Goal: Task Accomplishment & Management: Manage account settings

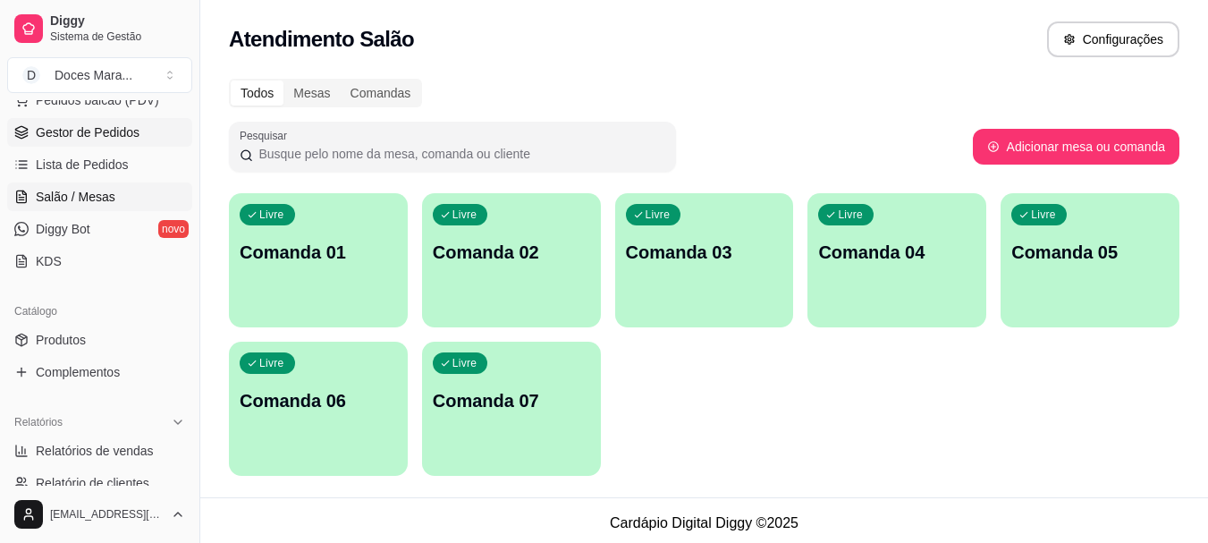
scroll to position [268, 0]
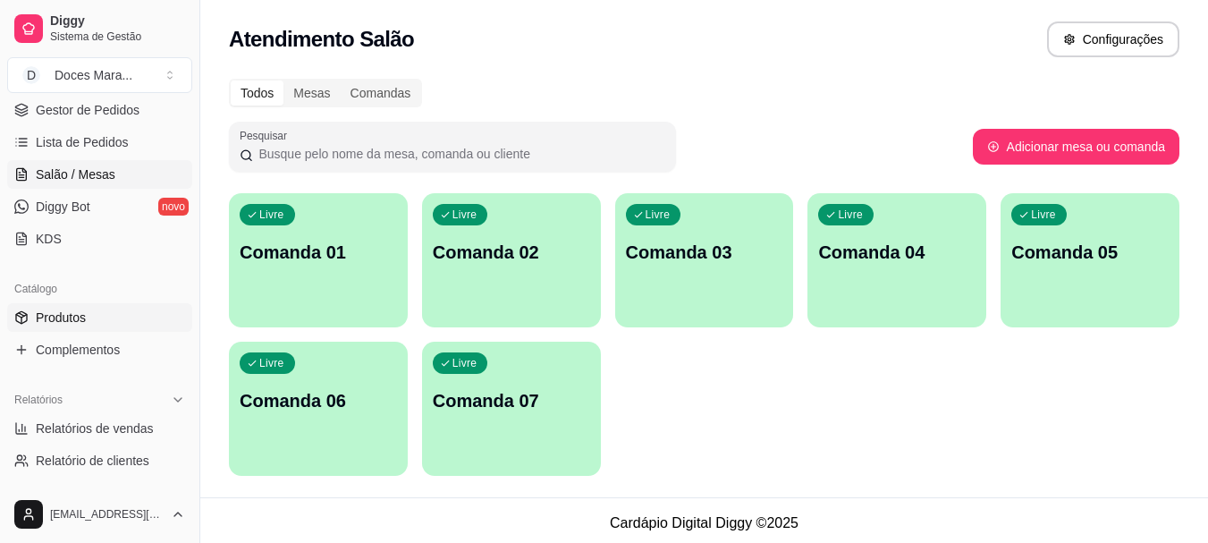
click at [72, 314] on span "Produtos" at bounding box center [61, 317] width 50 height 18
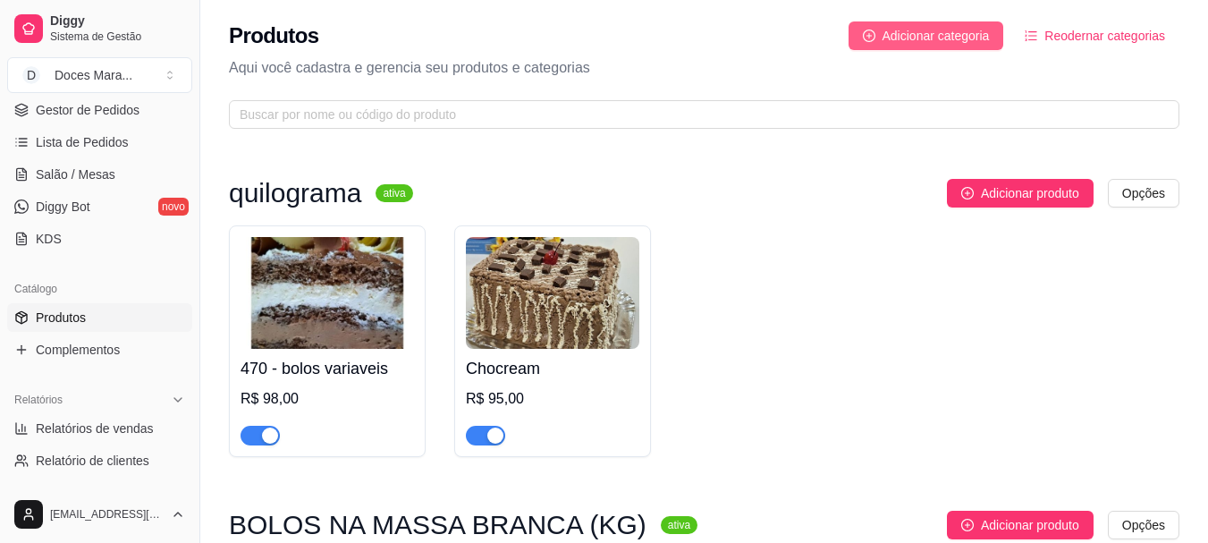
click at [954, 32] on span "Adicionar categoria" at bounding box center [935, 36] width 107 height 20
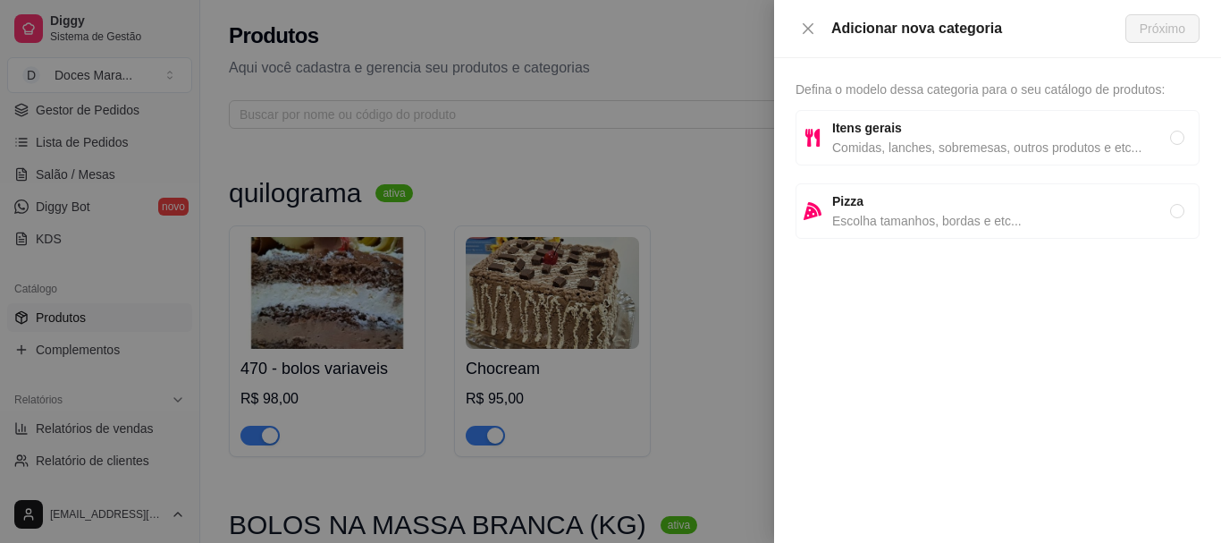
click at [884, 158] on div "Itens gerais Comidas, lanches, sobremesas, outros produtos e etc..." at bounding box center [998, 137] width 404 height 55
radio input "true"
click at [1160, 30] on span "Próximo" at bounding box center [1163, 29] width 46 height 20
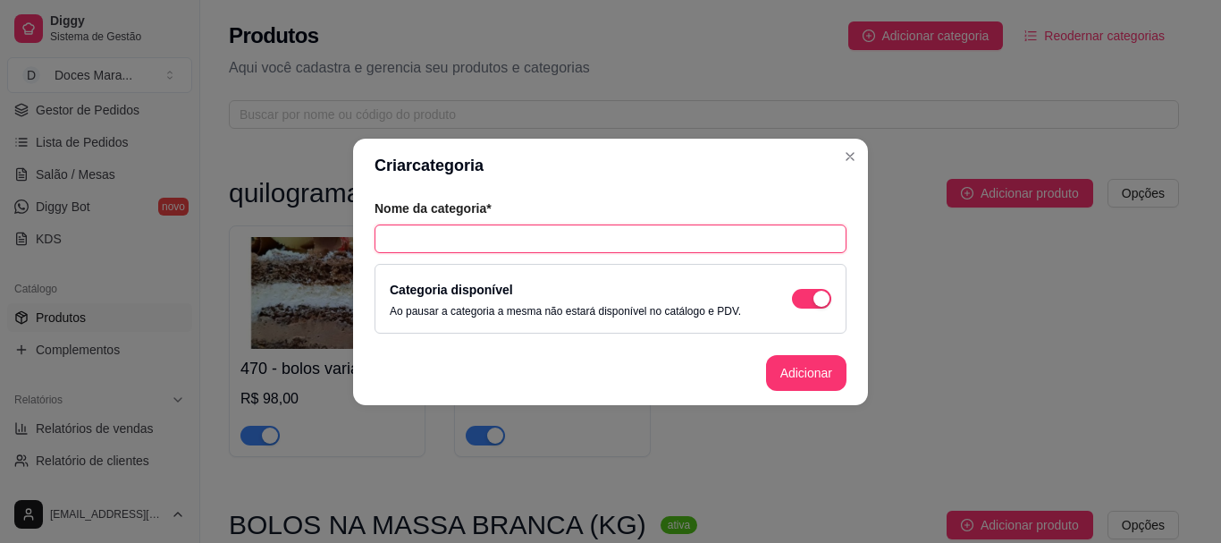
click at [386, 235] on input "text" at bounding box center [611, 238] width 472 height 29
type input "DOCINHOS"
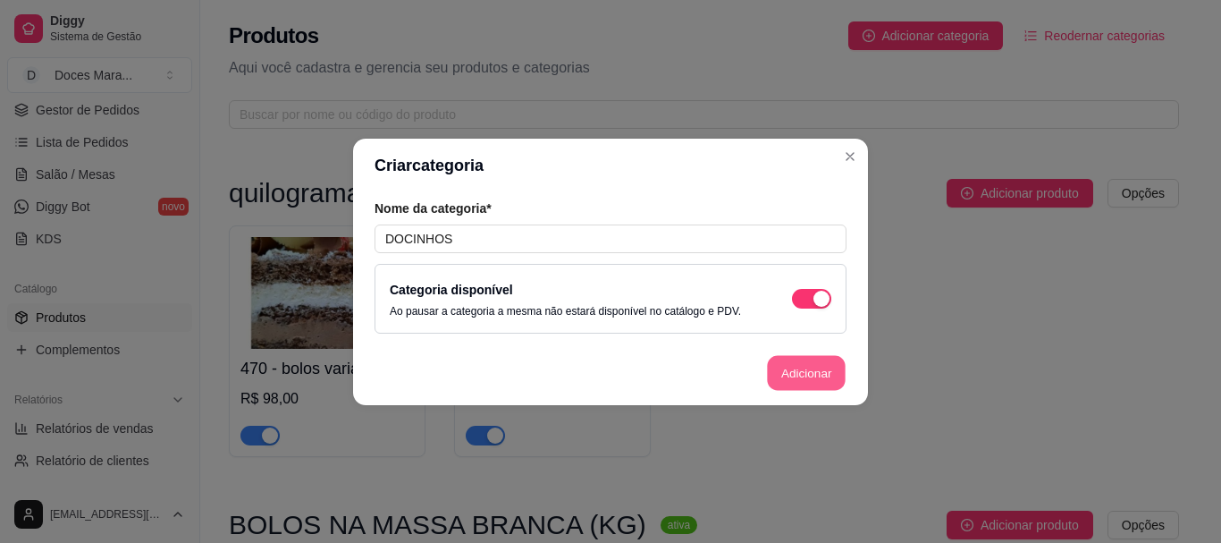
click at [801, 376] on button "Adicionar" at bounding box center [806, 372] width 79 height 35
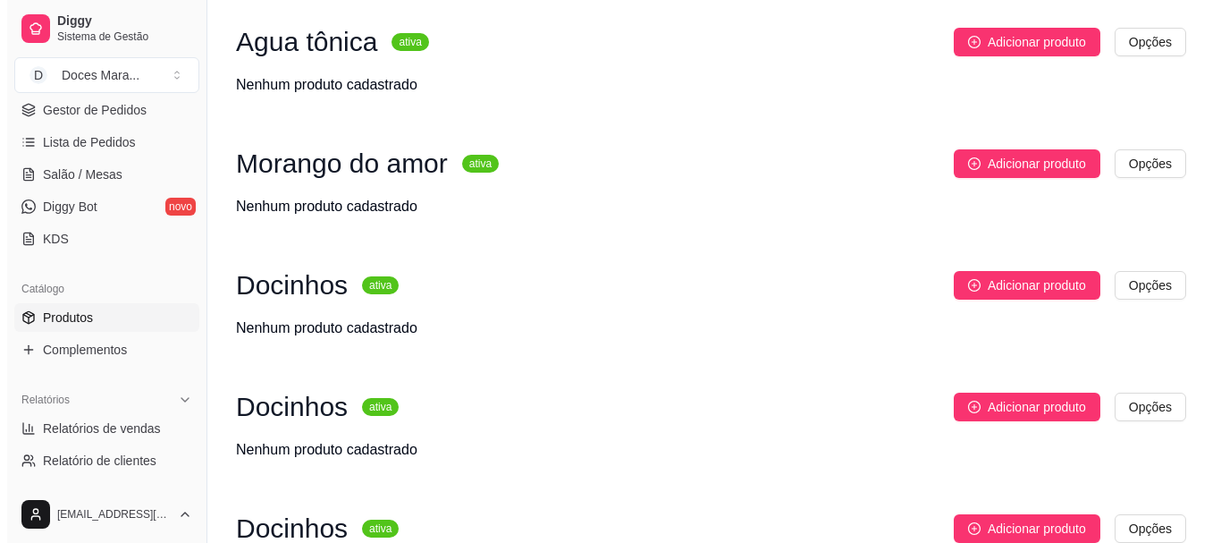
scroll to position [15645, 0]
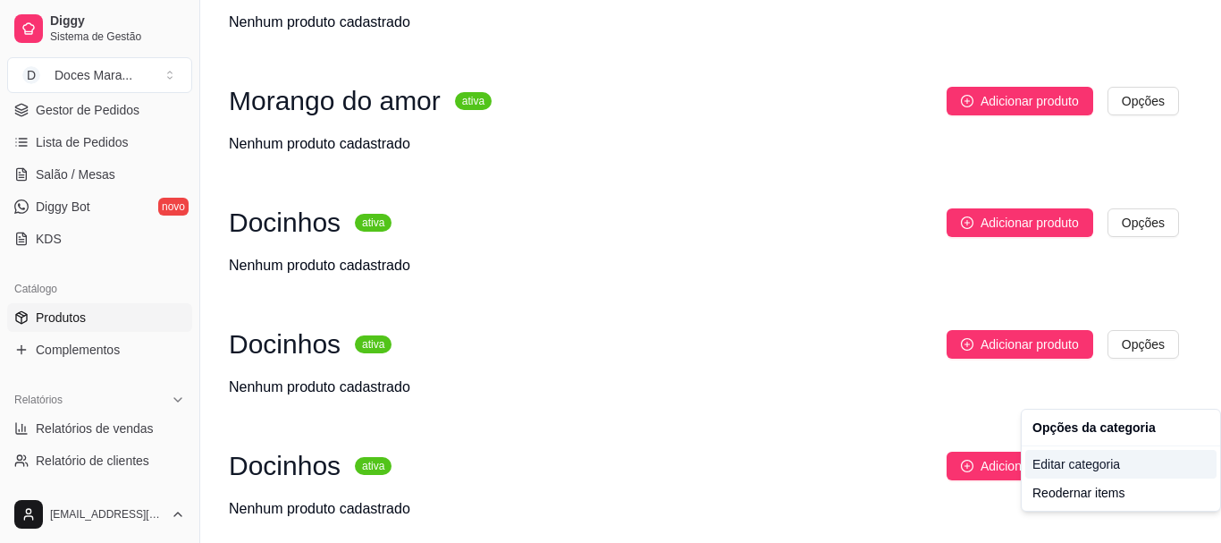
click at [1067, 460] on div "Editar categoria" at bounding box center [1120, 464] width 191 height 29
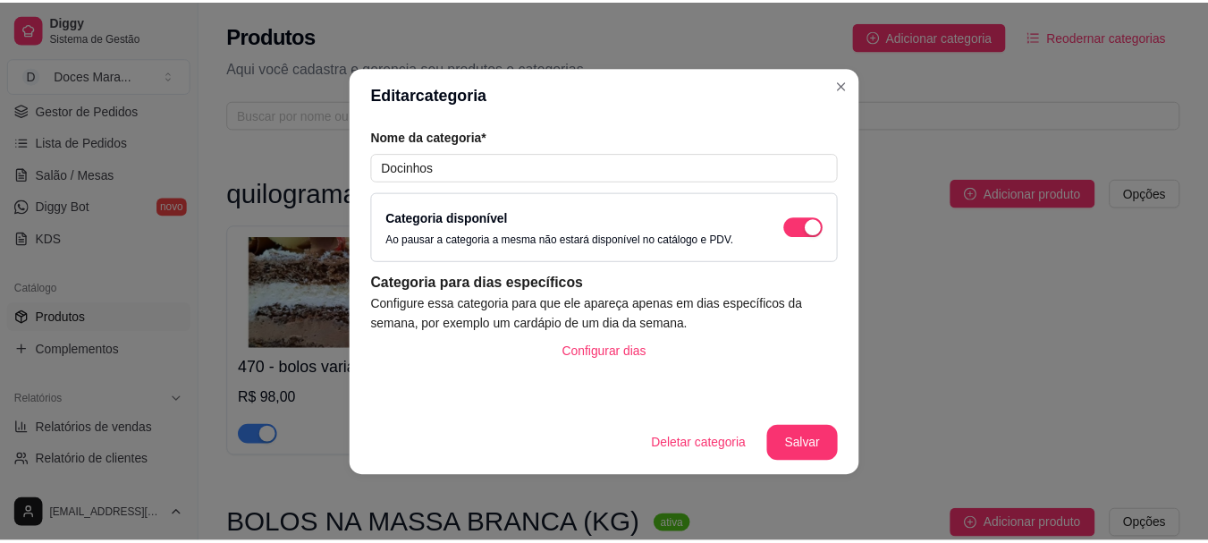
scroll to position [15897, 0]
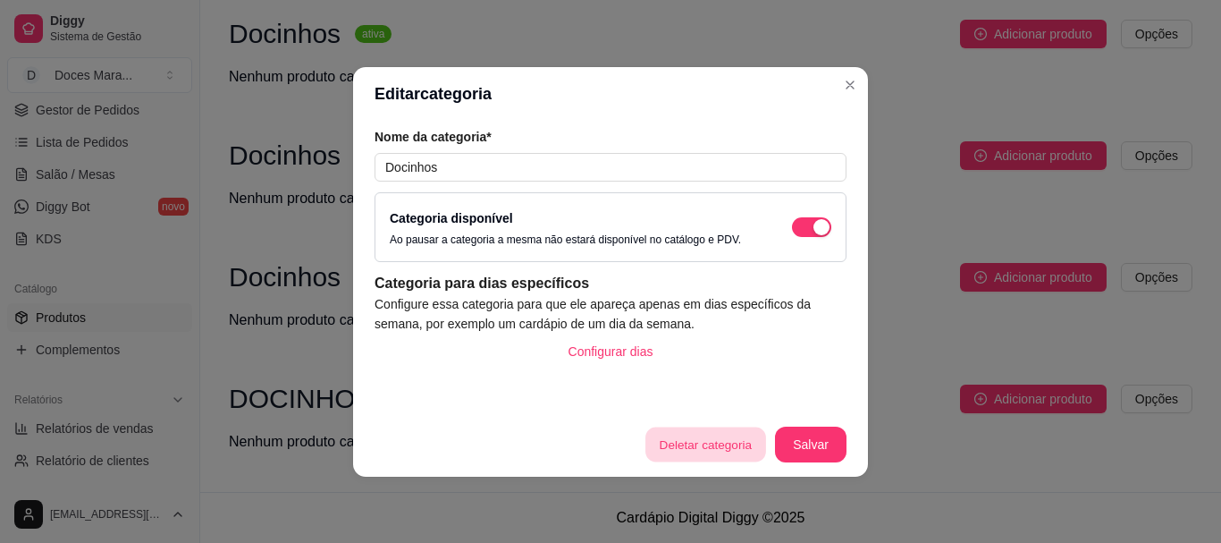
click at [704, 442] on button "Deletar categoria" at bounding box center [705, 443] width 120 height 35
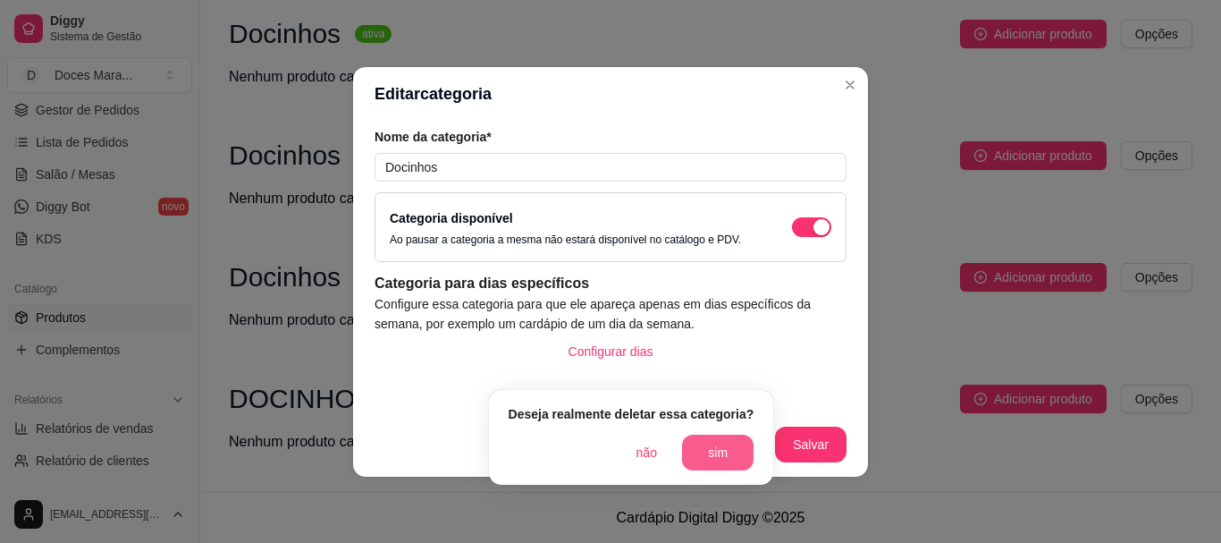
click at [710, 434] on button "sim" at bounding box center [718, 452] width 72 height 36
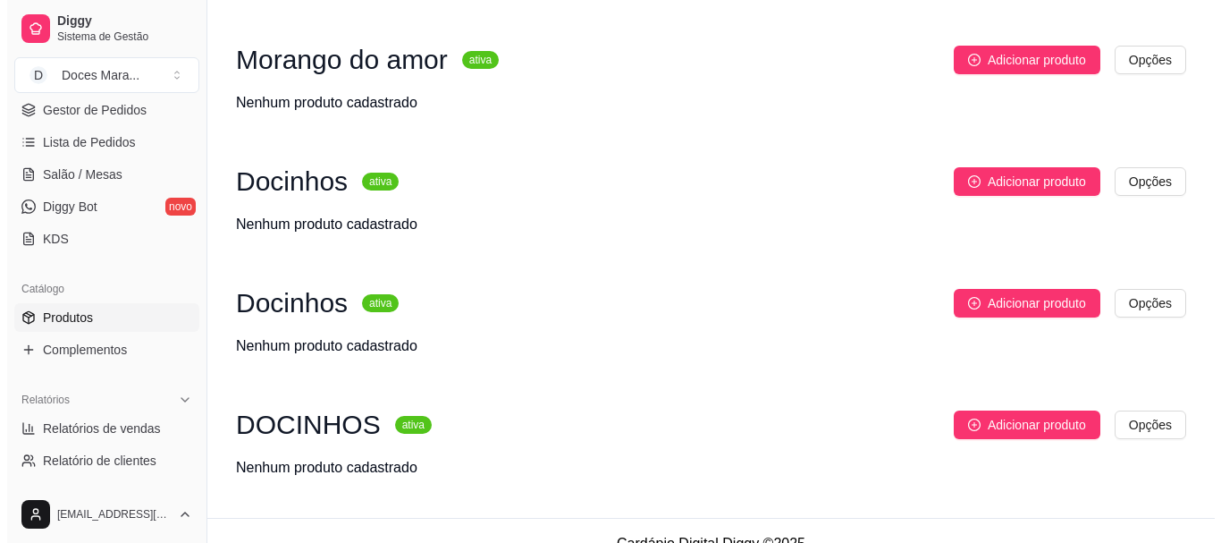
scroll to position [15775, 0]
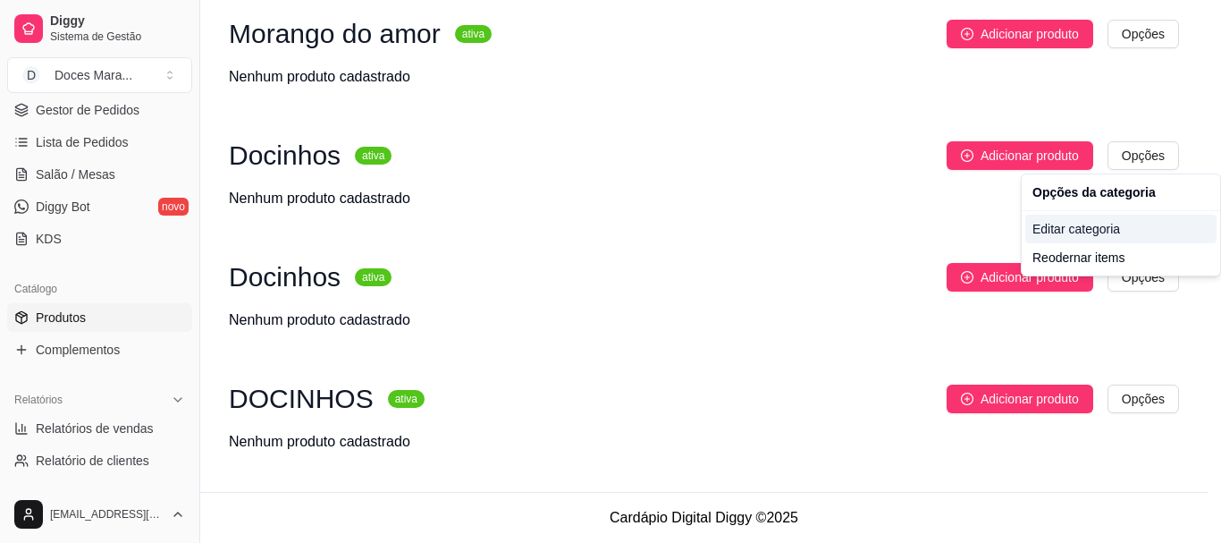
click at [1068, 225] on div "Editar categoria" at bounding box center [1120, 229] width 191 height 29
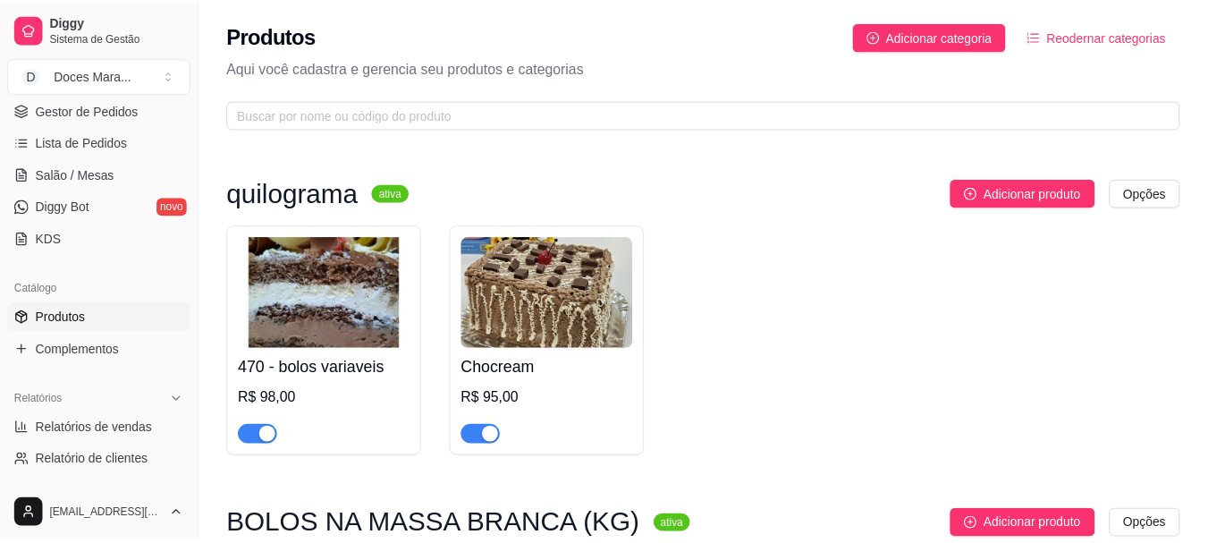
scroll to position [15660, 0]
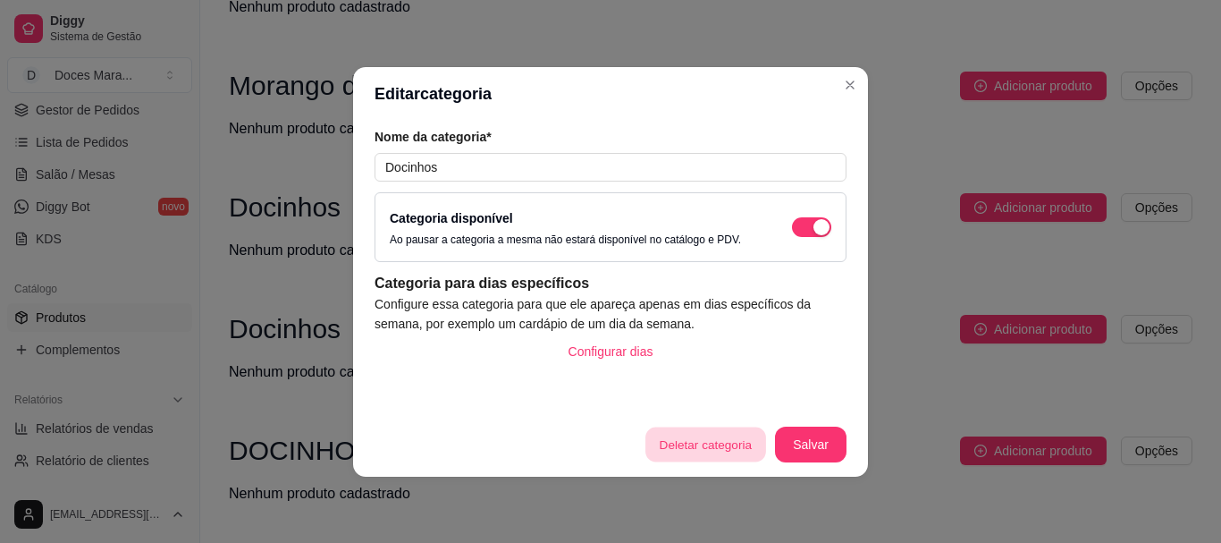
click at [714, 443] on button "Deletar categoria" at bounding box center [705, 443] width 120 height 35
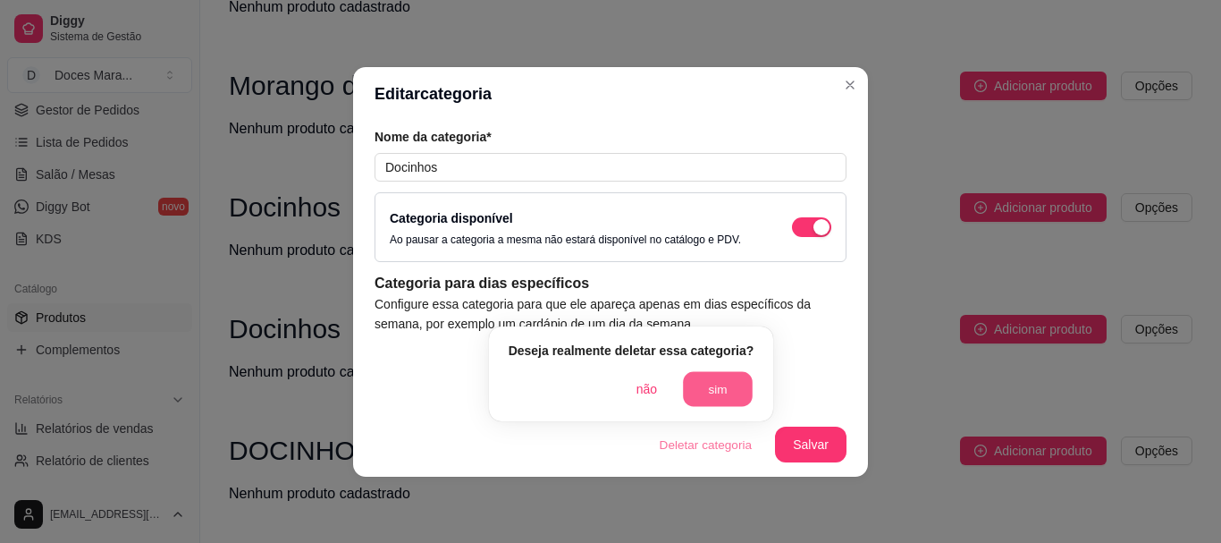
click at [716, 391] on button "sim" at bounding box center [719, 389] width 70 height 35
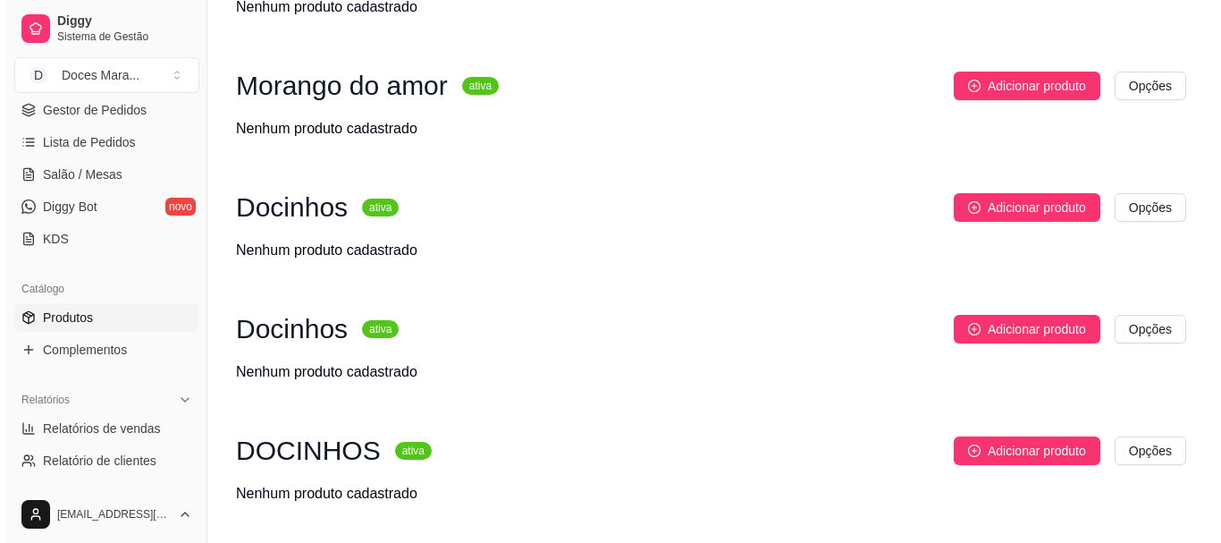
scroll to position [15654, 0]
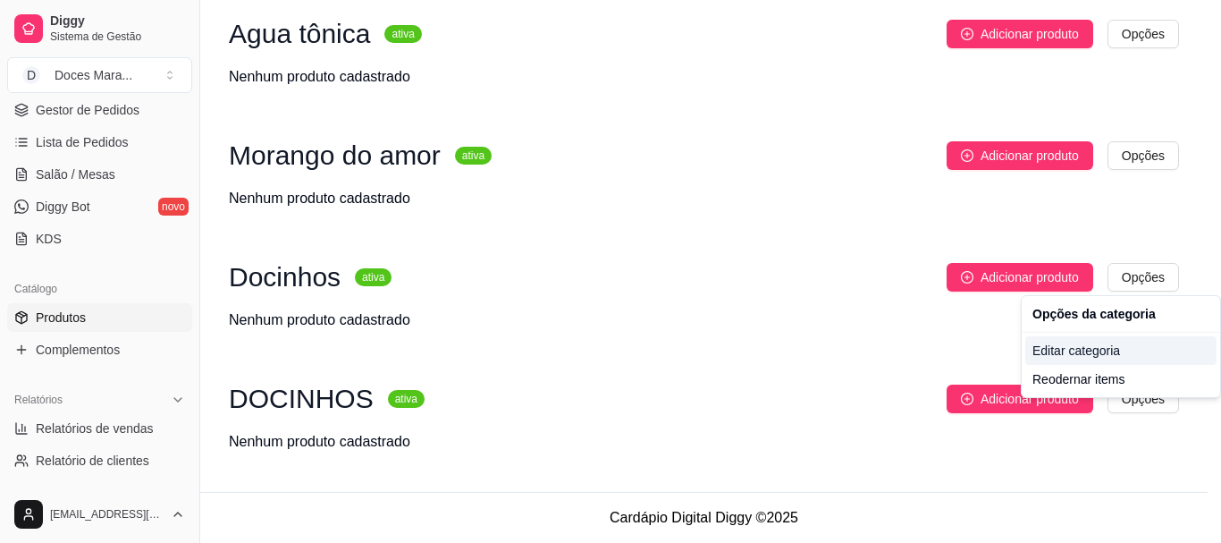
click at [1084, 356] on div "Editar categoria" at bounding box center [1120, 350] width 191 height 29
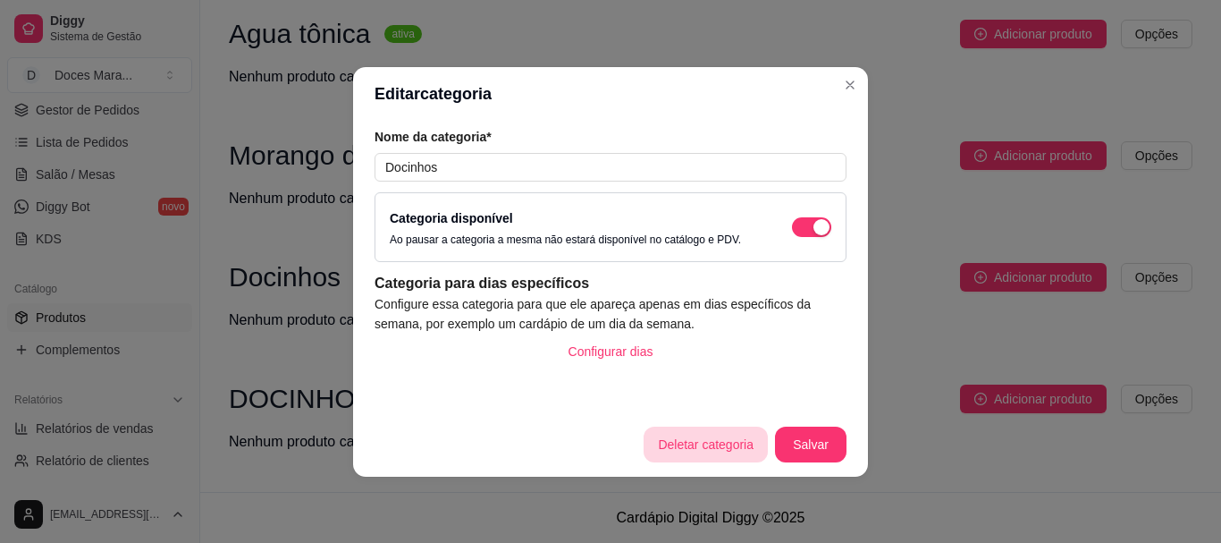
click at [711, 446] on button "Deletar categoria" at bounding box center [706, 444] width 124 height 36
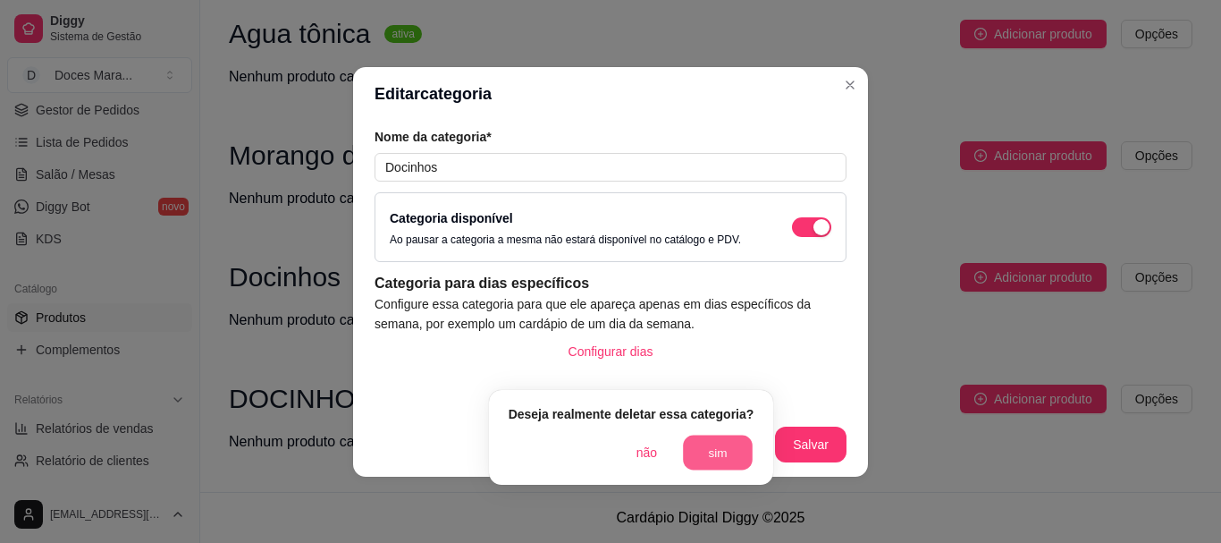
click at [725, 435] on button "sim" at bounding box center [719, 452] width 70 height 35
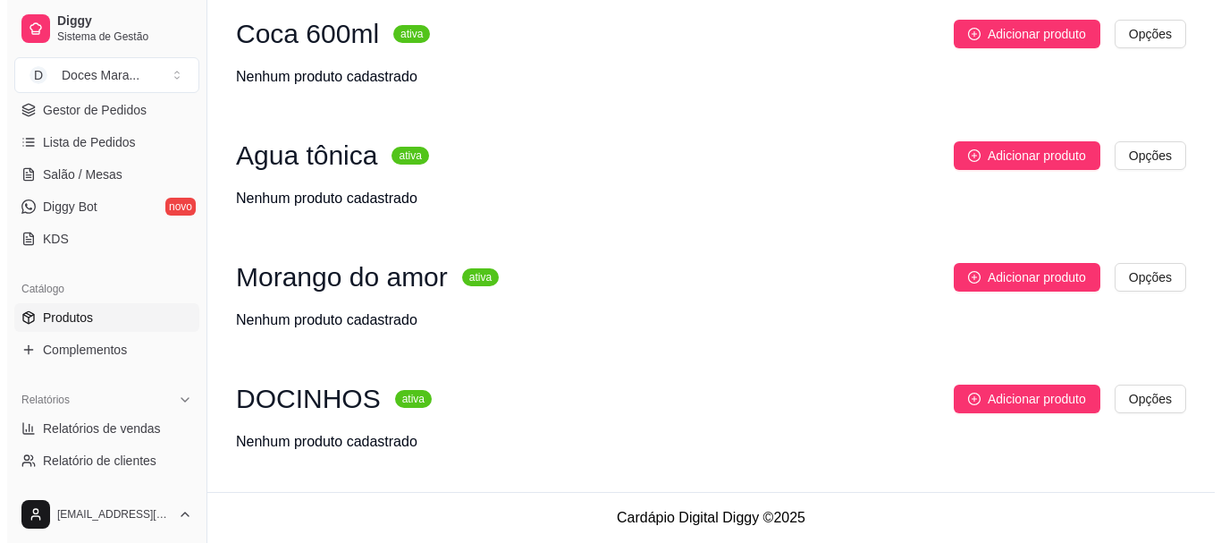
scroll to position [15532, 0]
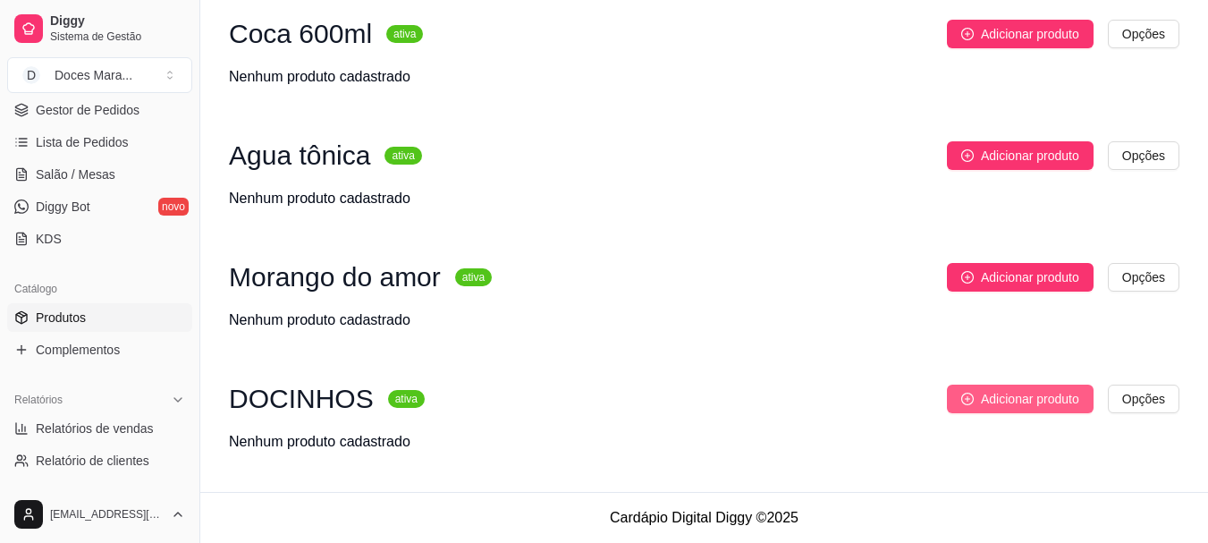
click at [1026, 395] on span "Adicionar produto" at bounding box center [1030, 399] width 98 height 20
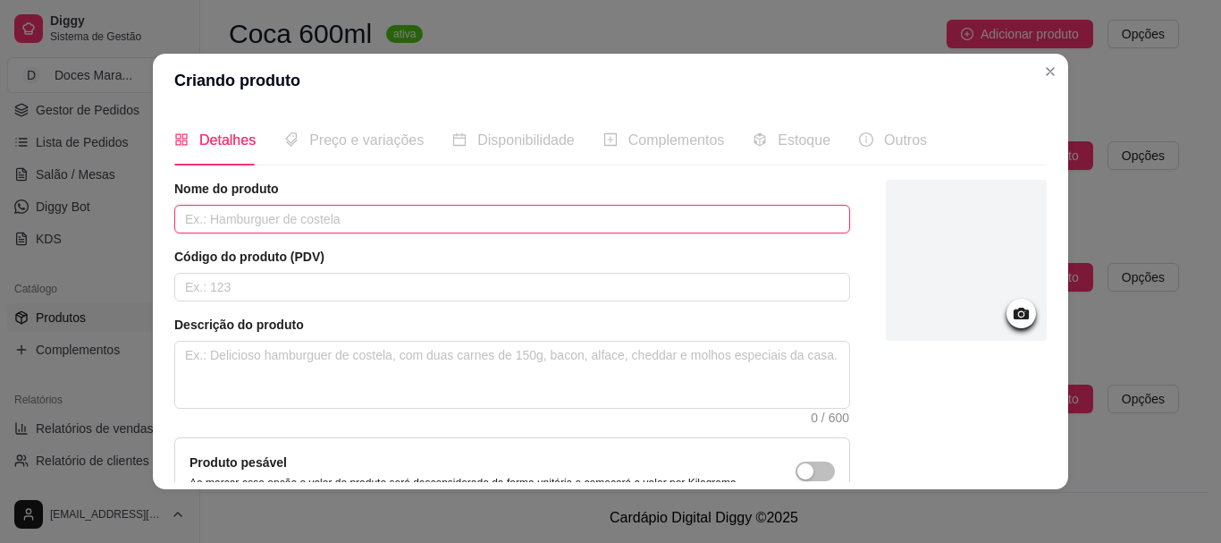
click at [236, 218] on input "text" at bounding box center [512, 219] width 676 height 29
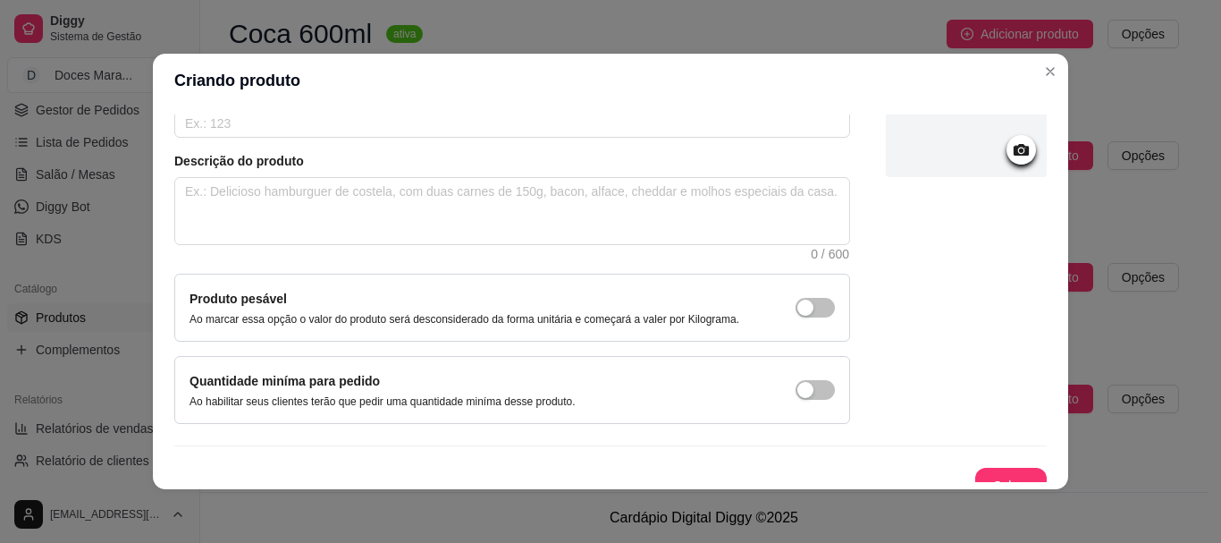
scroll to position [185, 0]
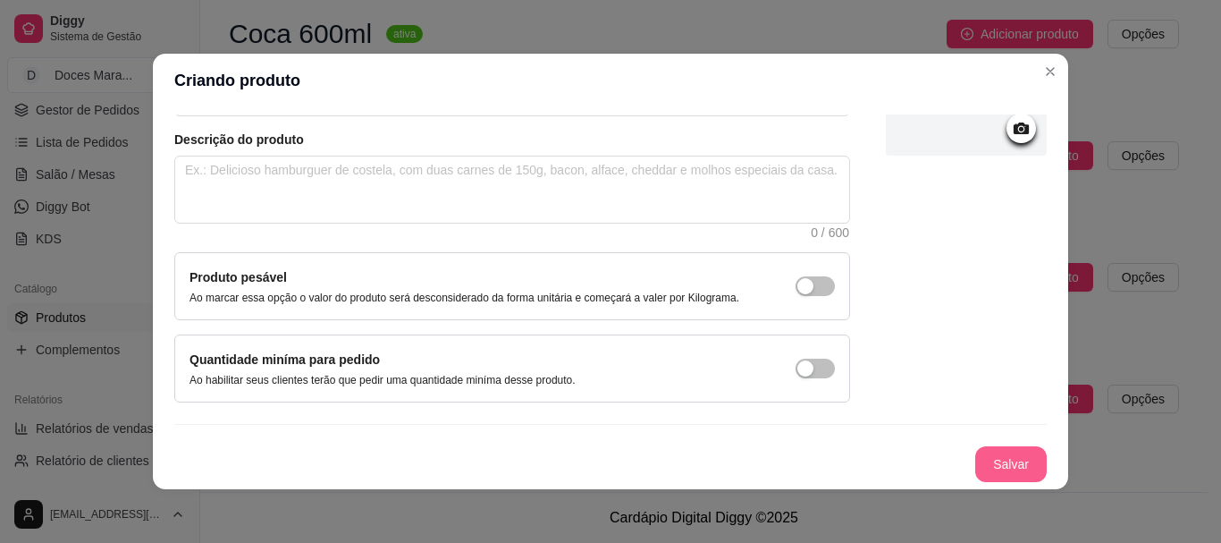
type input "Brigadeiro"
click at [986, 454] on button "Salvar" at bounding box center [1011, 464] width 72 height 36
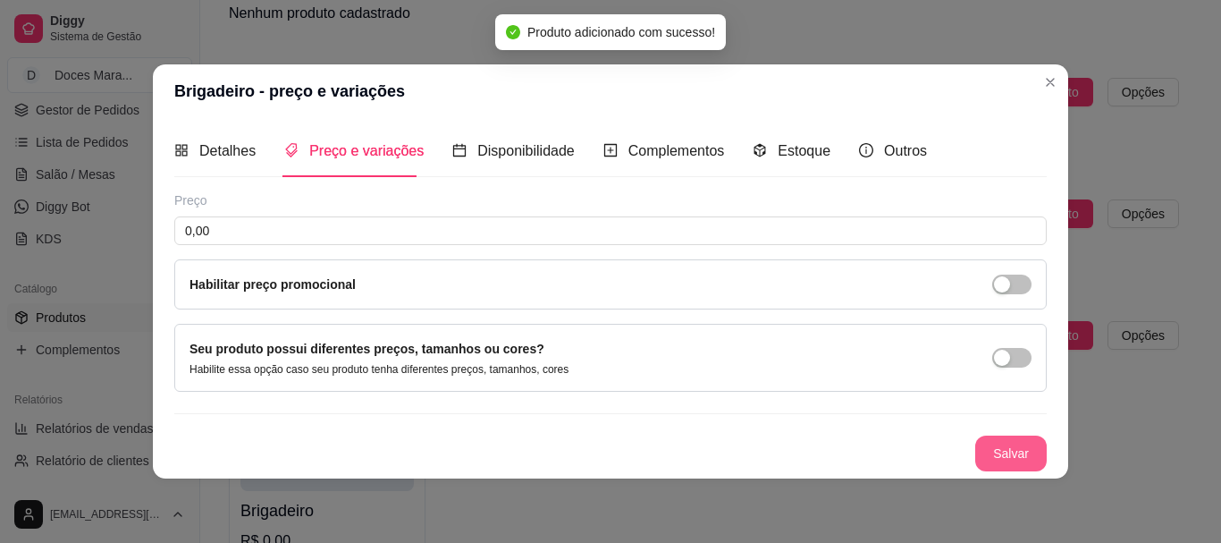
scroll to position [0, 0]
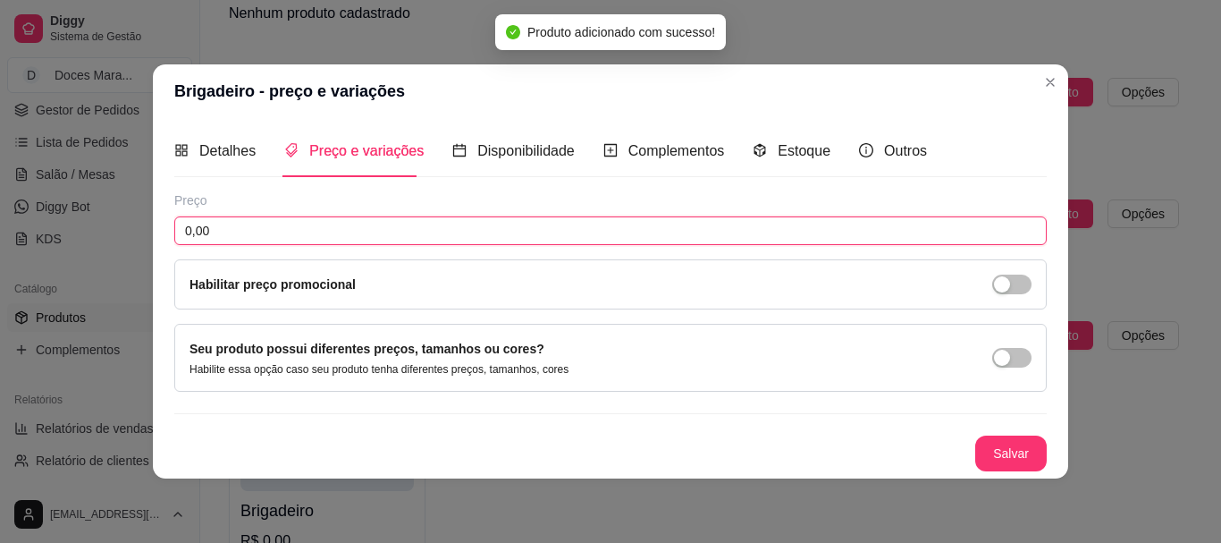
click at [218, 227] on input "0,00" at bounding box center [610, 230] width 873 height 29
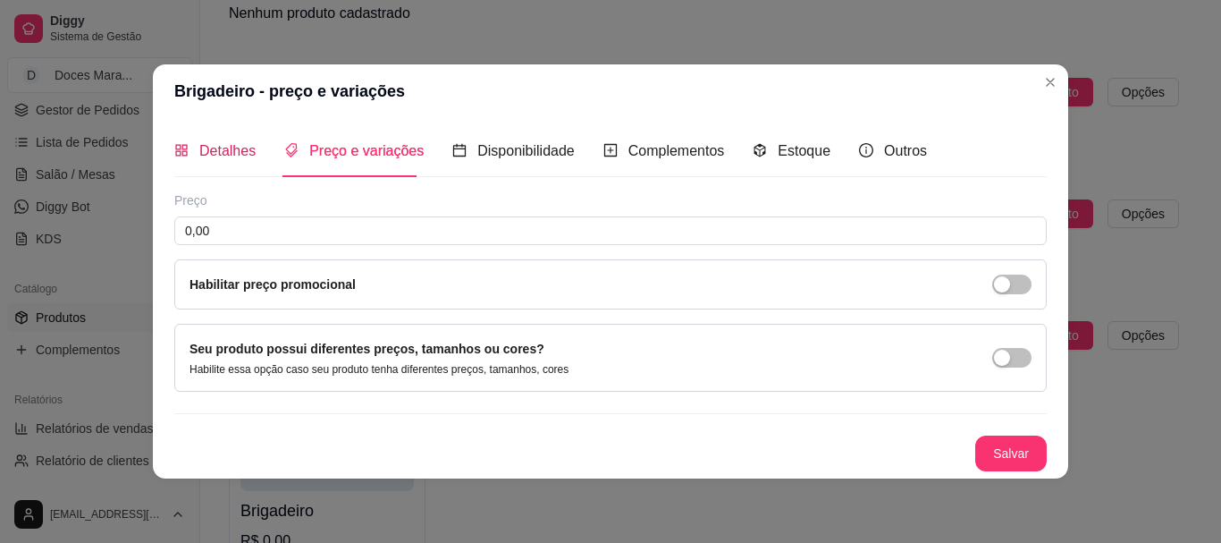
click at [220, 153] on span "Detalhes" at bounding box center [227, 150] width 56 height 15
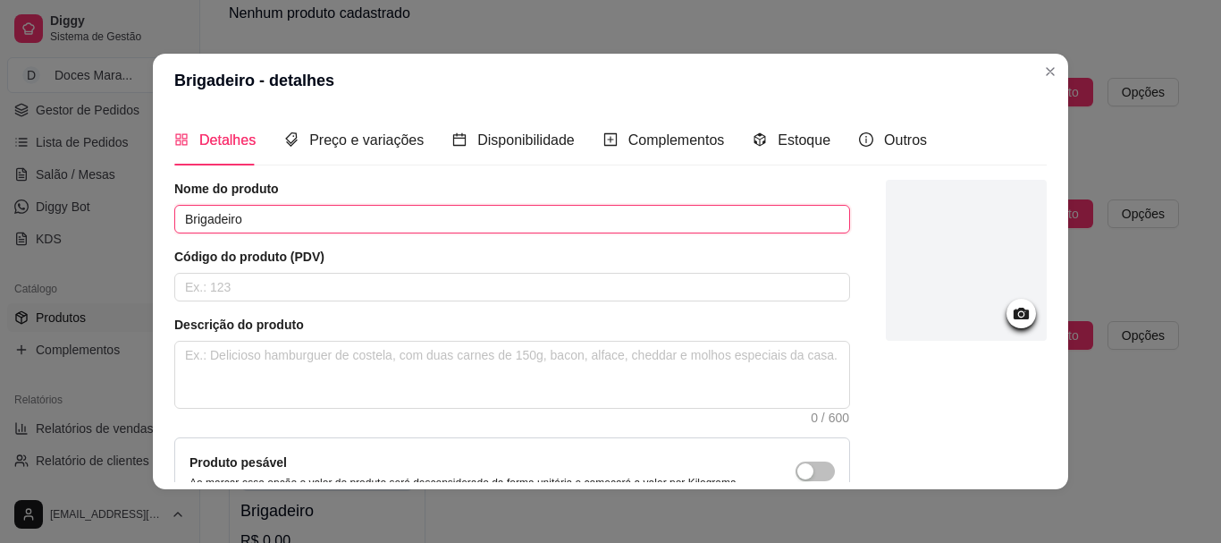
click at [247, 227] on input "Brigadeiro" at bounding box center [512, 219] width 676 height 29
type input "Brigadeiros tradicional"
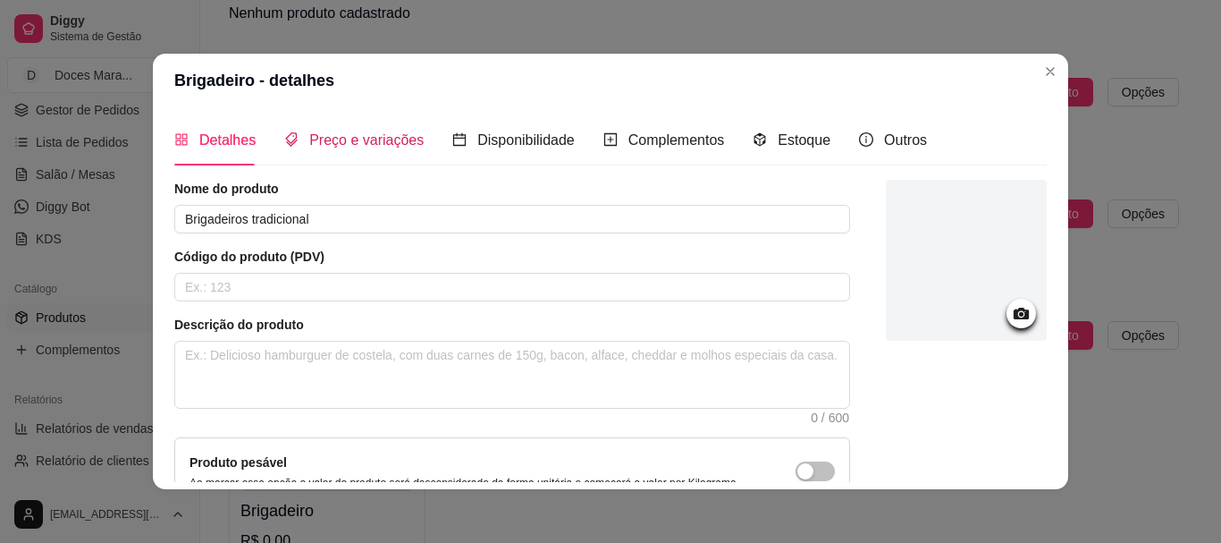
click at [341, 140] on span "Preço e variações" at bounding box center [366, 139] width 114 height 15
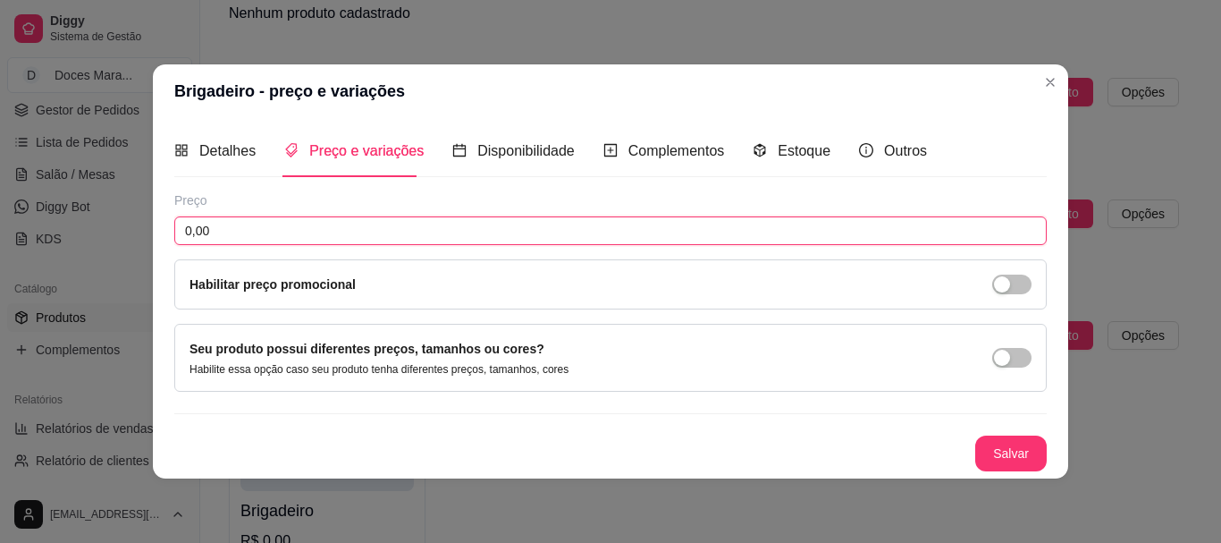
click at [277, 229] on input "0,00" at bounding box center [610, 230] width 873 height 29
type input "2,50"
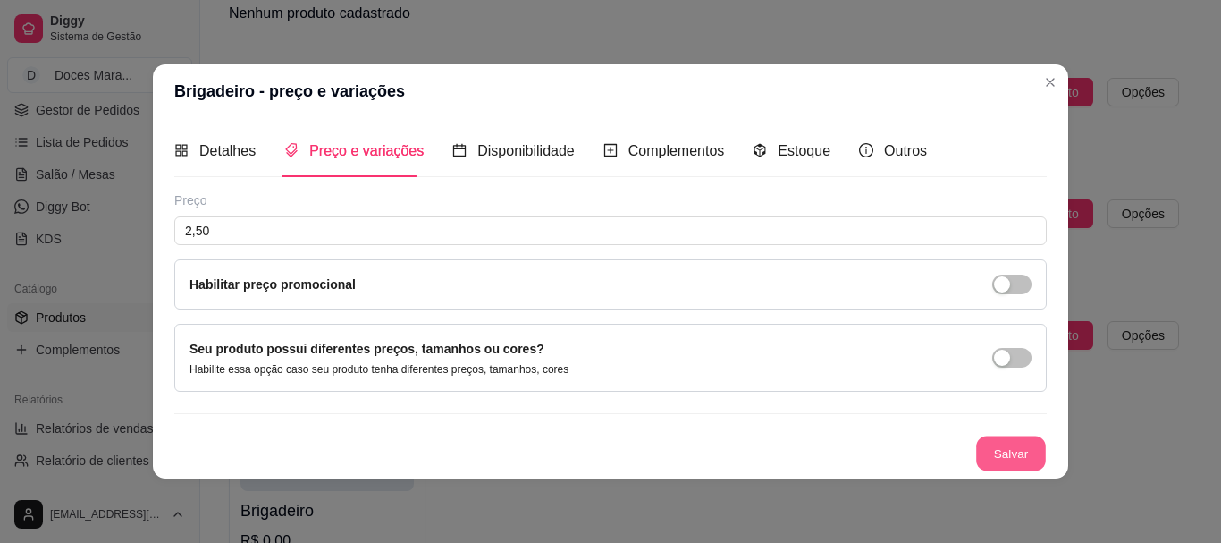
click at [998, 443] on button "Salvar" at bounding box center [1011, 452] width 70 height 35
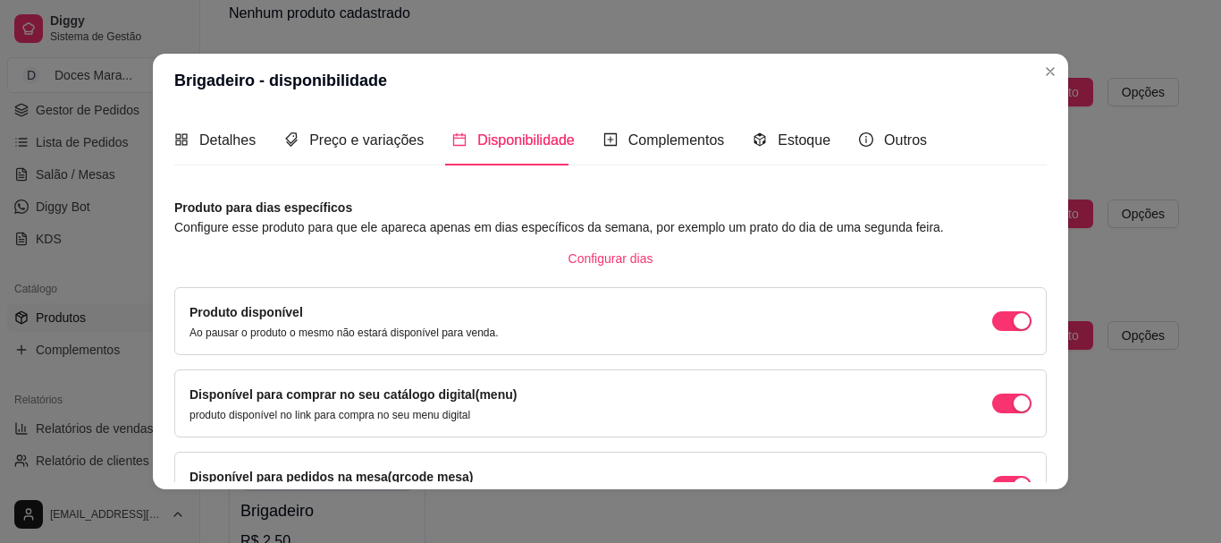
scroll to position [89, 0]
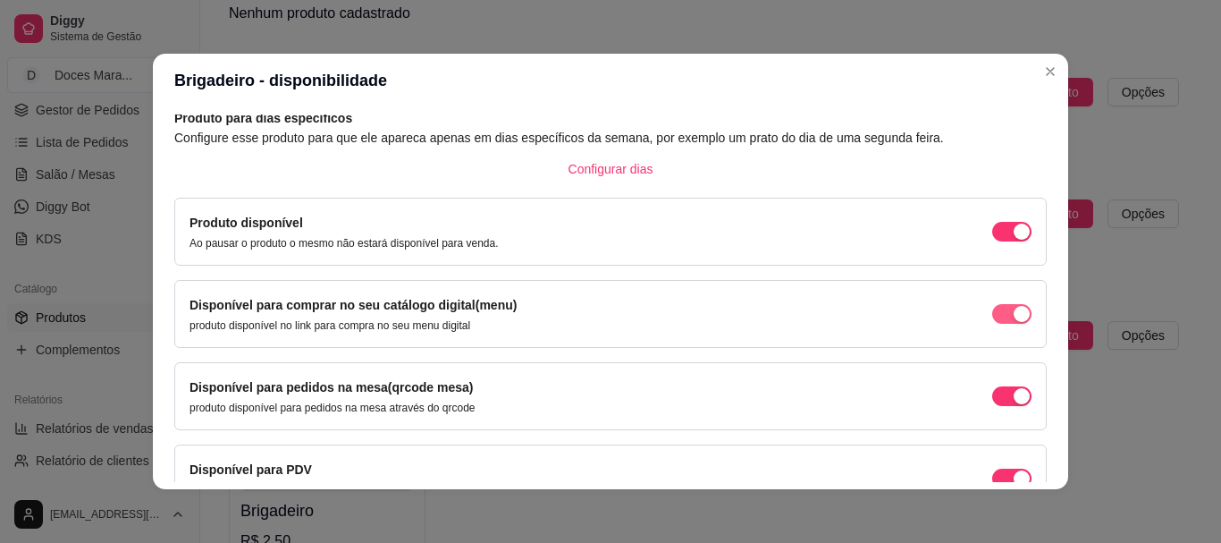
click at [992, 311] on span "button" at bounding box center [1011, 314] width 39 height 20
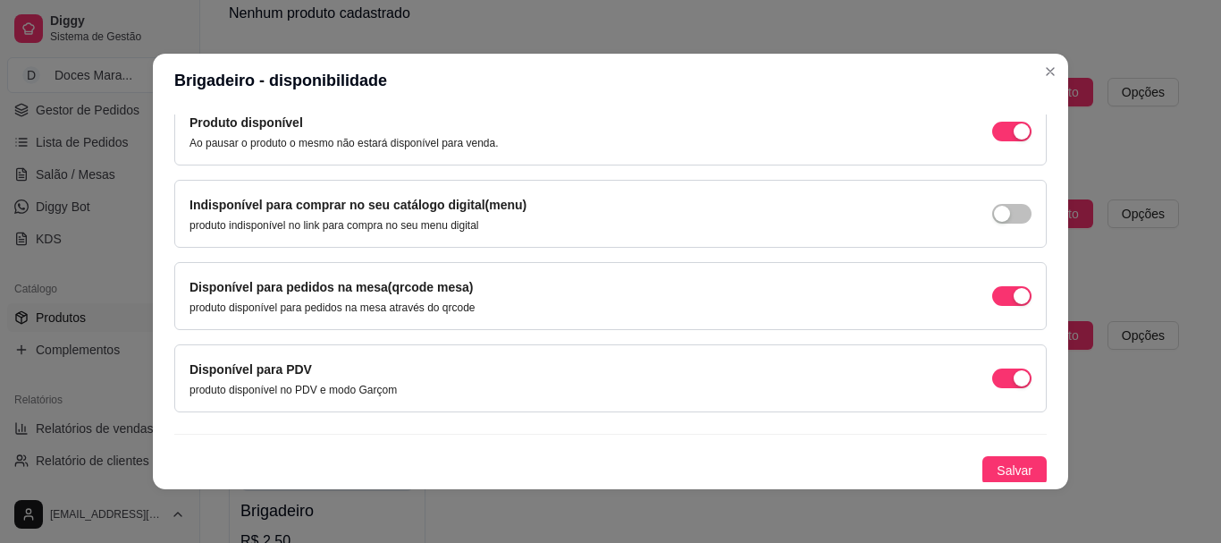
scroll to position [192, 0]
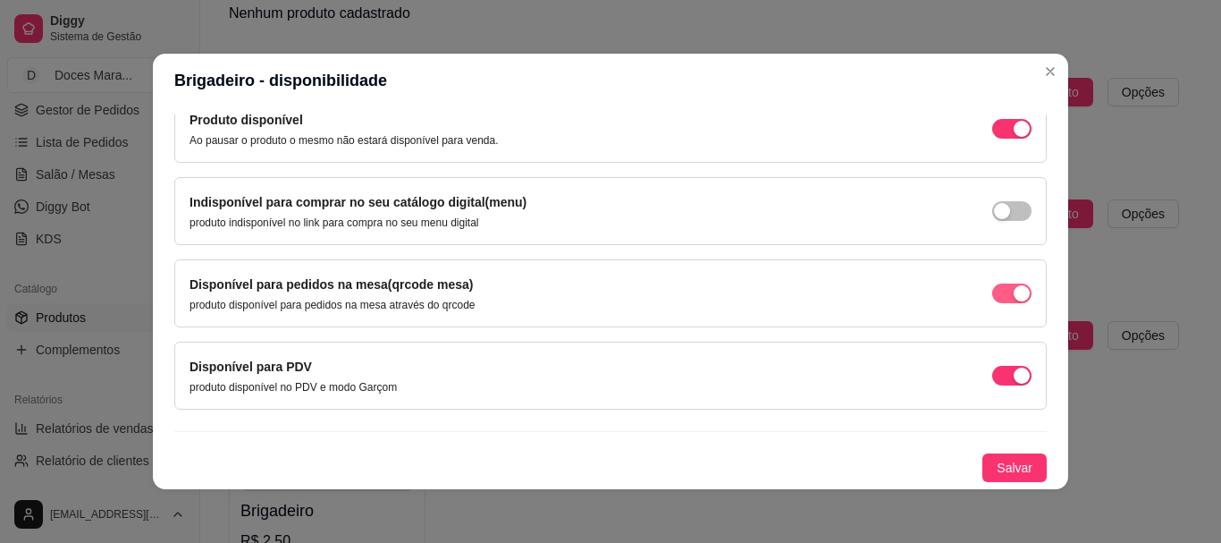
click at [992, 292] on span "button" at bounding box center [1011, 293] width 39 height 20
click at [992, 378] on span "button" at bounding box center [1011, 376] width 39 height 20
click at [1004, 376] on span "button" at bounding box center [1011, 376] width 39 height 20
click at [992, 369] on span "button" at bounding box center [1011, 376] width 39 height 20
click at [1006, 460] on span "Salvar" at bounding box center [1015, 468] width 36 height 20
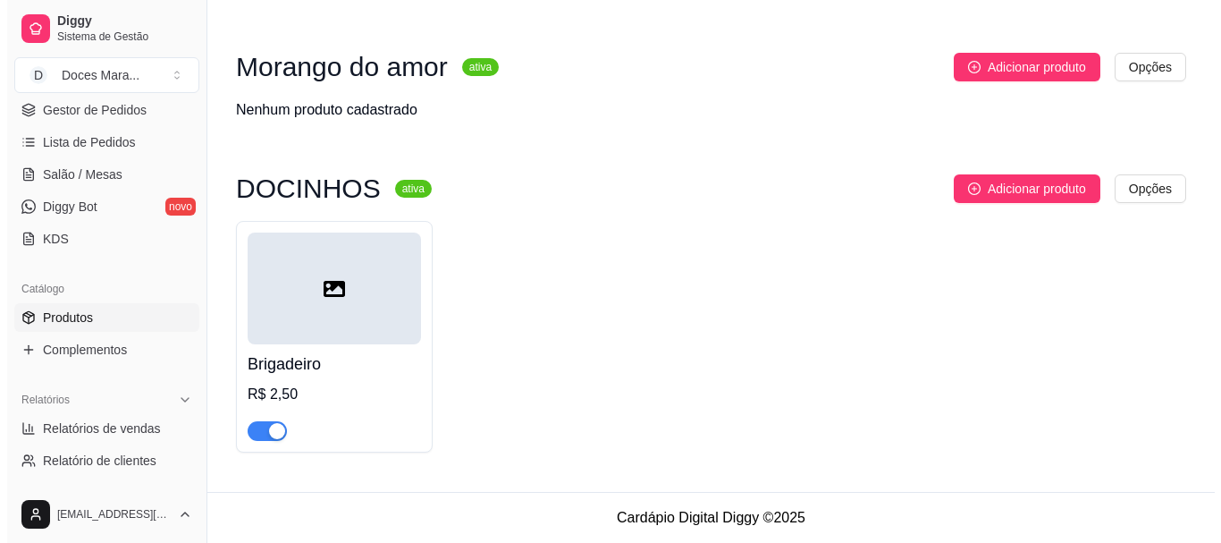
scroll to position [15743, 0]
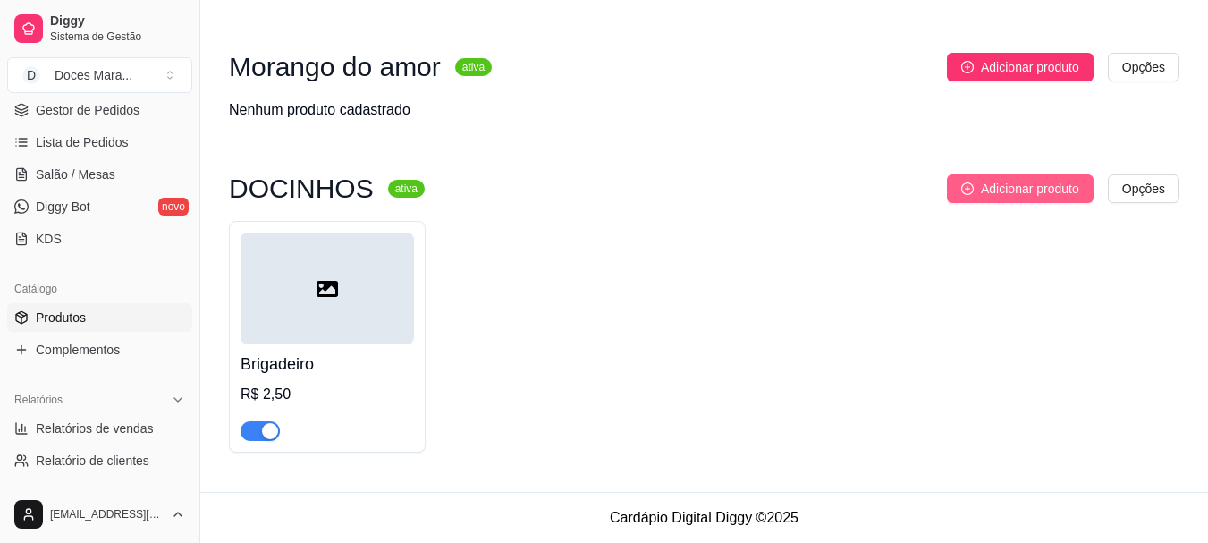
click at [1040, 187] on span "Adicionar produto" at bounding box center [1030, 189] width 98 height 20
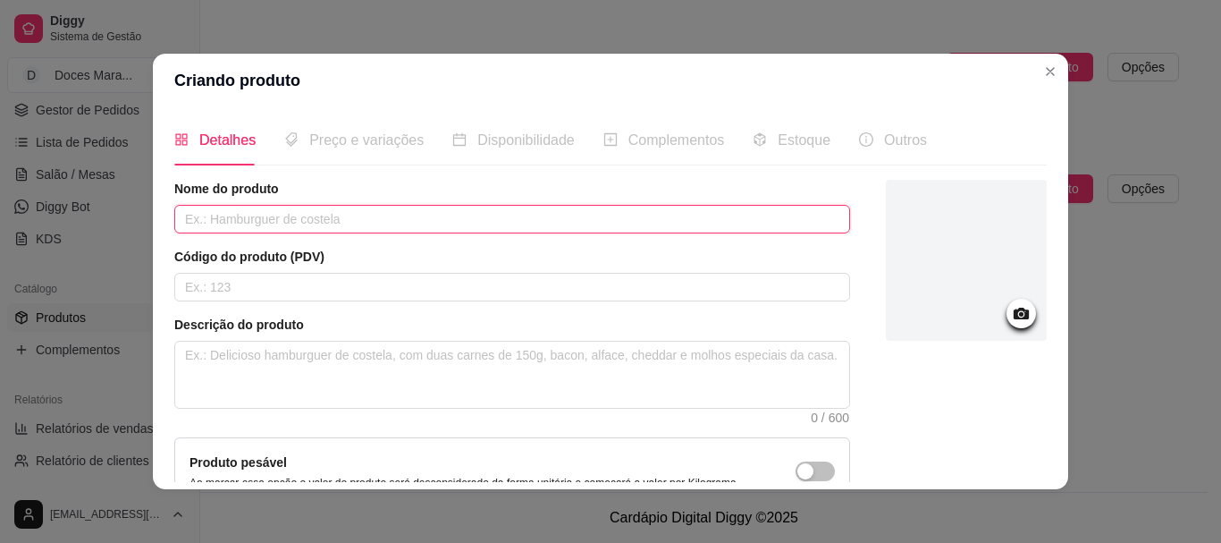
click at [243, 222] on input "text" at bounding box center [512, 219] width 676 height 29
type input "d"
click at [255, 221] on input "brigadeiro classico" at bounding box center [512, 219] width 676 height 29
click at [245, 220] on input "brigadeiro cássico" at bounding box center [512, 219] width 676 height 29
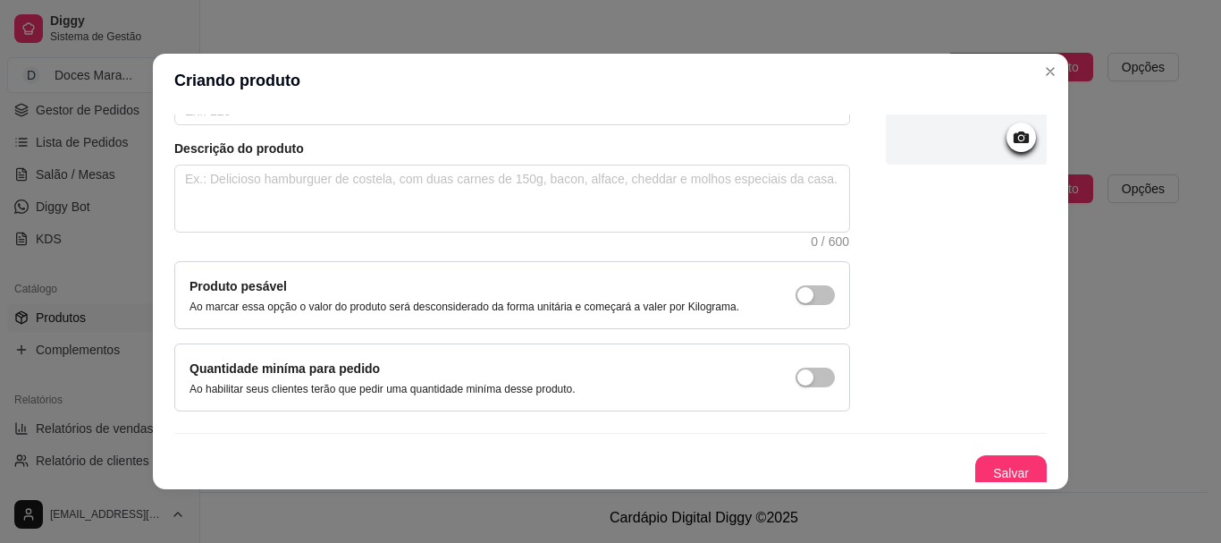
scroll to position [185, 0]
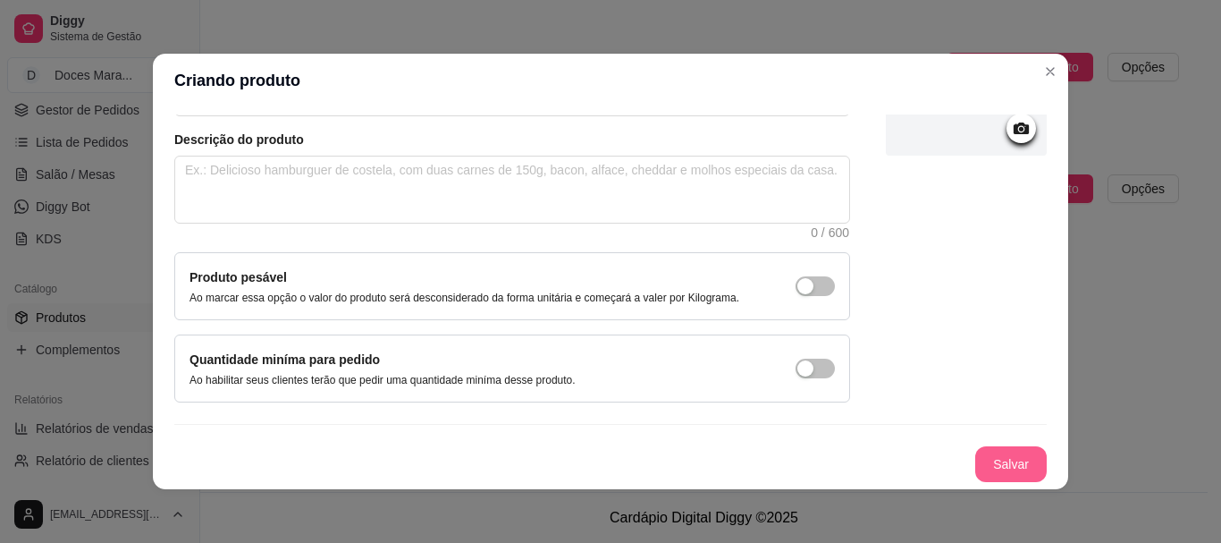
type input "brigadeiro clássico"
click at [980, 461] on button "Salvar" at bounding box center [1011, 464] width 70 height 35
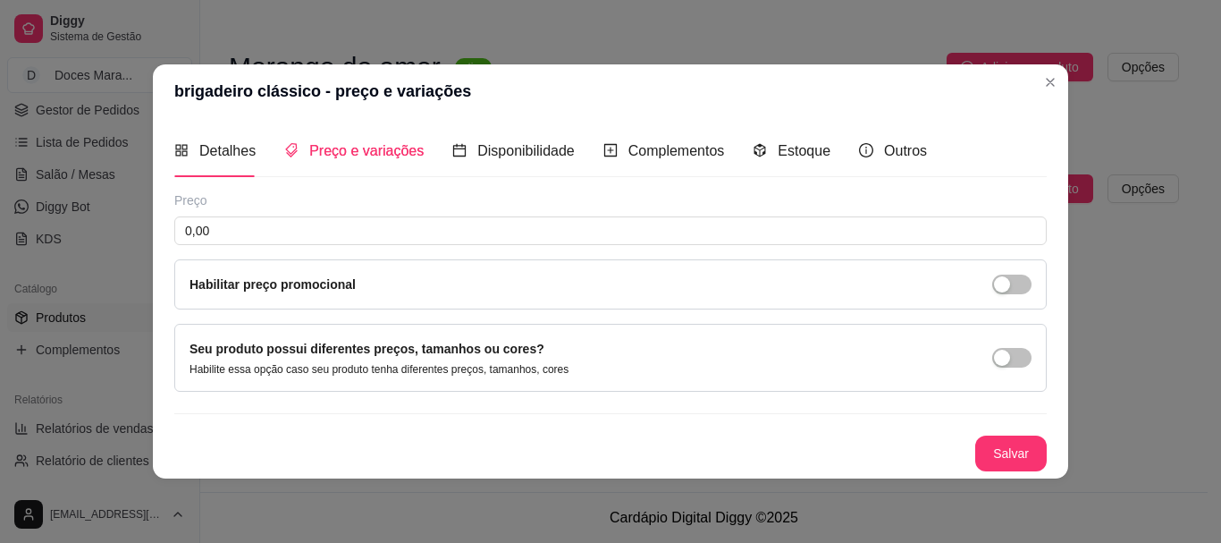
scroll to position [0, 0]
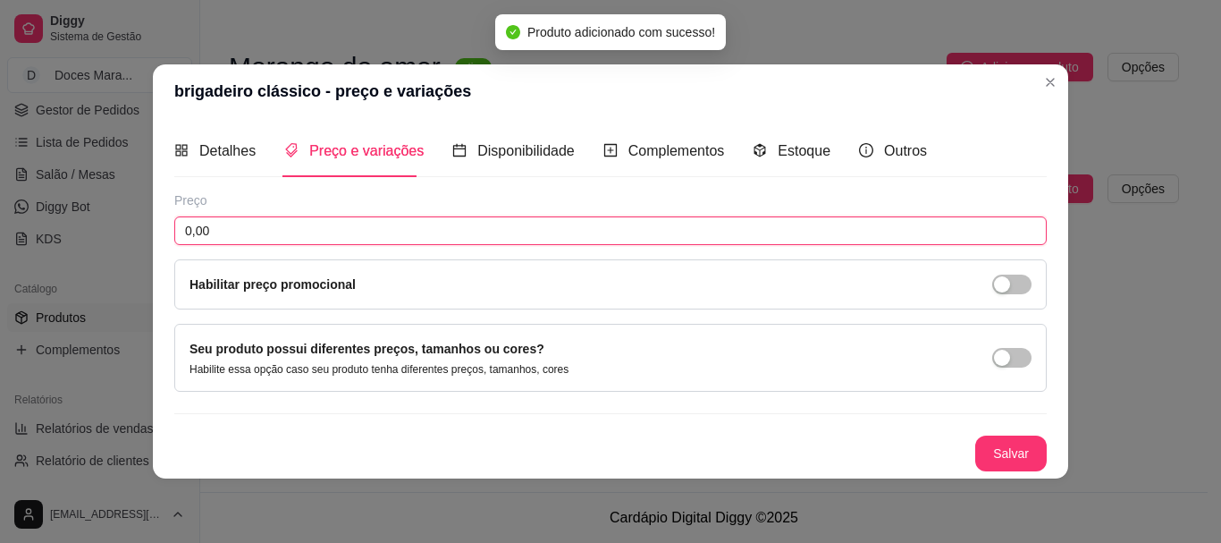
click at [243, 233] on input "0,00" at bounding box center [610, 230] width 873 height 29
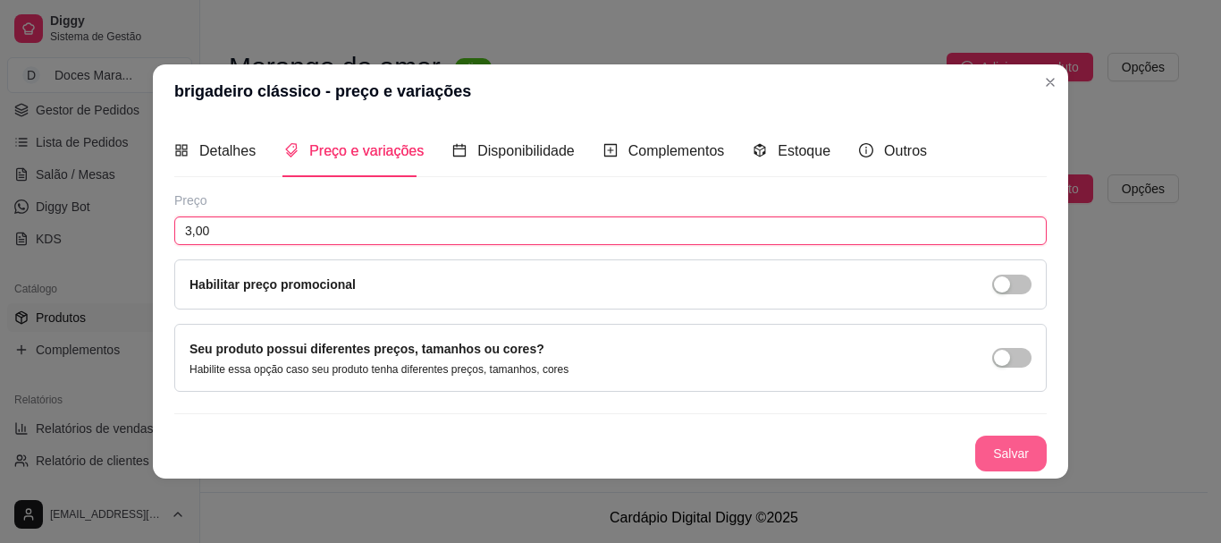
type input "3,00"
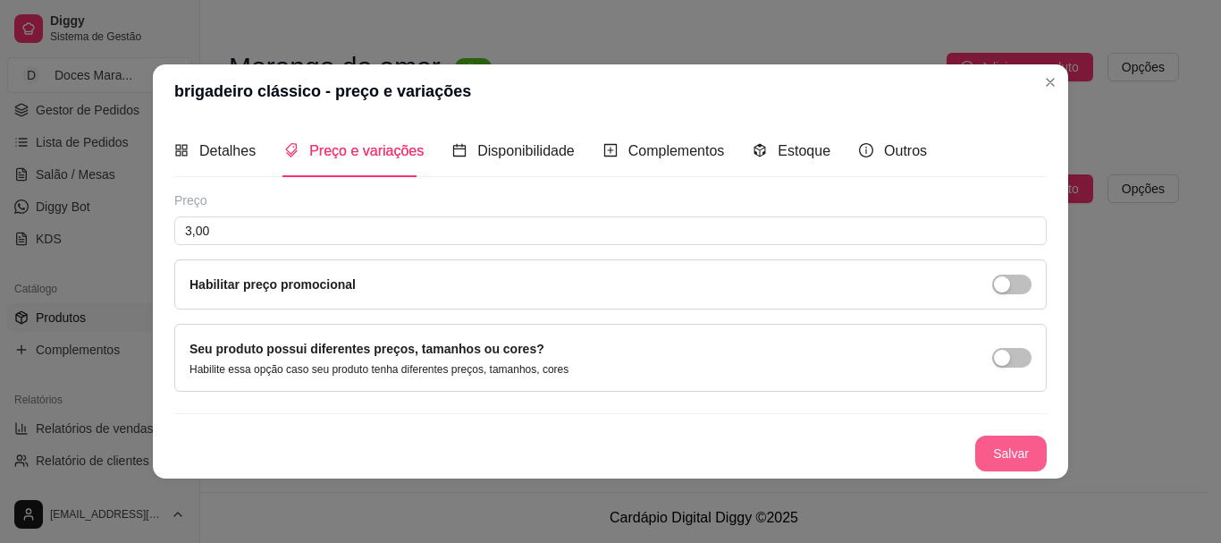
click at [1002, 456] on button "Salvar" at bounding box center [1011, 453] width 72 height 36
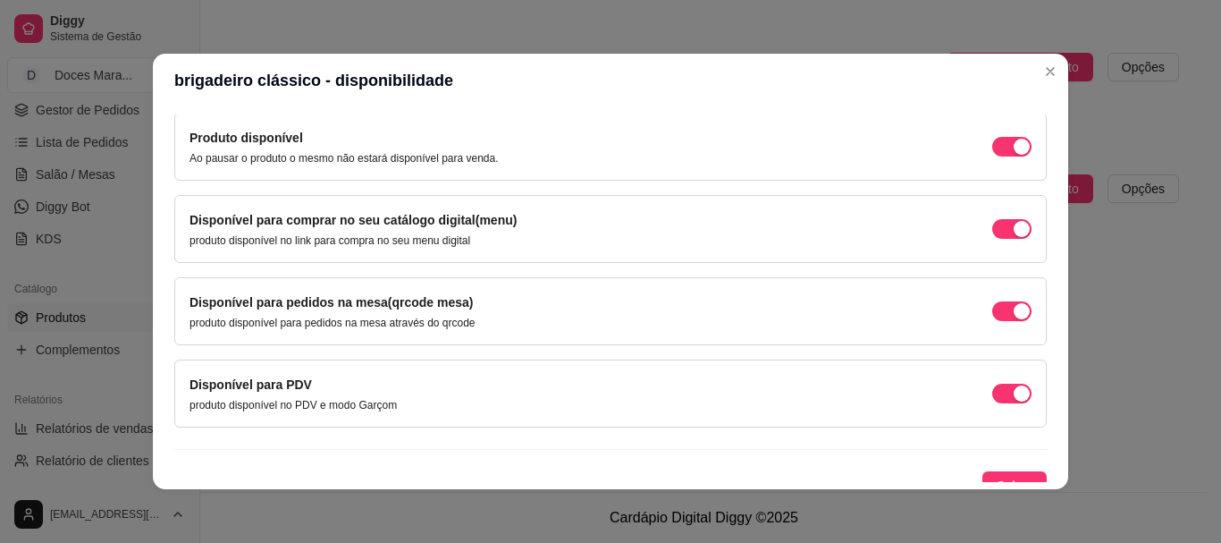
scroll to position [179, 0]
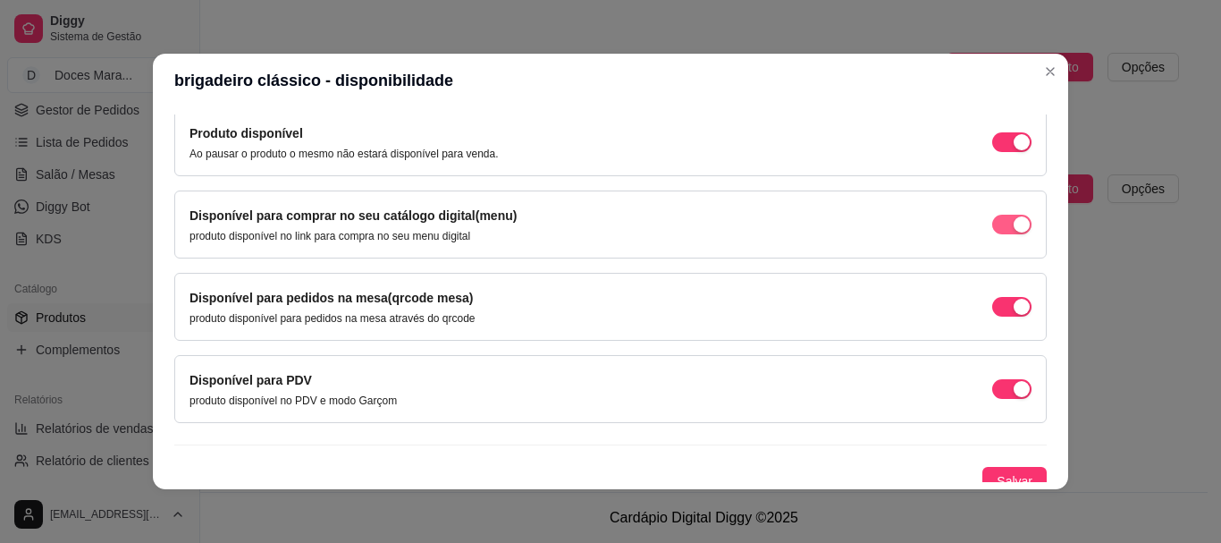
click at [992, 225] on span "button" at bounding box center [1011, 225] width 39 height 20
click at [992, 303] on span "button" at bounding box center [1011, 307] width 39 height 20
click at [992, 383] on span "button" at bounding box center [1011, 389] width 39 height 20
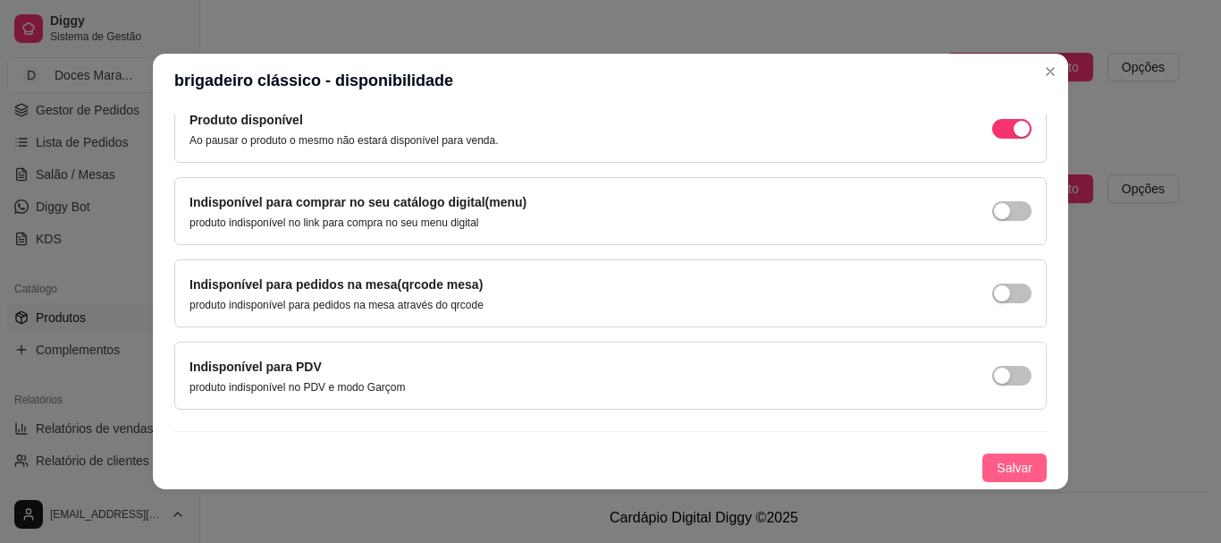
click at [999, 459] on span "Salvar" at bounding box center [1015, 468] width 36 height 20
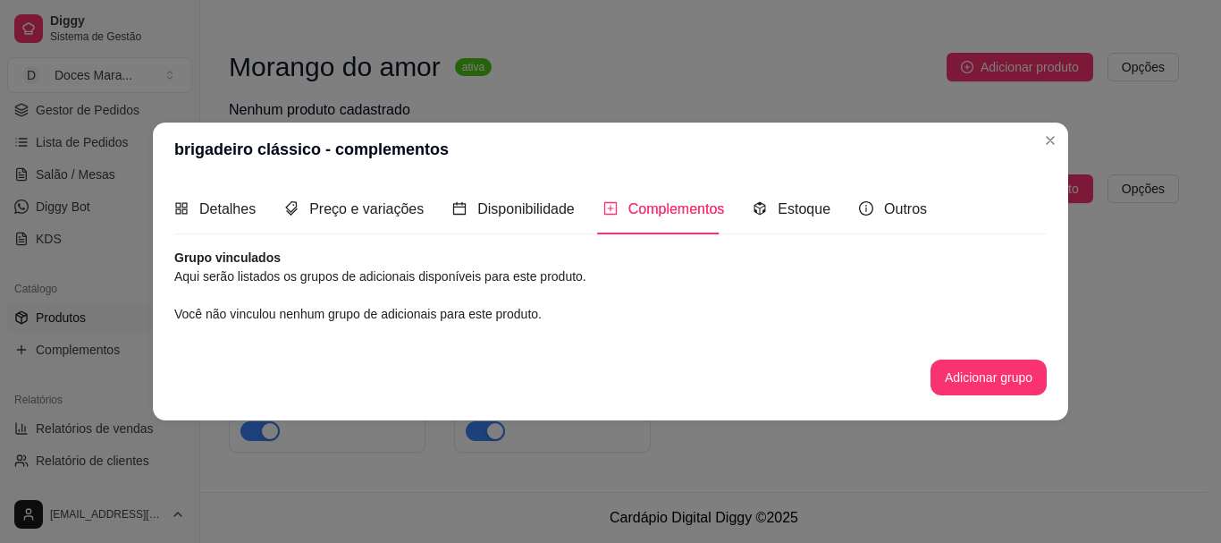
scroll to position [0, 0]
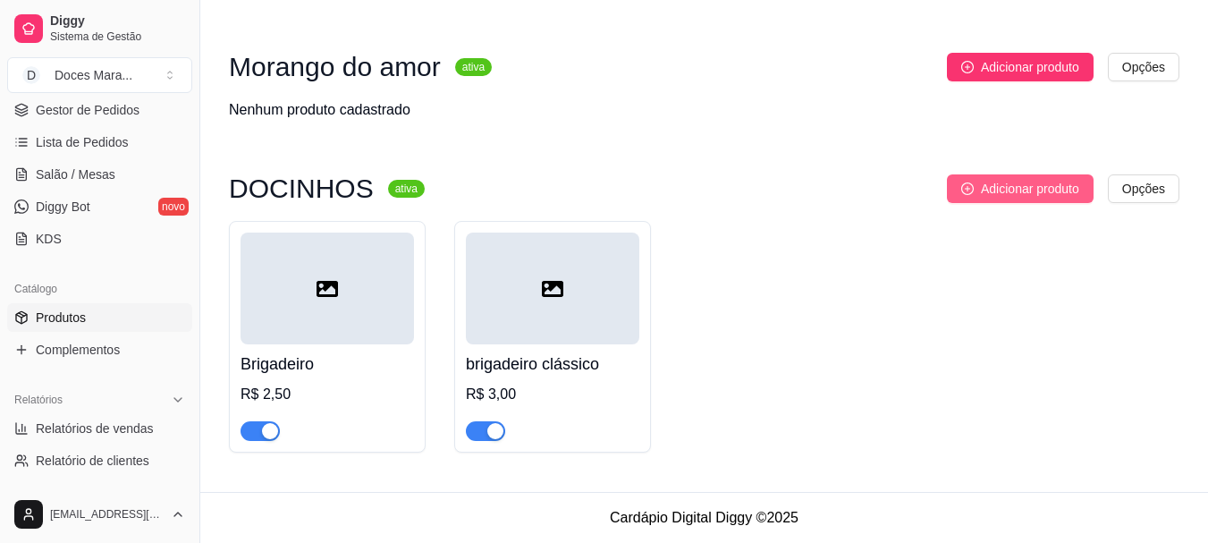
click at [1051, 185] on span "Adicionar produto" at bounding box center [1030, 189] width 98 height 20
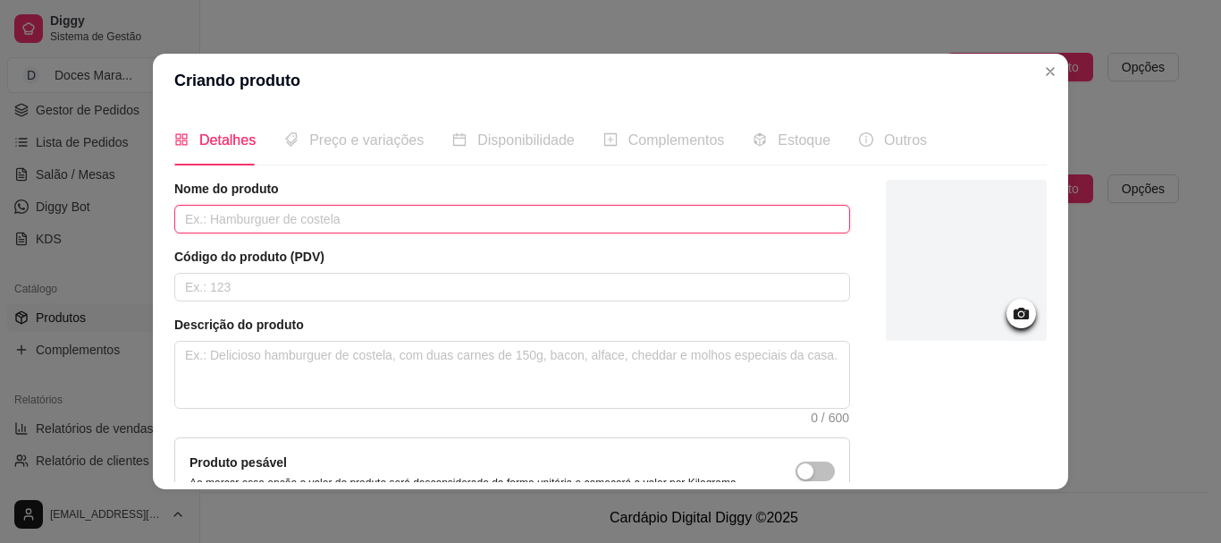
drag, startPoint x: 252, startPoint y: 214, endPoint x: 370, endPoint y: 167, distance: 126.8
click at [256, 208] on input "text" at bounding box center [512, 219] width 676 height 29
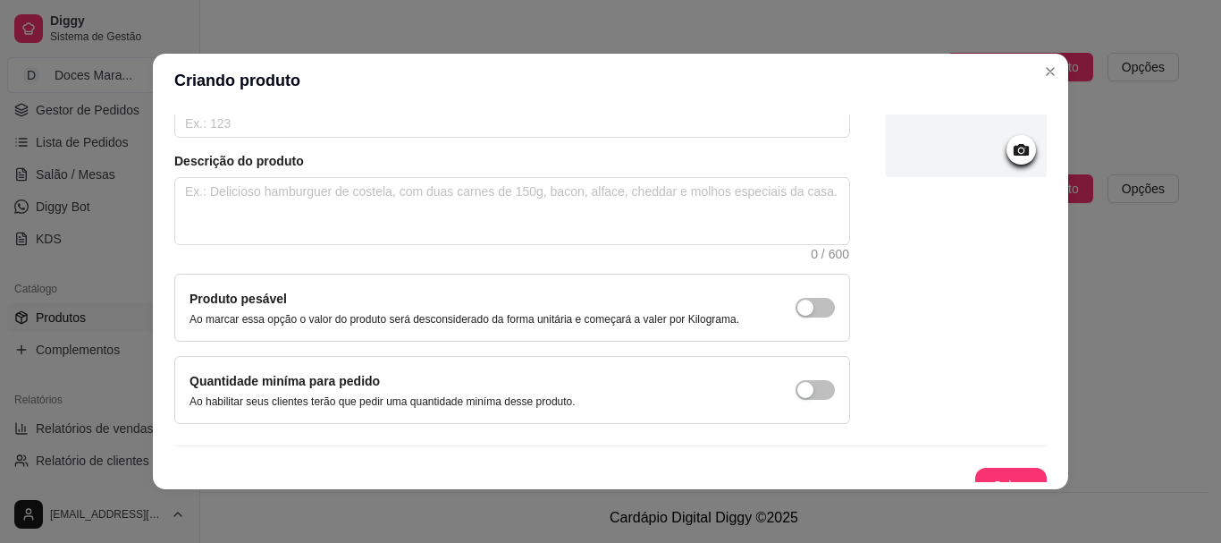
scroll to position [185, 0]
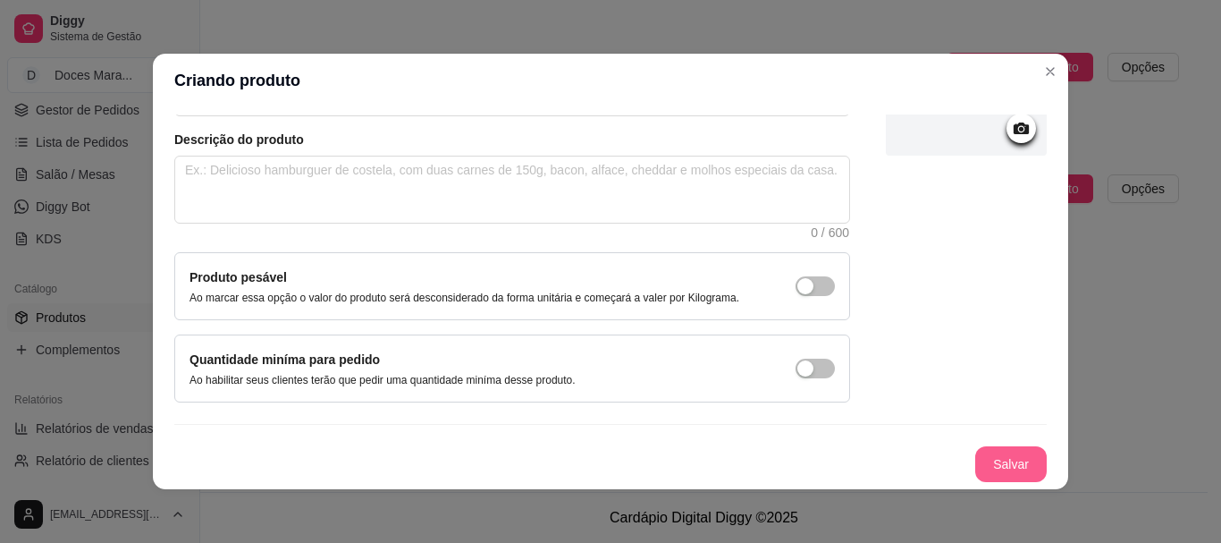
type input "camafeu"
click at [981, 458] on button "Salvar" at bounding box center [1011, 464] width 70 height 35
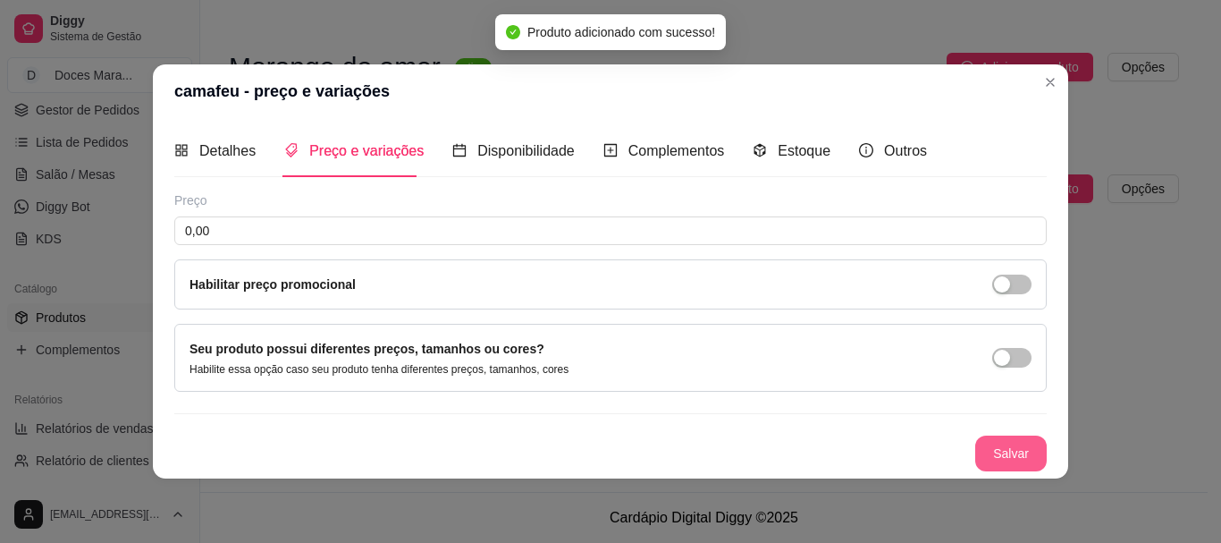
scroll to position [0, 0]
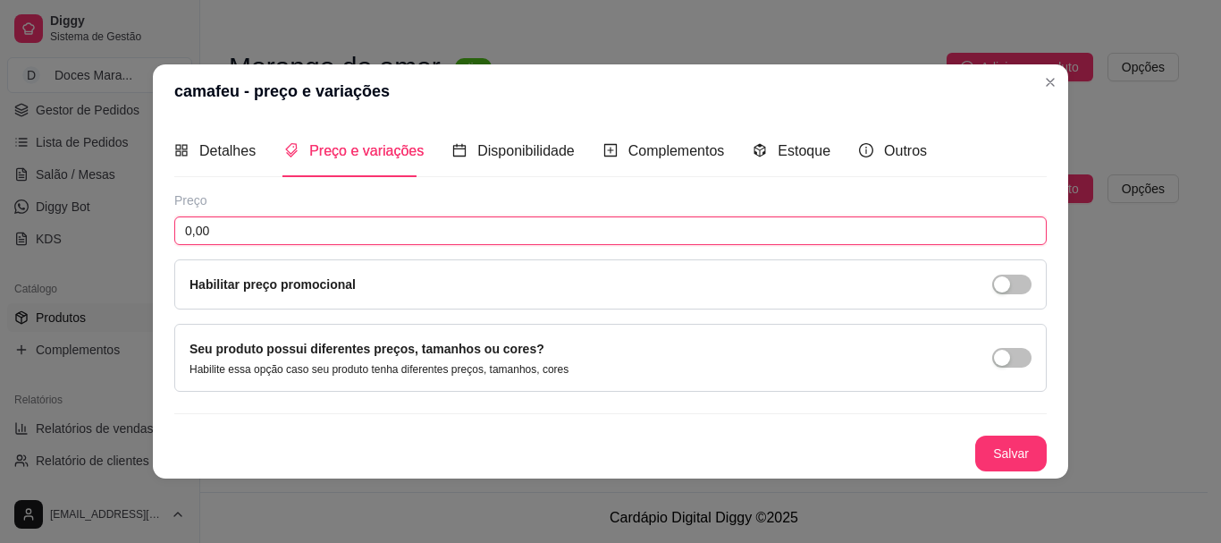
click at [235, 226] on input "0,00" at bounding box center [610, 230] width 873 height 29
type input "3,50"
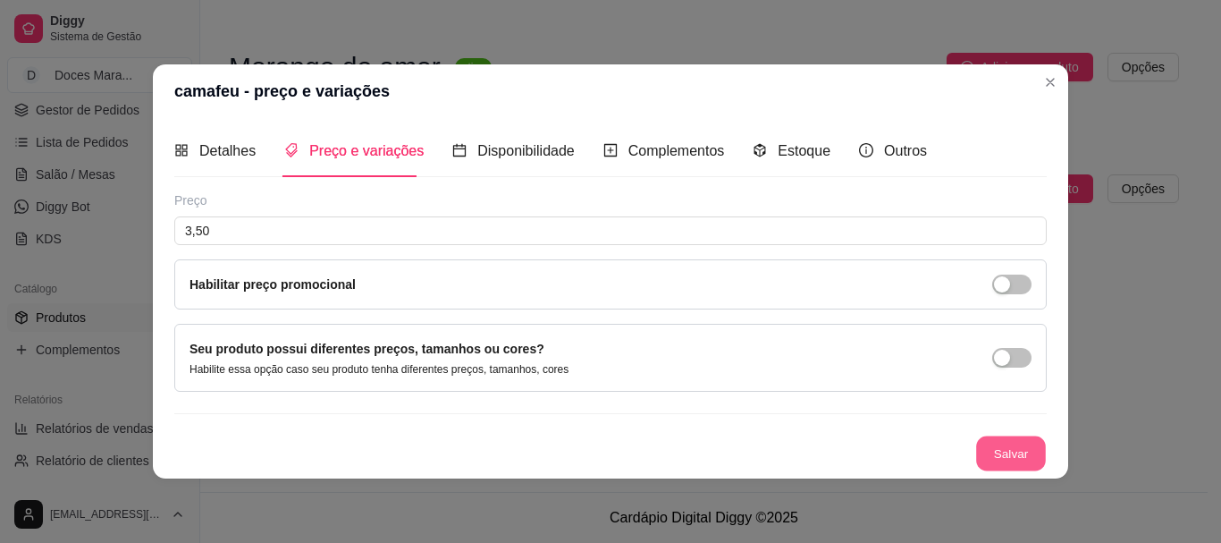
click at [1015, 452] on button "Salvar" at bounding box center [1011, 452] width 70 height 35
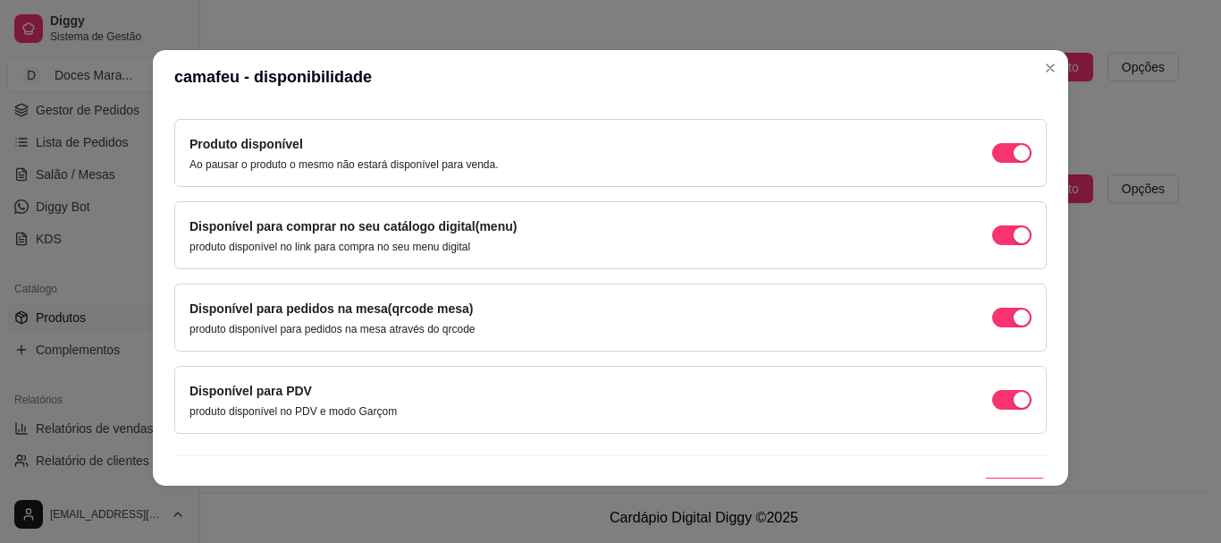
scroll to position [179, 0]
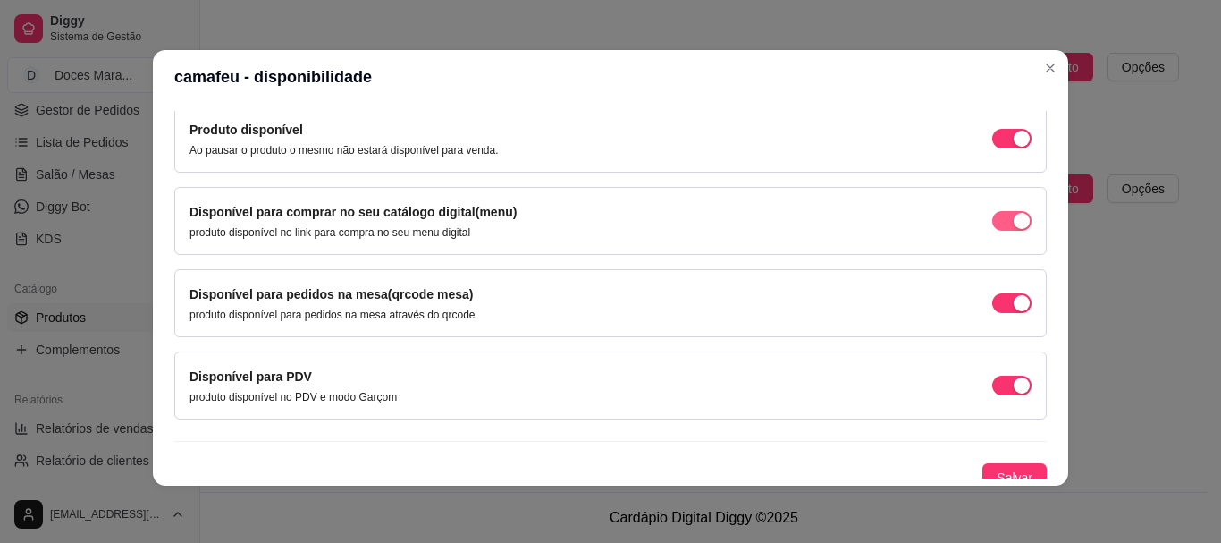
click at [992, 221] on span "button" at bounding box center [1011, 221] width 39 height 20
drag, startPoint x: 986, startPoint y: 387, endPoint x: 980, endPoint y: 316, distance: 71.8
click at [987, 372] on div "Disponível para PDV produto disponível no PDV e modo Garçom" at bounding box center [611, 386] width 842 height 38
click at [992, 300] on span "button" at bounding box center [1011, 303] width 39 height 20
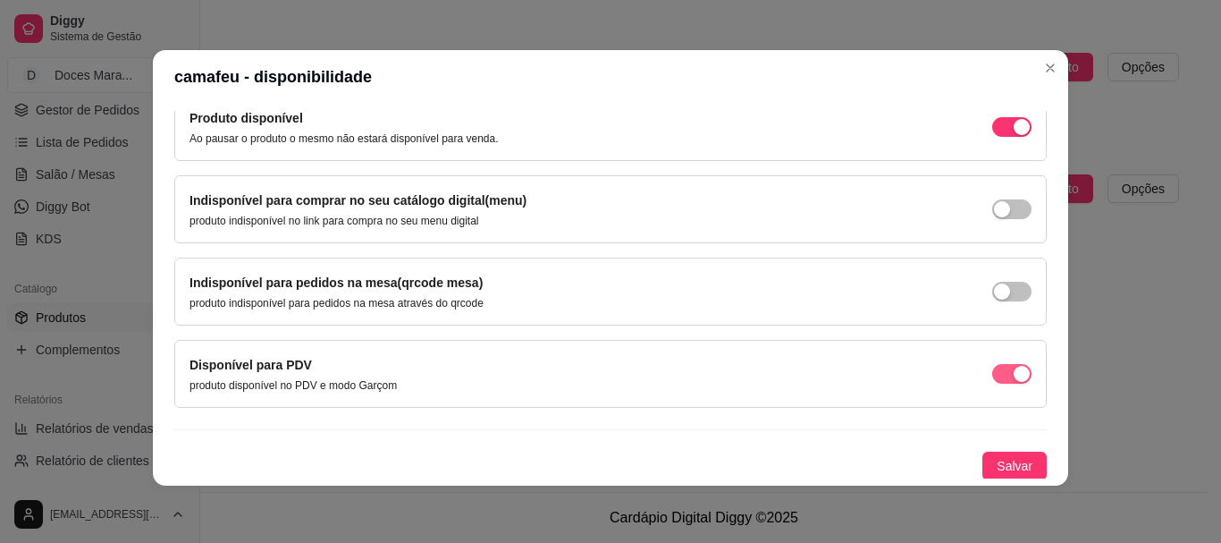
scroll to position [192, 0]
click at [997, 457] on span "Salvar" at bounding box center [1015, 464] width 36 height 20
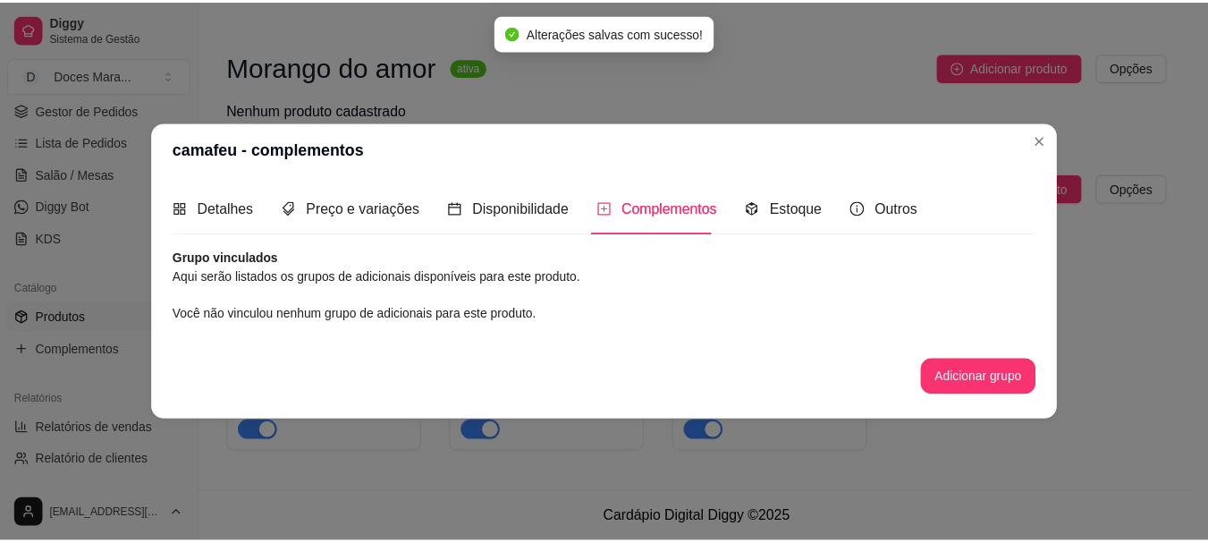
scroll to position [0, 0]
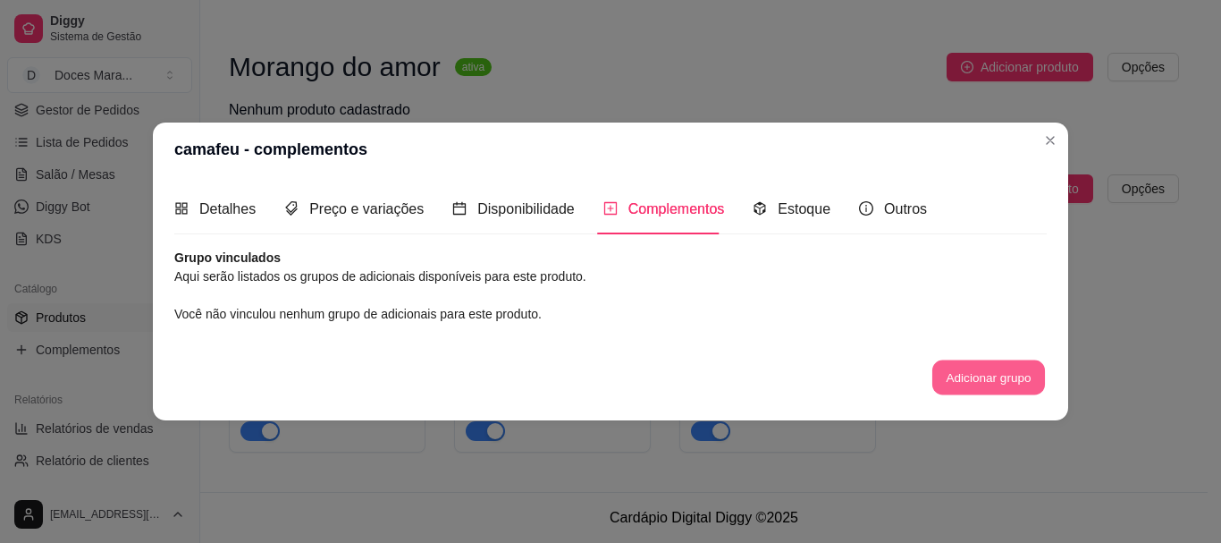
click at [990, 377] on button "Adicionar grupo" at bounding box center [988, 377] width 113 height 35
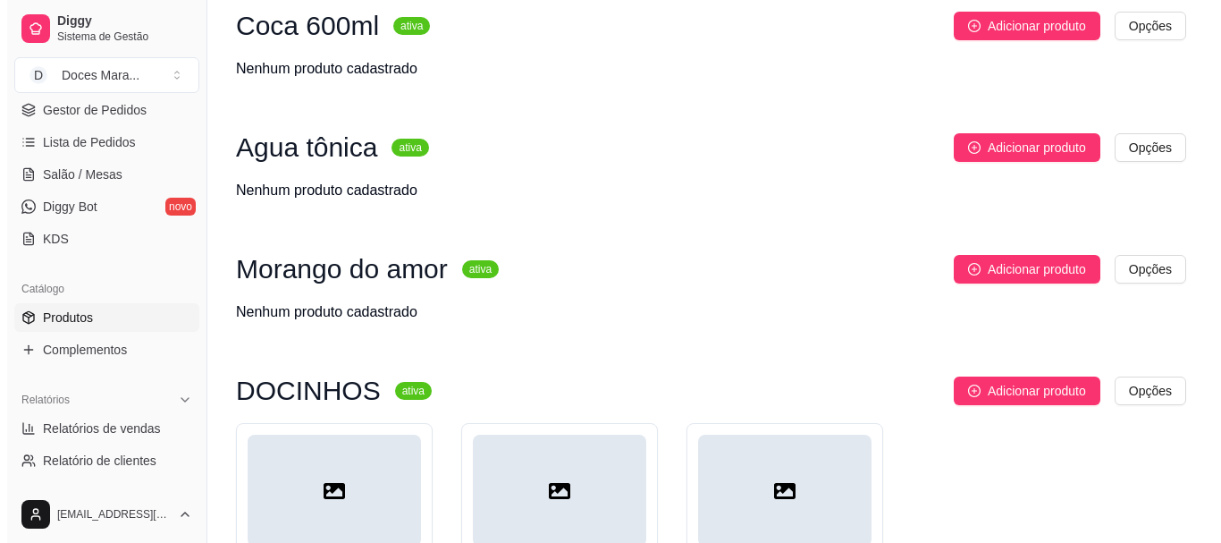
scroll to position [15743, 0]
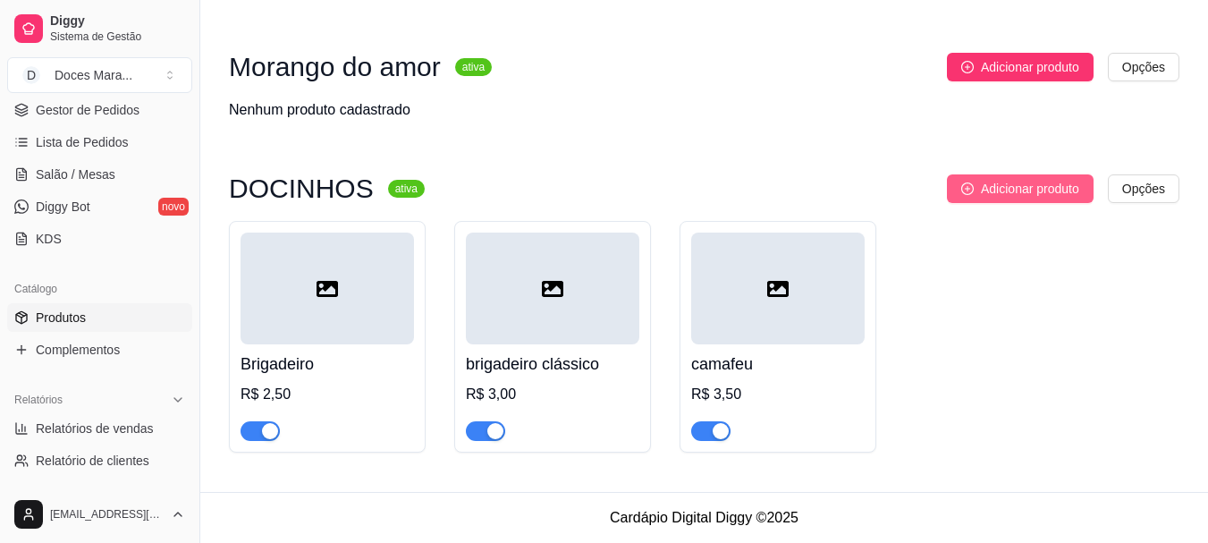
click at [1058, 185] on span "Adicionar produto" at bounding box center [1030, 189] width 98 height 20
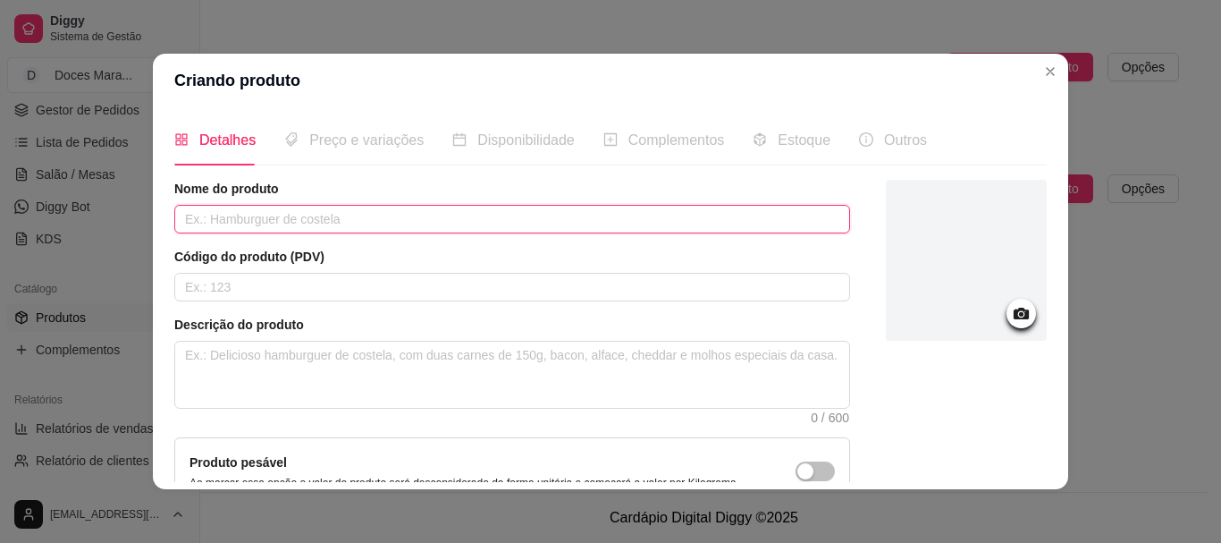
click at [280, 225] on input "text" at bounding box center [512, 219] width 676 height 29
type input "a"
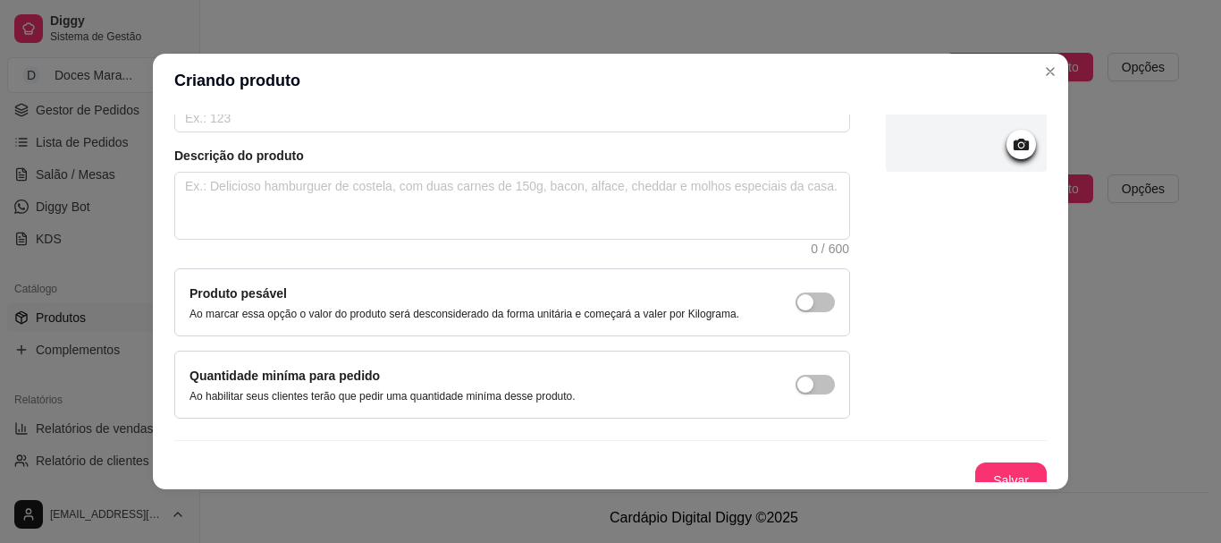
scroll to position [185, 0]
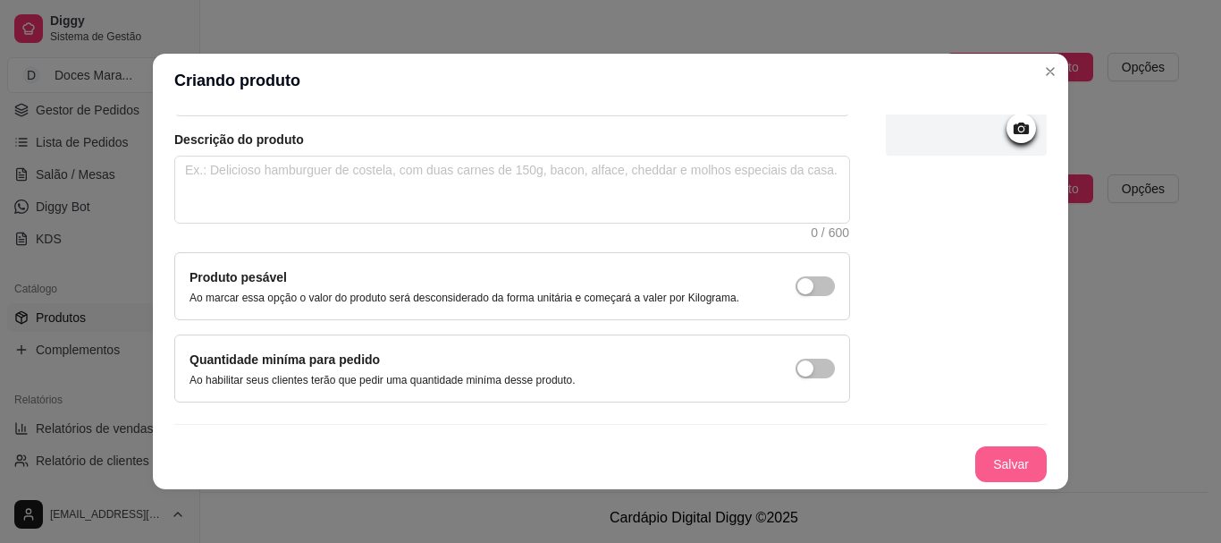
type input "Brigadeirão"
click at [1002, 469] on button "Salvar" at bounding box center [1011, 464] width 72 height 36
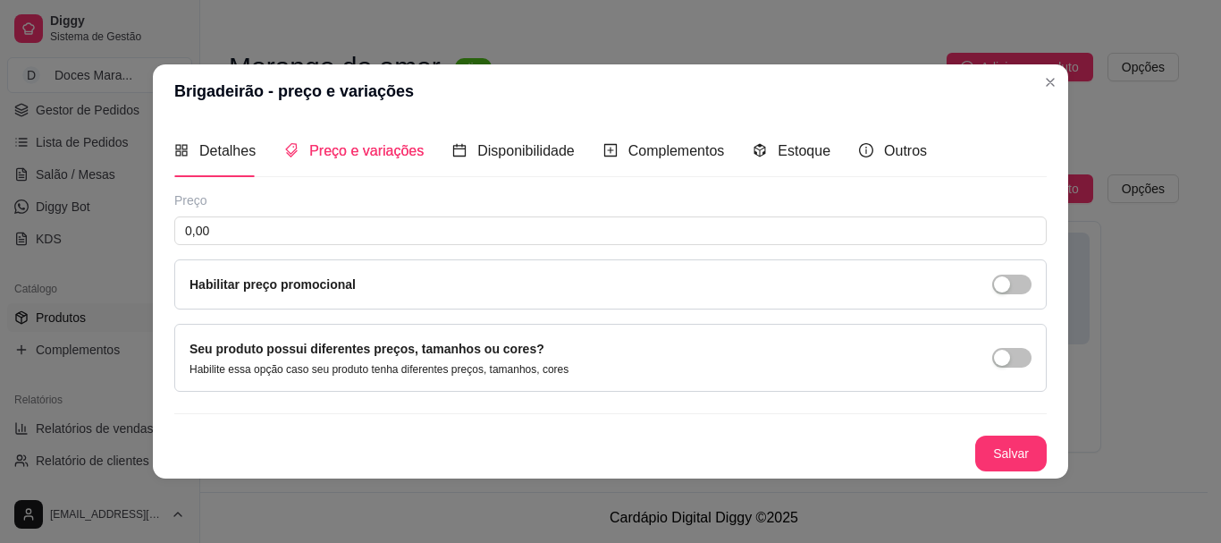
scroll to position [0, 0]
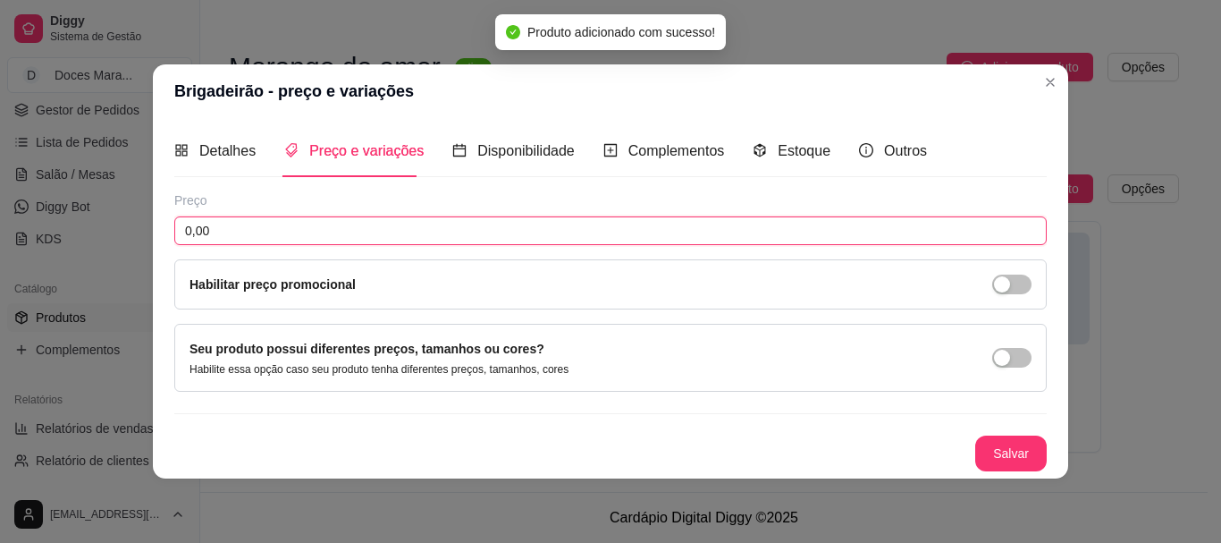
click at [229, 226] on input "0,00" at bounding box center [610, 230] width 873 height 29
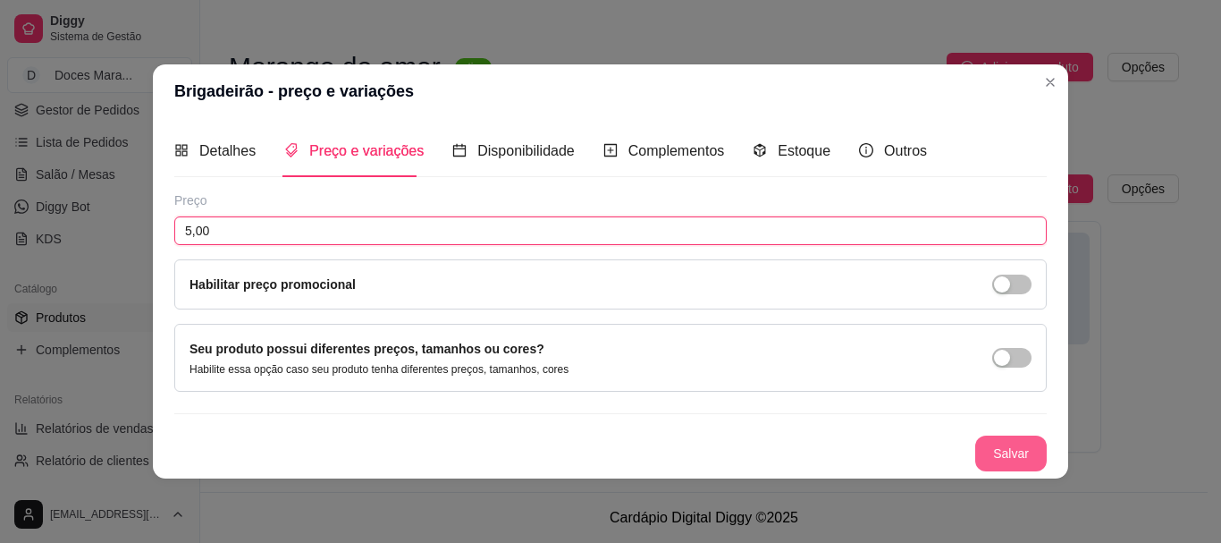
type input "5,00"
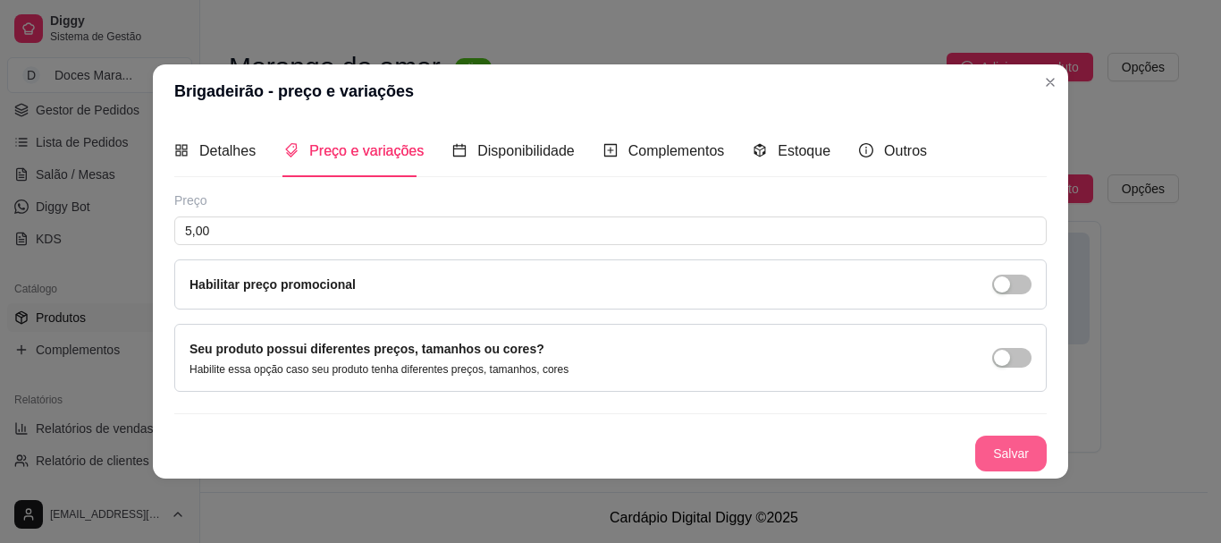
click at [1001, 452] on button "Salvar" at bounding box center [1011, 453] width 72 height 36
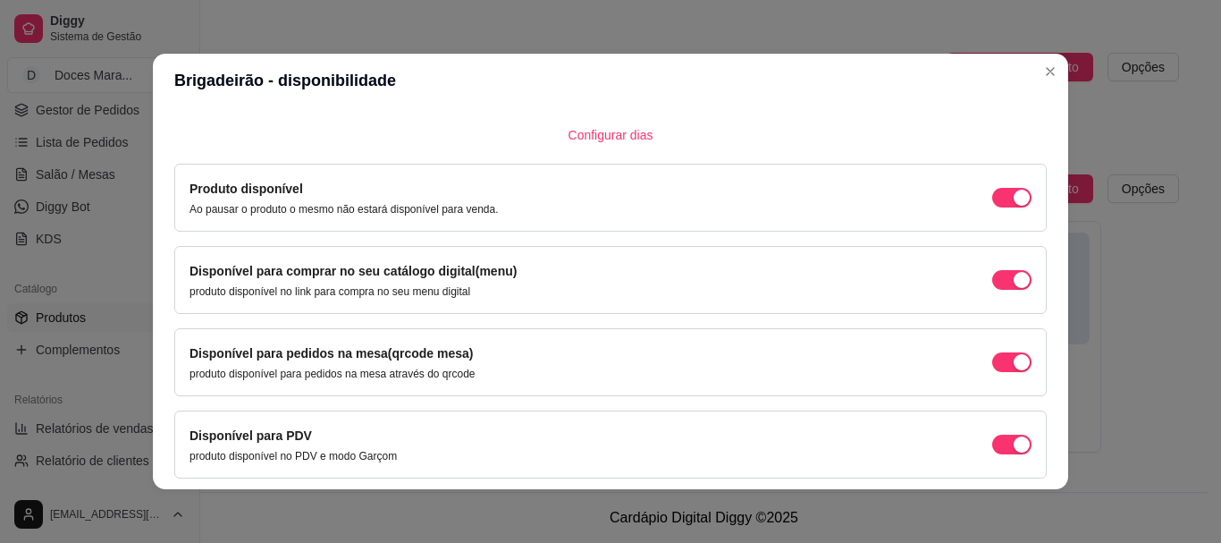
scroll to position [179, 0]
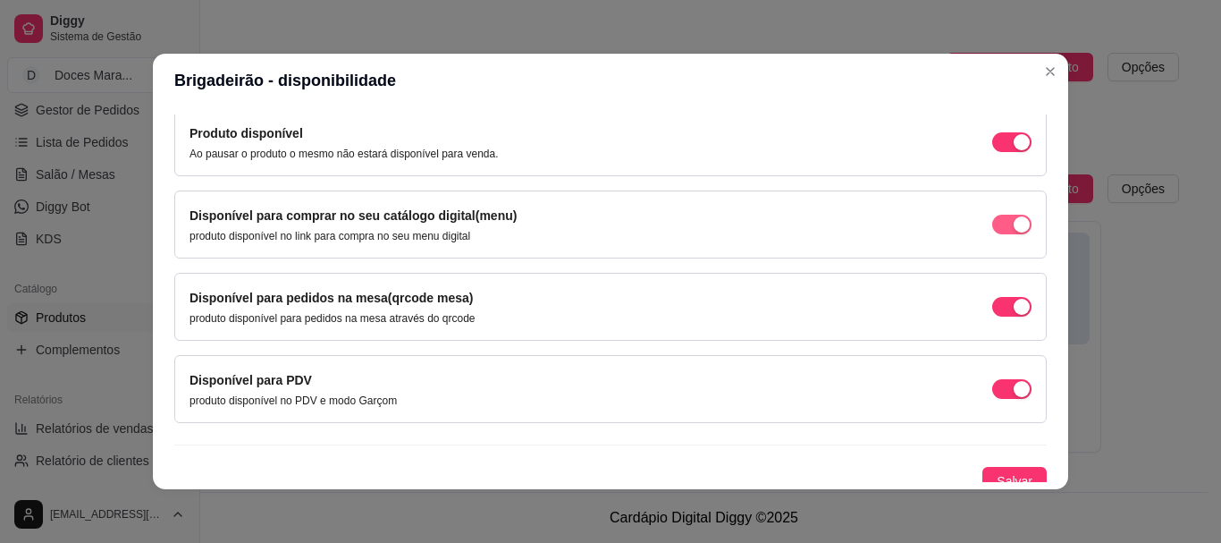
click at [992, 221] on span "button" at bounding box center [1011, 225] width 39 height 20
click at [992, 308] on span "button" at bounding box center [1011, 307] width 39 height 20
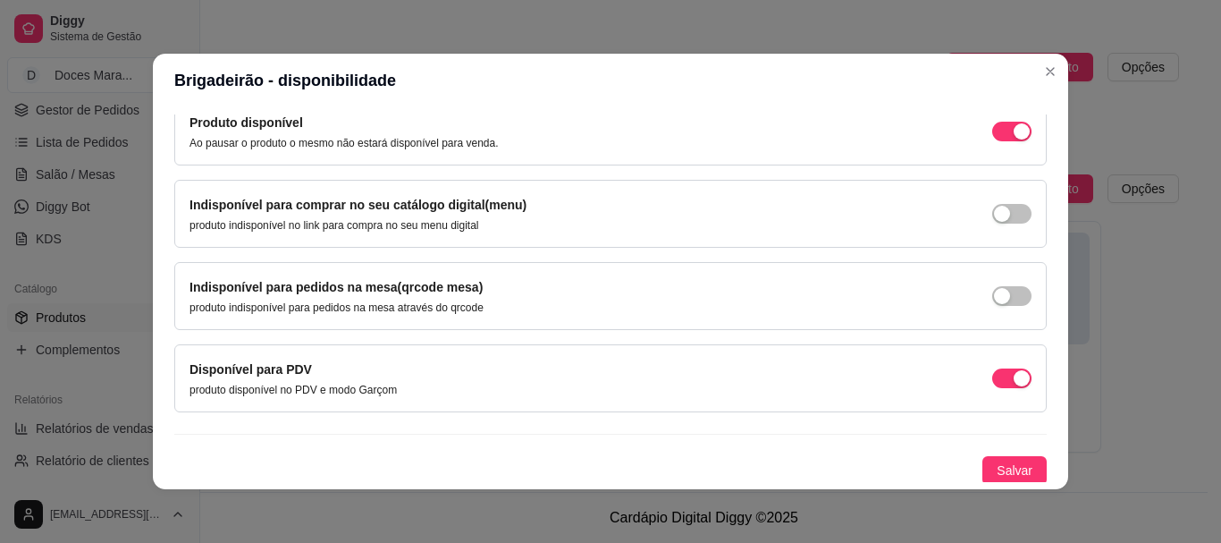
scroll to position [192, 0]
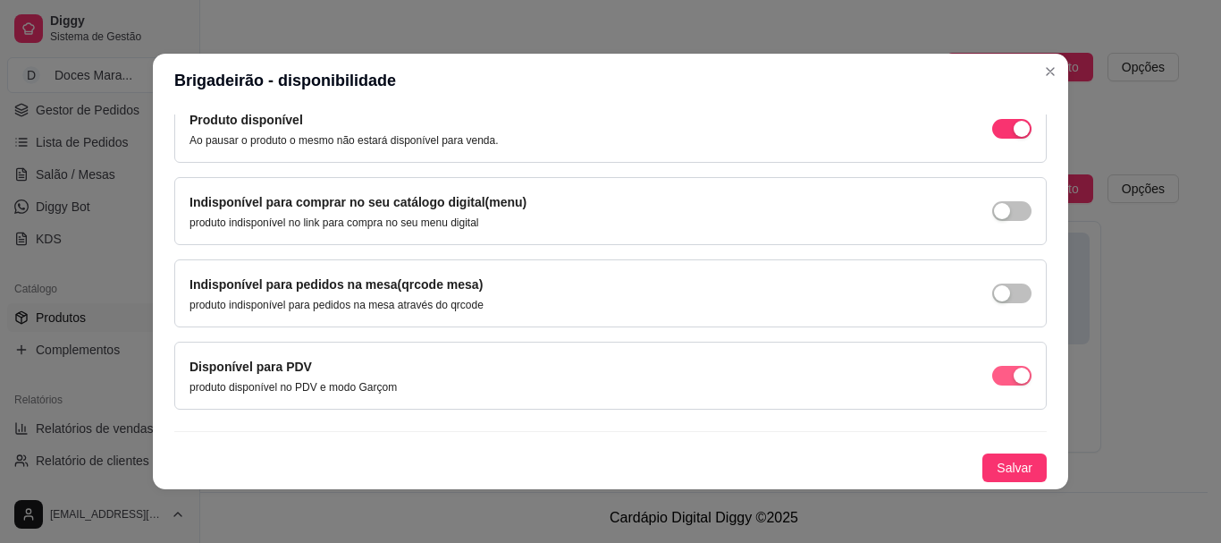
click at [992, 372] on span "button" at bounding box center [1011, 376] width 39 height 20
click at [997, 467] on span "Salvar" at bounding box center [1015, 468] width 36 height 20
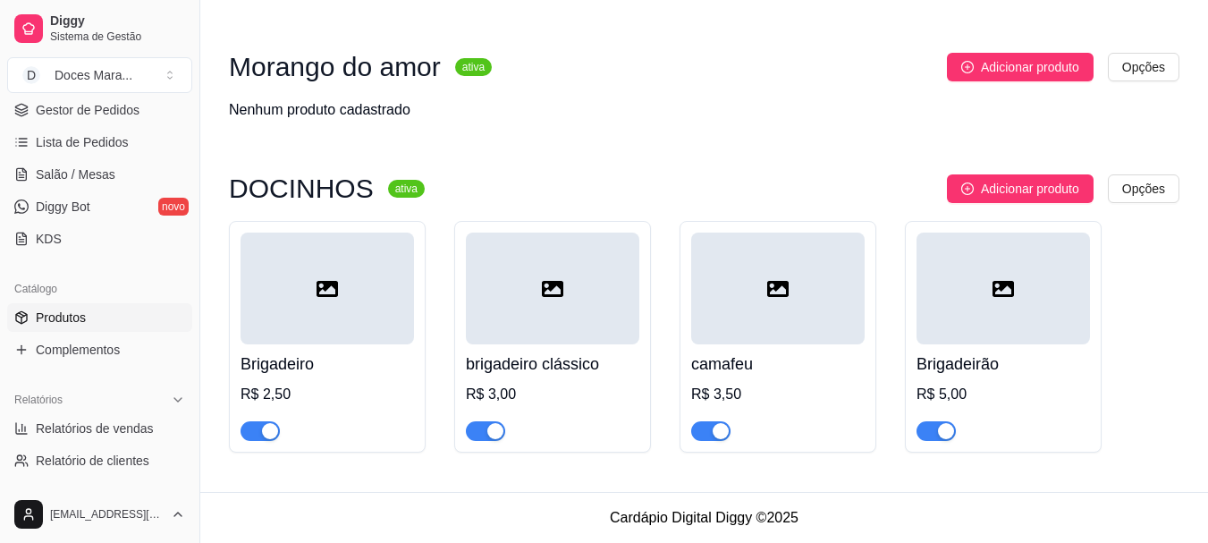
scroll to position [15743, 0]
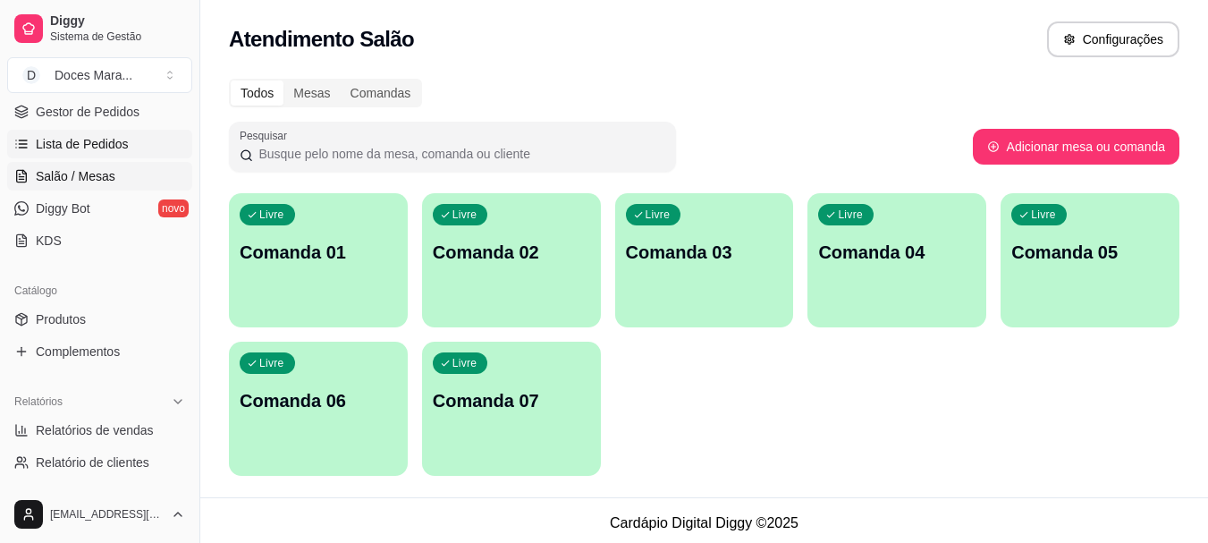
scroll to position [268, 0]
click at [65, 325] on span "Produtos" at bounding box center [61, 317] width 50 height 18
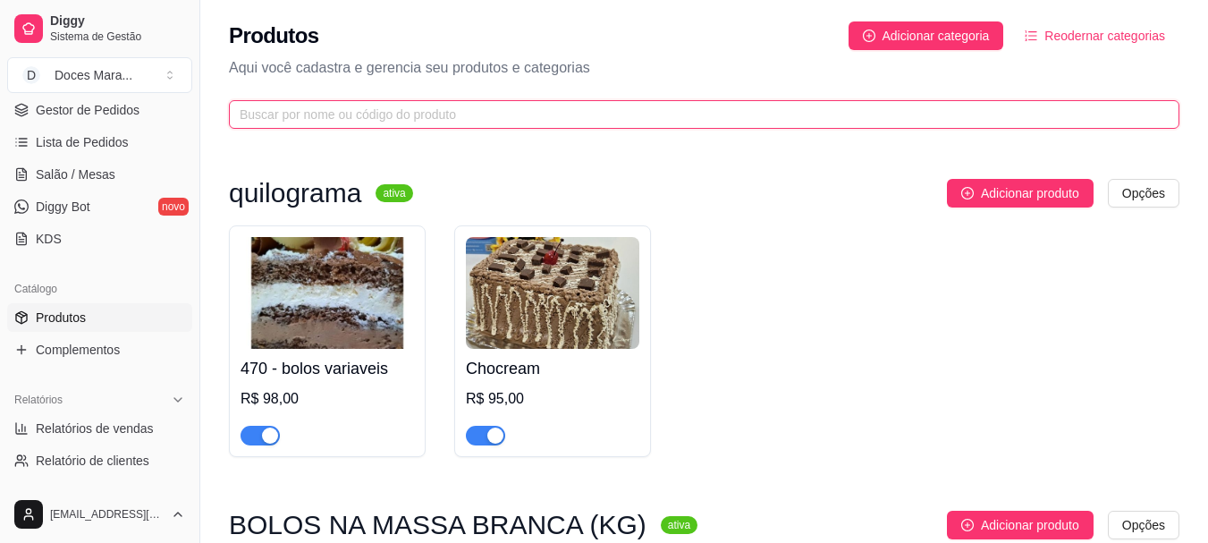
click at [270, 116] on input "text" at bounding box center [697, 115] width 915 height 20
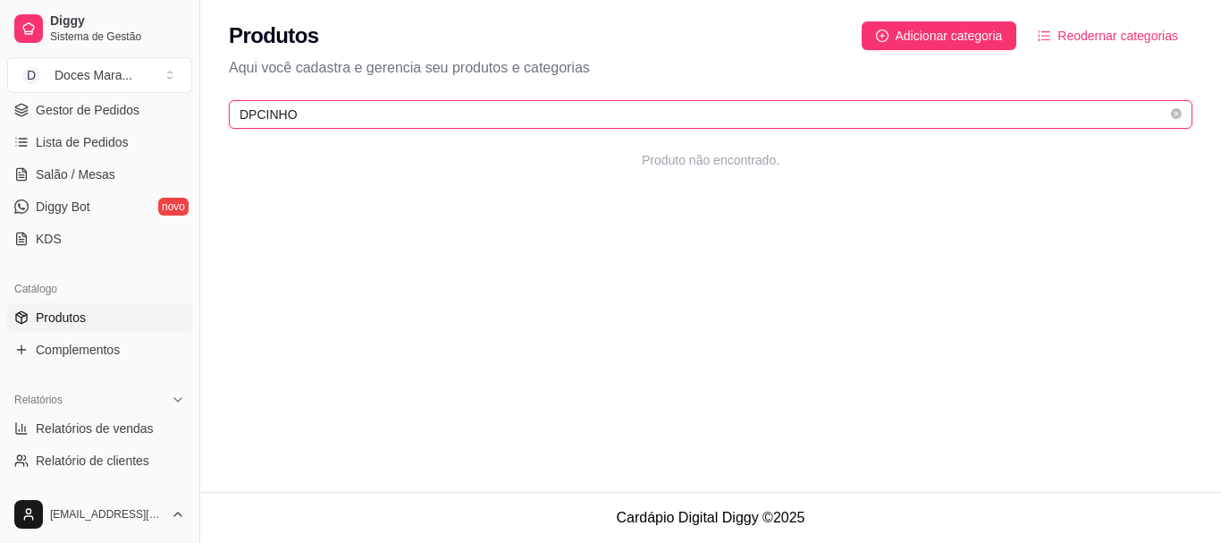
click at [253, 113] on input "DPCINHO" at bounding box center [704, 115] width 928 height 20
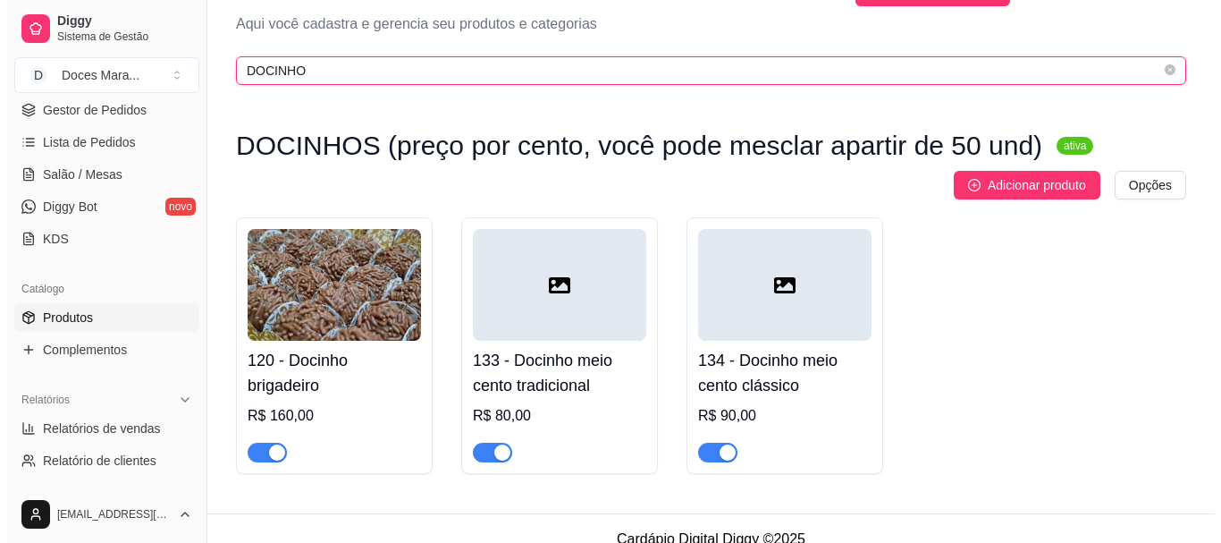
scroll to position [66, 0]
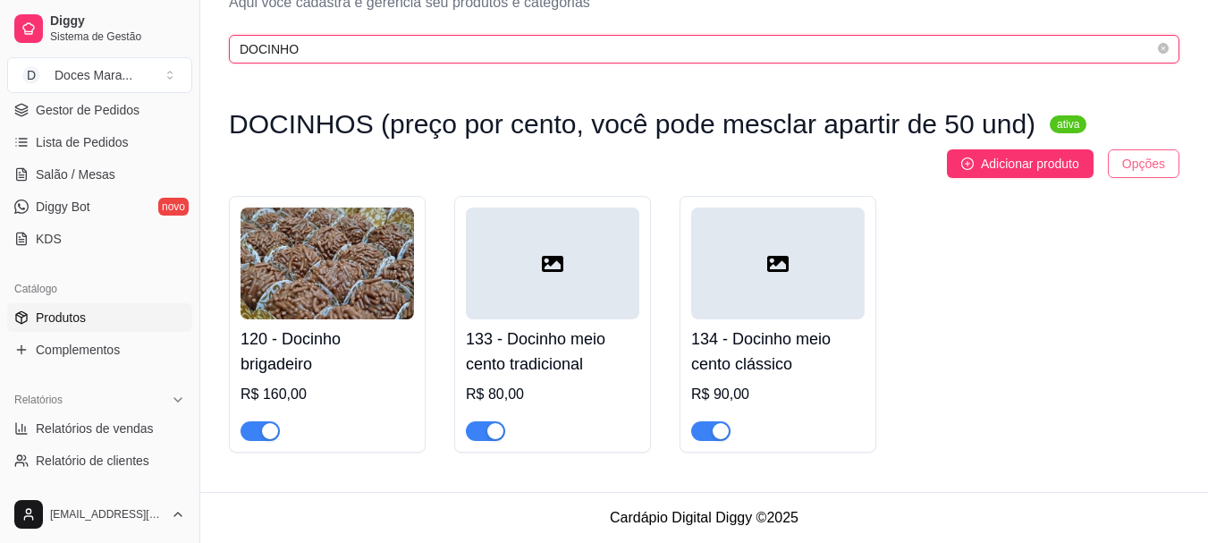
type input "DOCINHO"
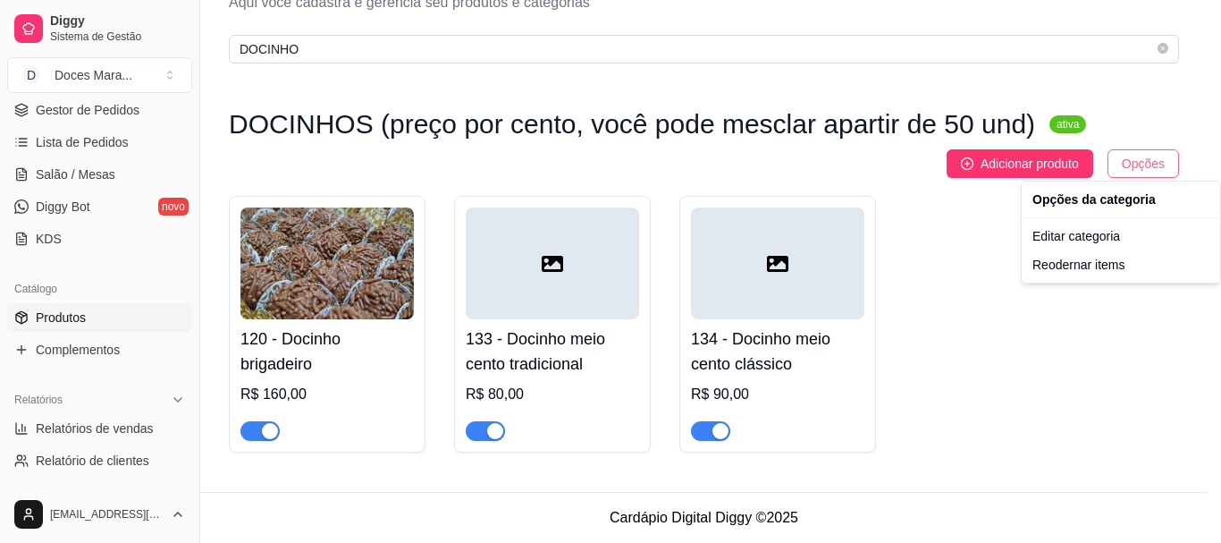
click at [1136, 162] on html "Diggy Sistema de Gestão D Doces Mara ... Loja aberta Plano Customizado até 03/0…" at bounding box center [610, 206] width 1221 height 543
click at [1083, 232] on div "Editar categoria" at bounding box center [1120, 236] width 191 height 29
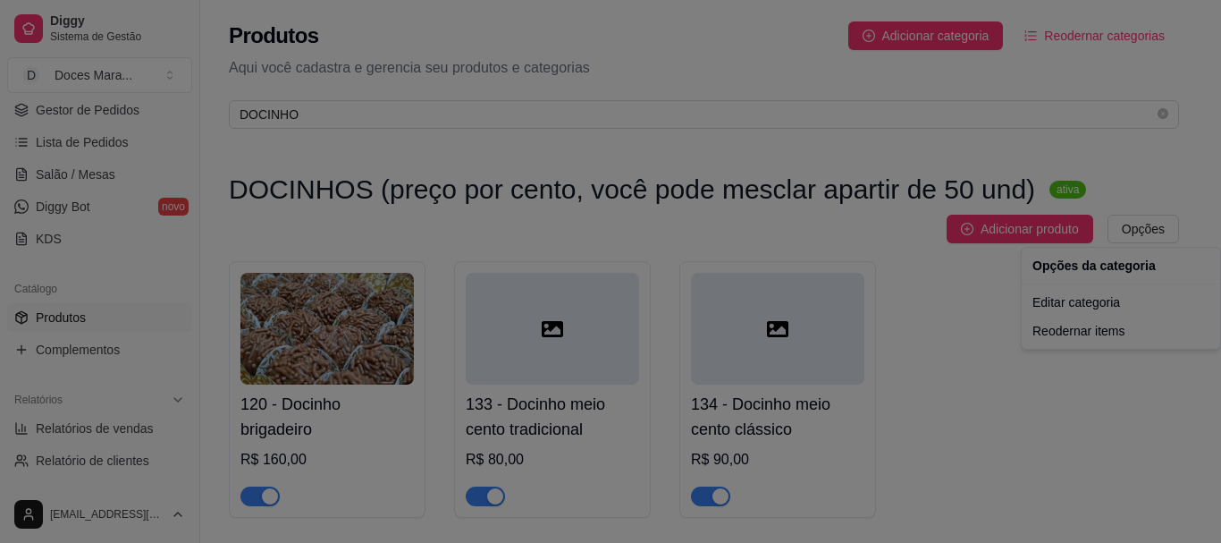
scroll to position [0, 0]
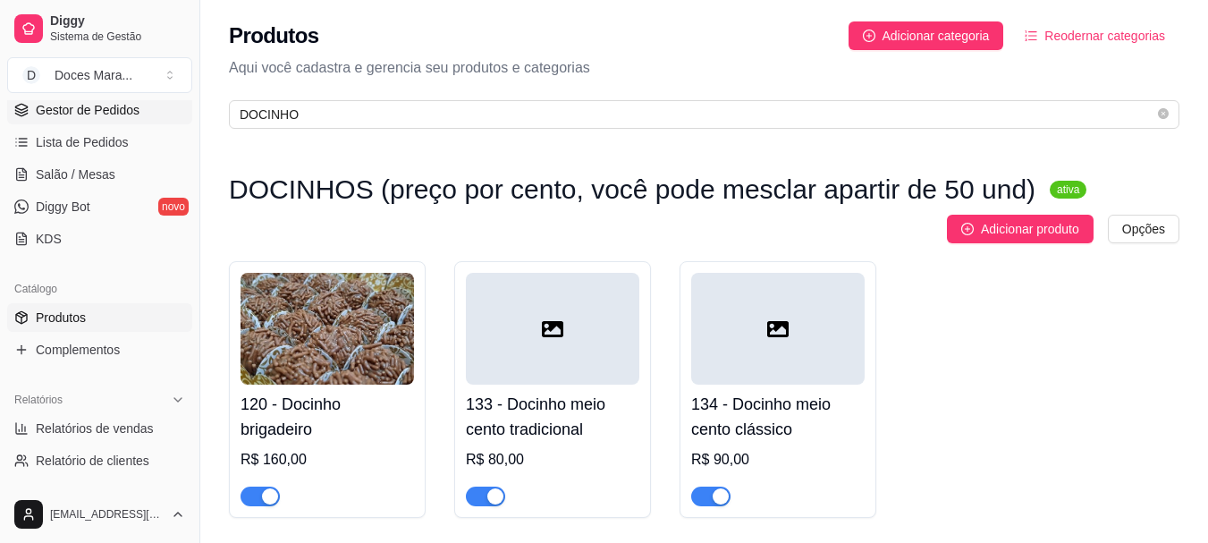
click at [56, 111] on span "Gestor de Pedidos" at bounding box center [88, 110] width 104 height 18
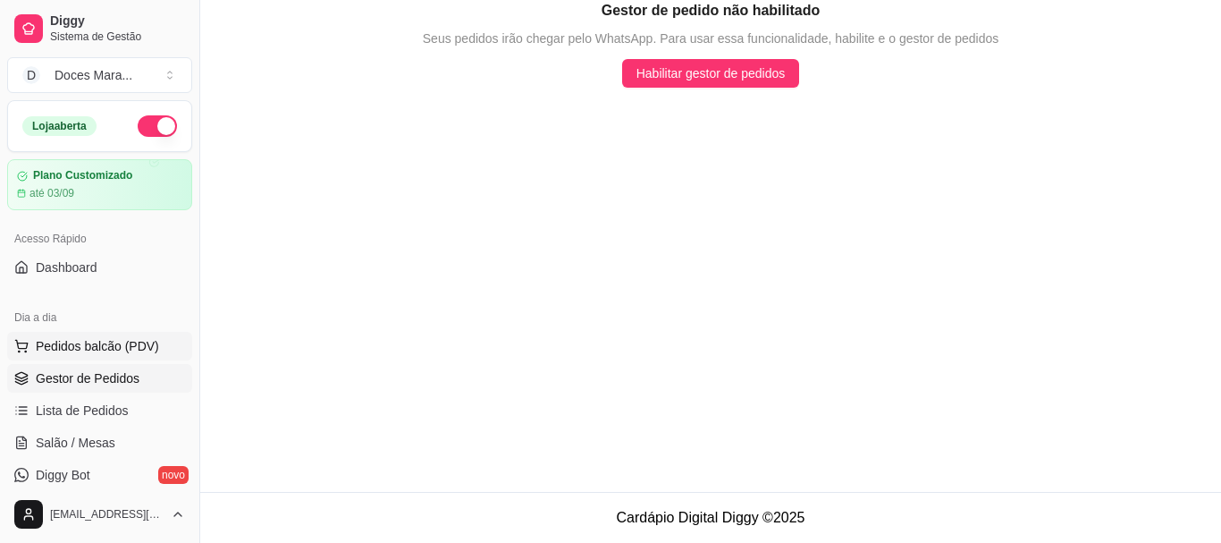
click at [84, 346] on span "Pedidos balcão (PDV)" at bounding box center [97, 346] width 123 height 18
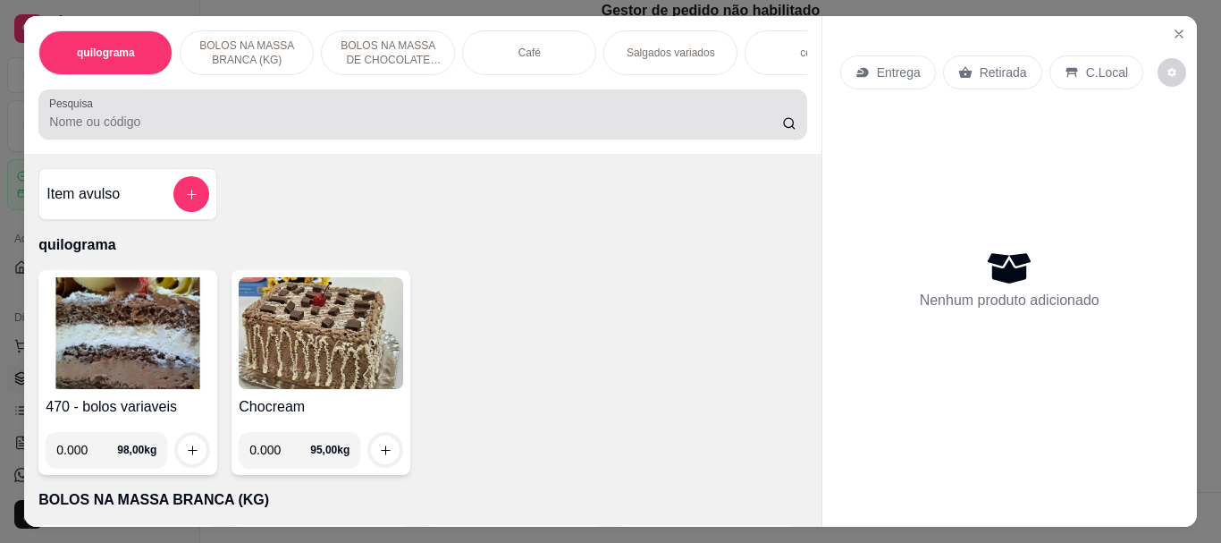
click at [76, 127] on input "Pesquisa" at bounding box center [415, 122] width 733 height 18
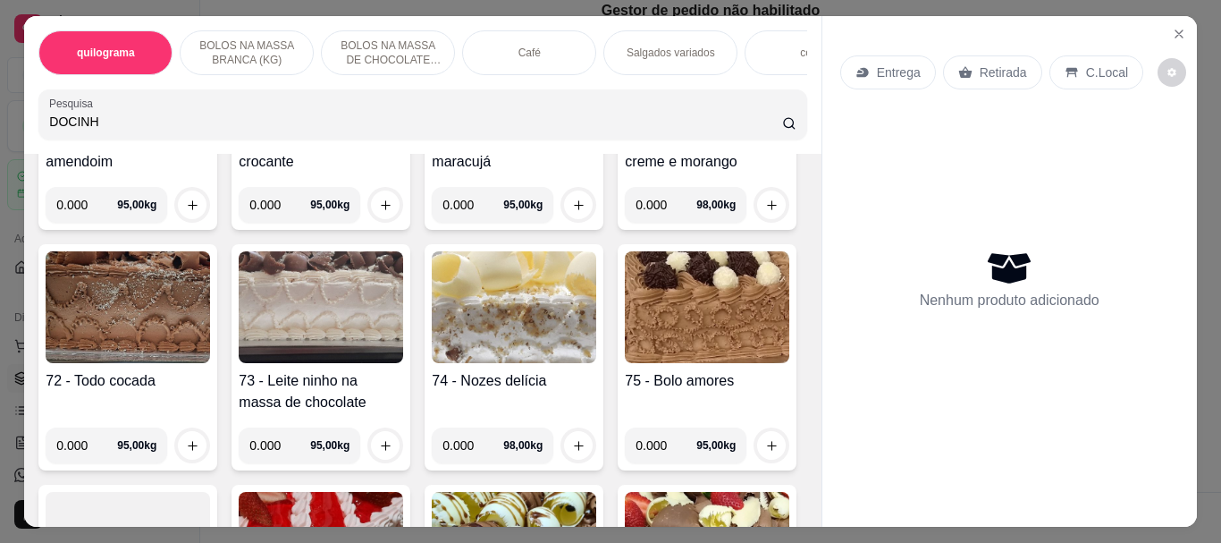
scroll to position [4381, 0]
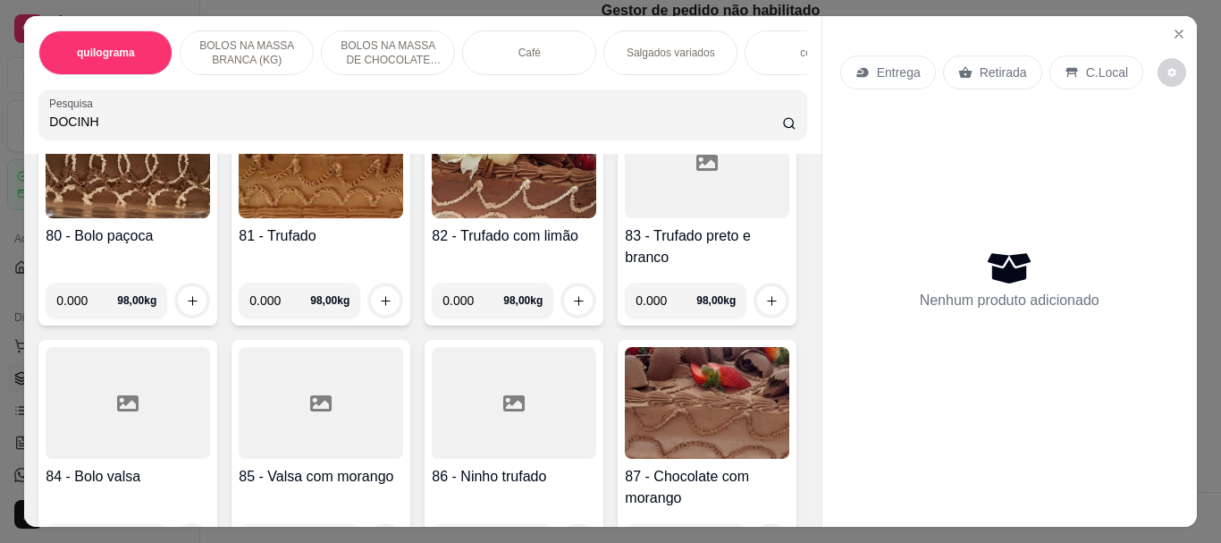
type input "DOCINH"
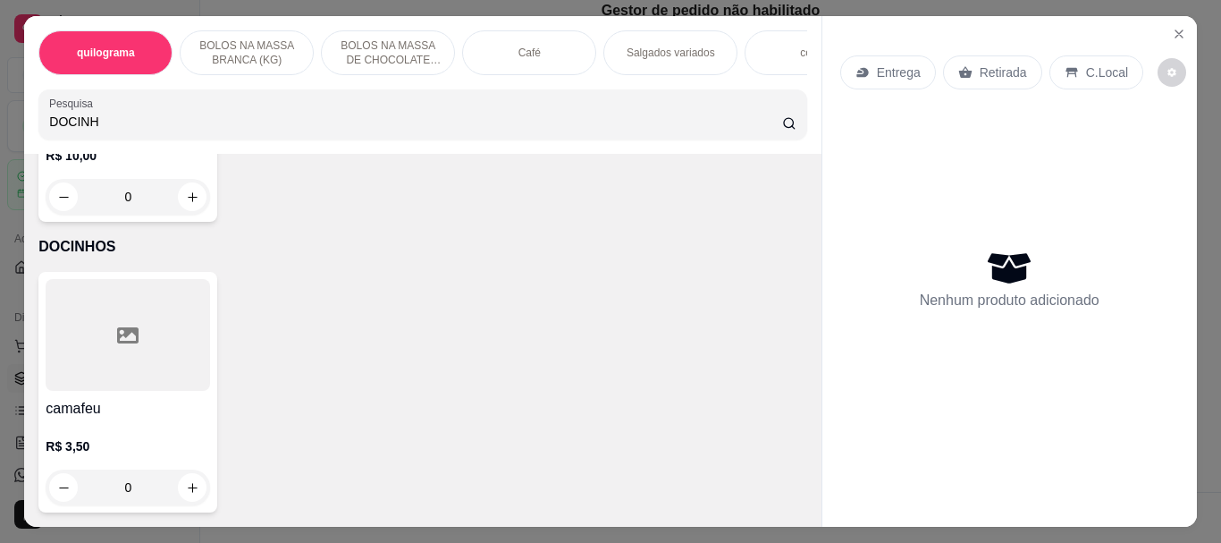
scroll to position [16001, 0]
click at [124, 391] on div at bounding box center [128, 335] width 164 height 112
drag, startPoint x: 133, startPoint y: 453, endPoint x: 588, endPoint y: 340, distance: 469.0
click at [588, 257] on p "DOCINHOS" at bounding box center [422, 246] width 768 height 21
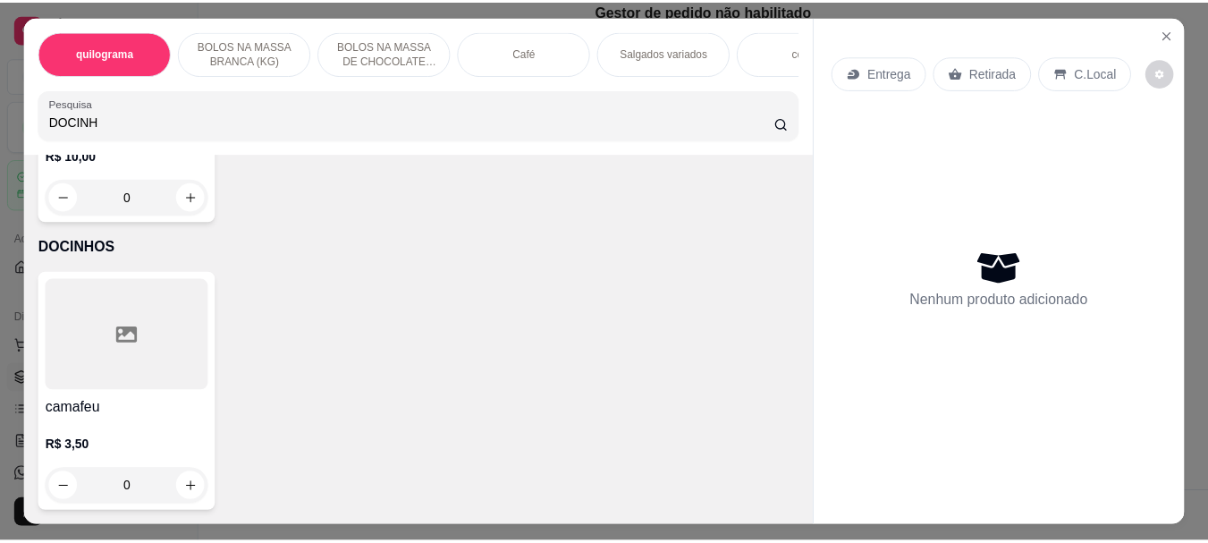
scroll to position [15555, 0]
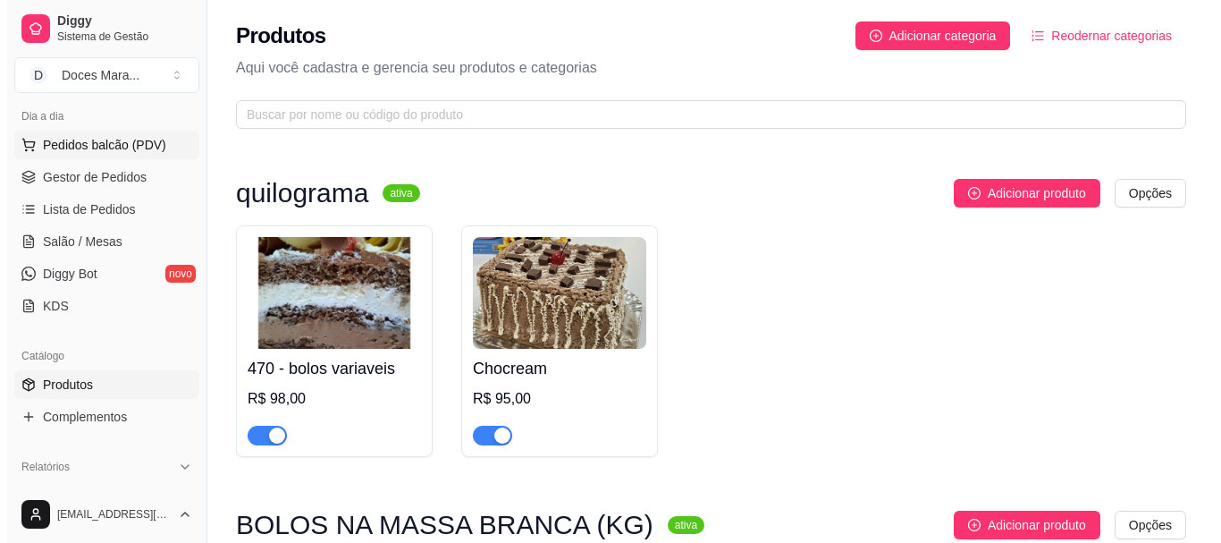
scroll to position [268, 0]
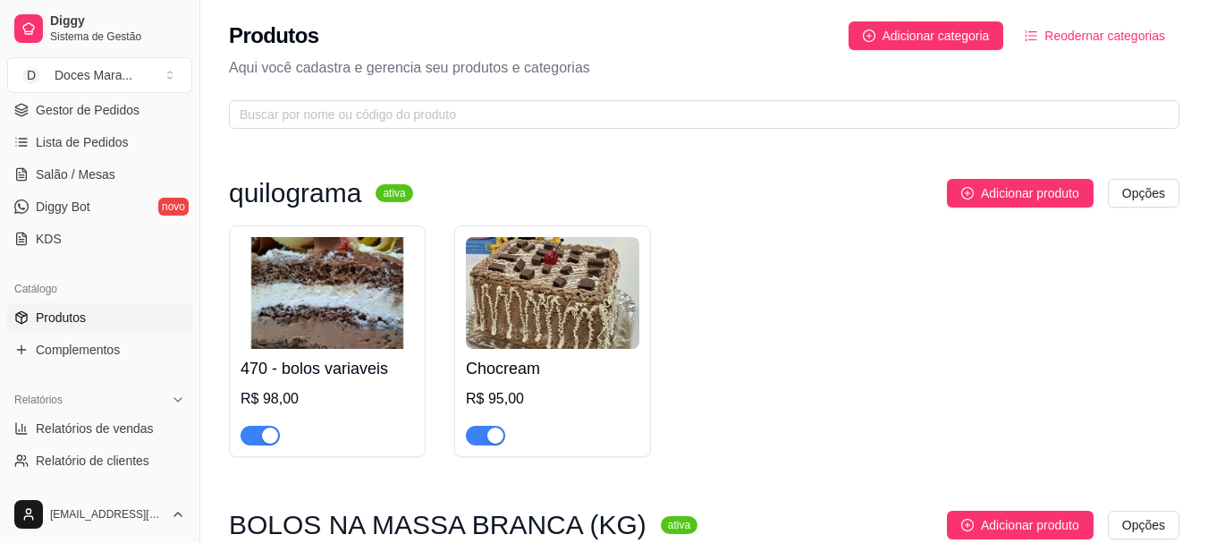
click at [78, 319] on span "Produtos" at bounding box center [61, 317] width 50 height 18
click at [1081, 35] on span "Reodernar categorias" at bounding box center [1104, 36] width 121 height 20
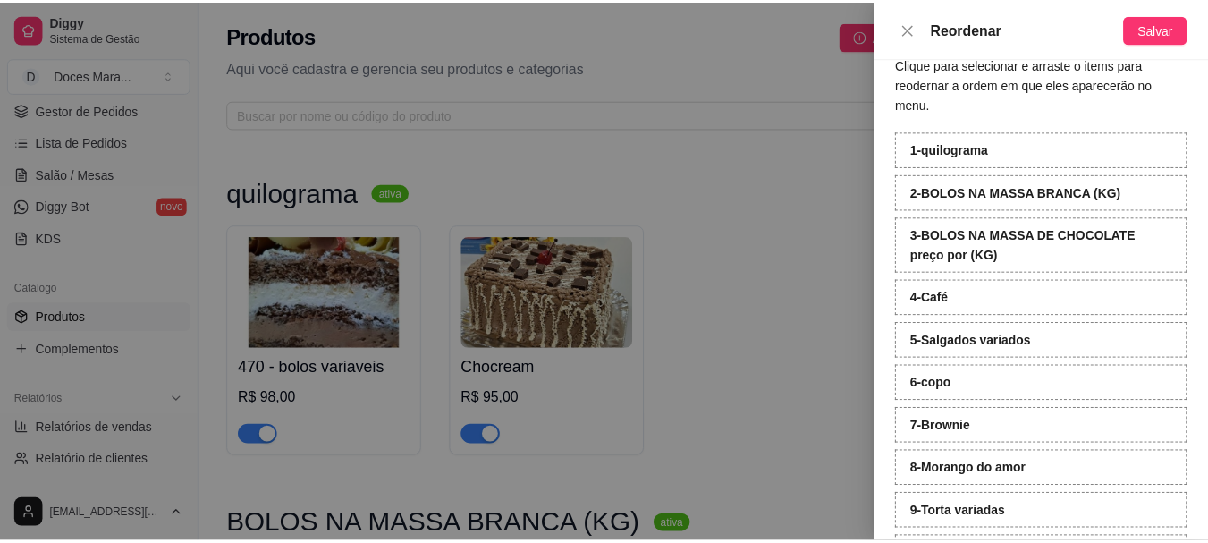
scroll to position [0, 0]
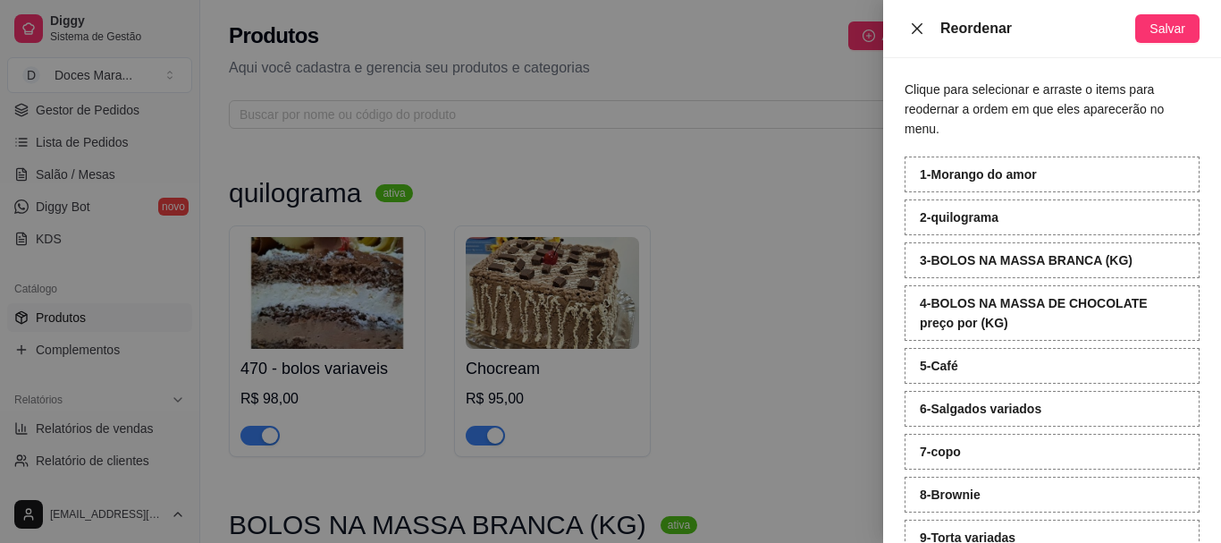
click at [919, 27] on icon "close" at bounding box center [917, 27] width 11 height 11
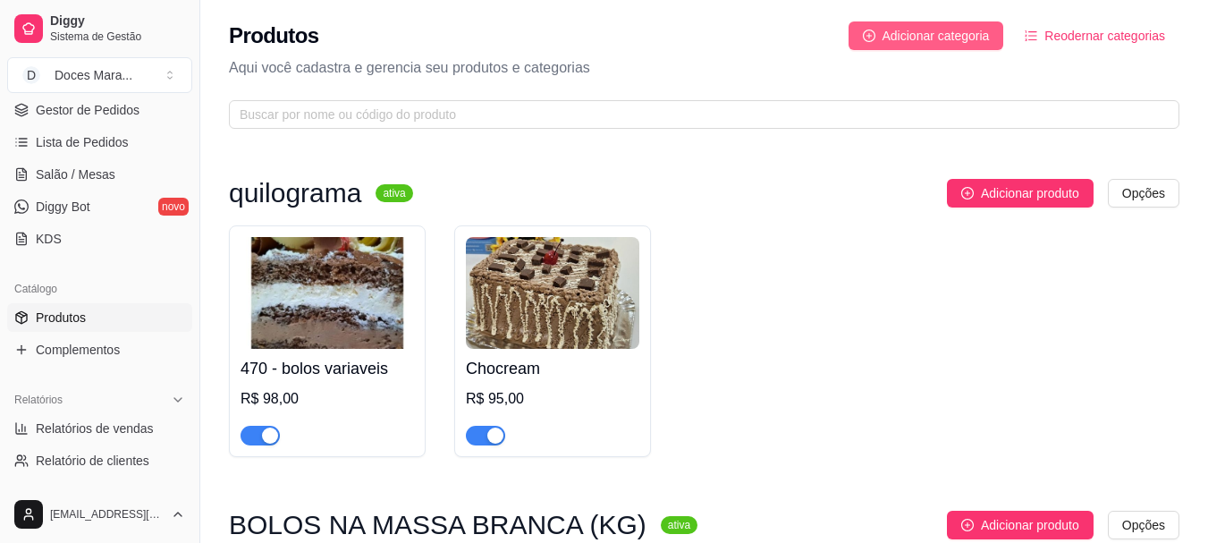
click at [929, 30] on span "Adicionar categoria" at bounding box center [935, 36] width 107 height 20
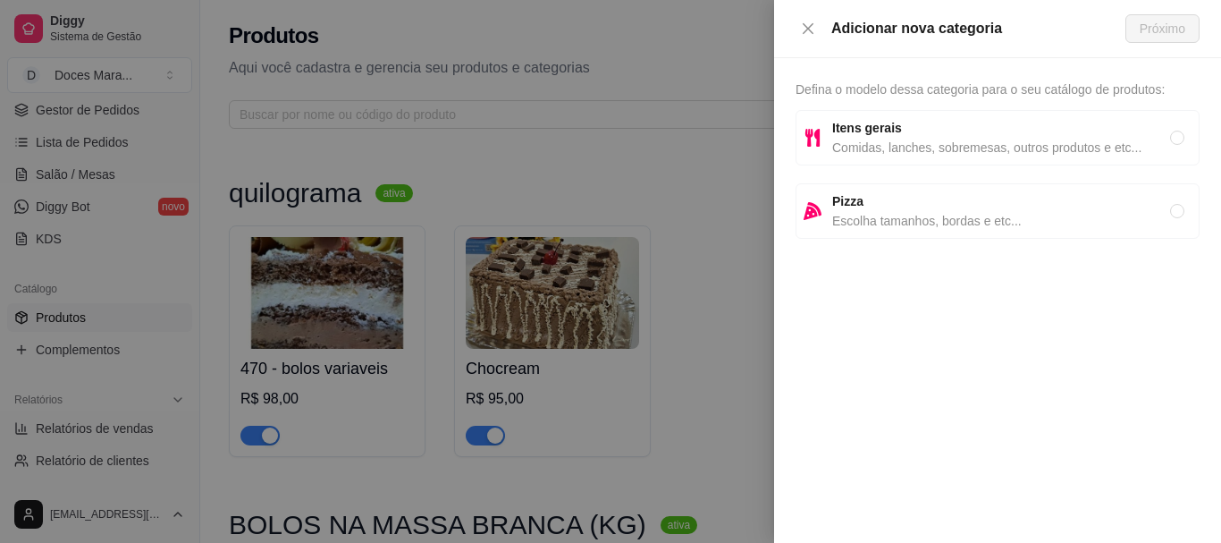
click at [883, 150] on span "Comidas, lanches, sobremesas, outros produtos e etc..." at bounding box center [1001, 148] width 338 height 20
radio input "true"
click at [1156, 17] on button "Próximo" at bounding box center [1163, 28] width 74 height 29
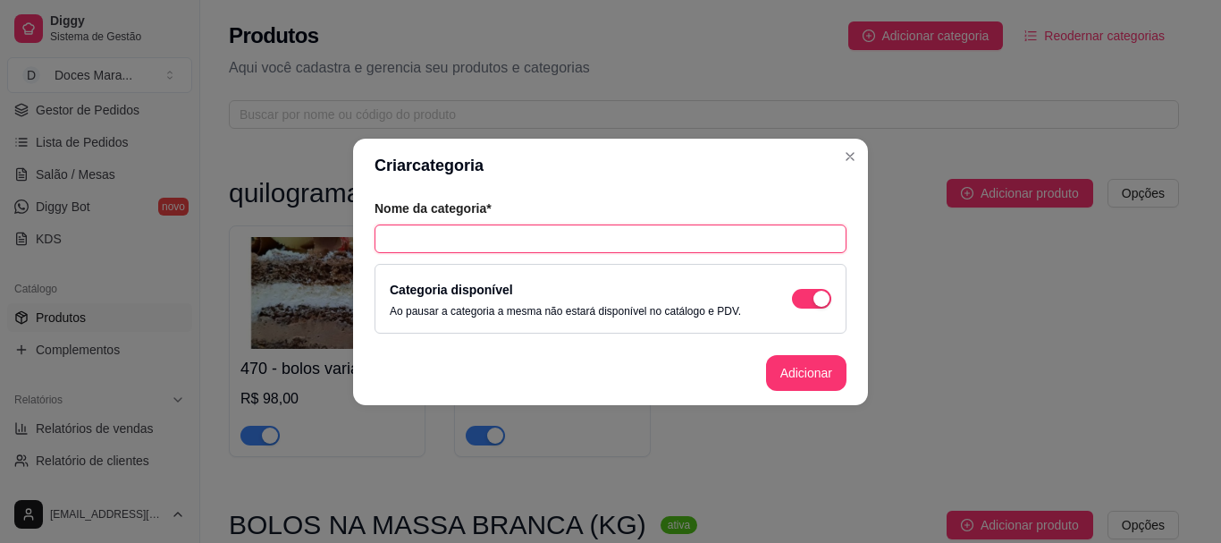
click at [427, 232] on input "text" at bounding box center [611, 238] width 472 height 29
type input "Docinhos"
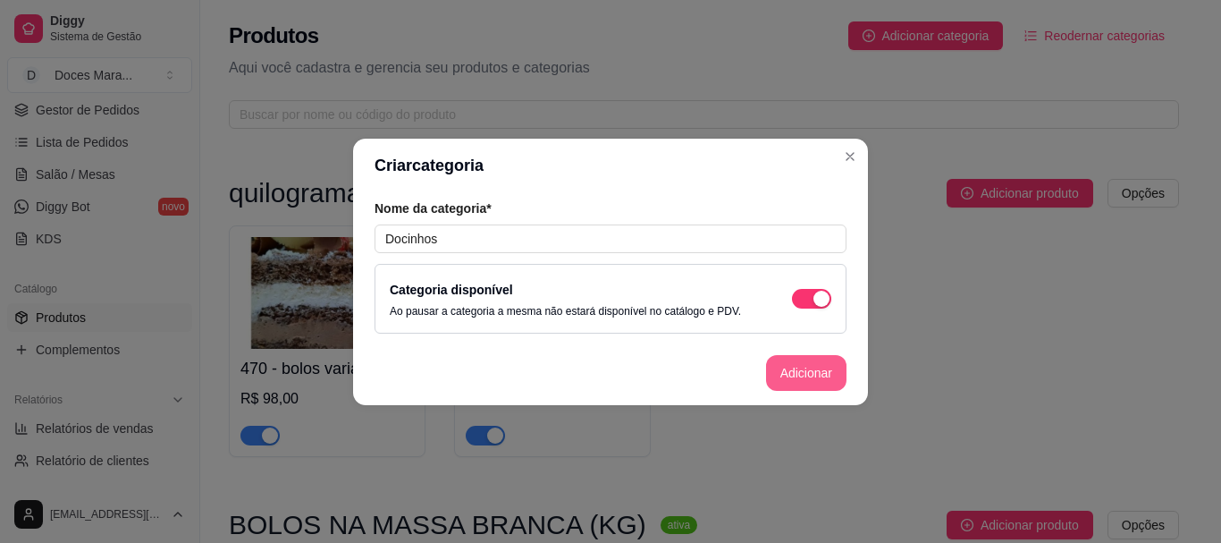
click at [817, 374] on button "Adicionar" at bounding box center [806, 373] width 80 height 36
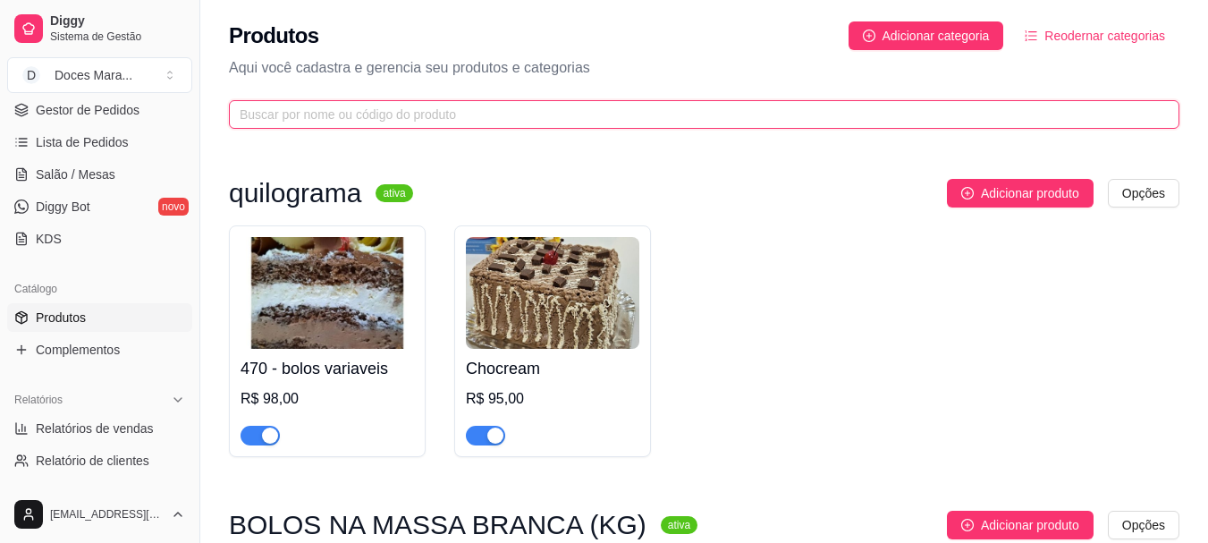
click at [242, 110] on input "text" at bounding box center [697, 115] width 915 height 20
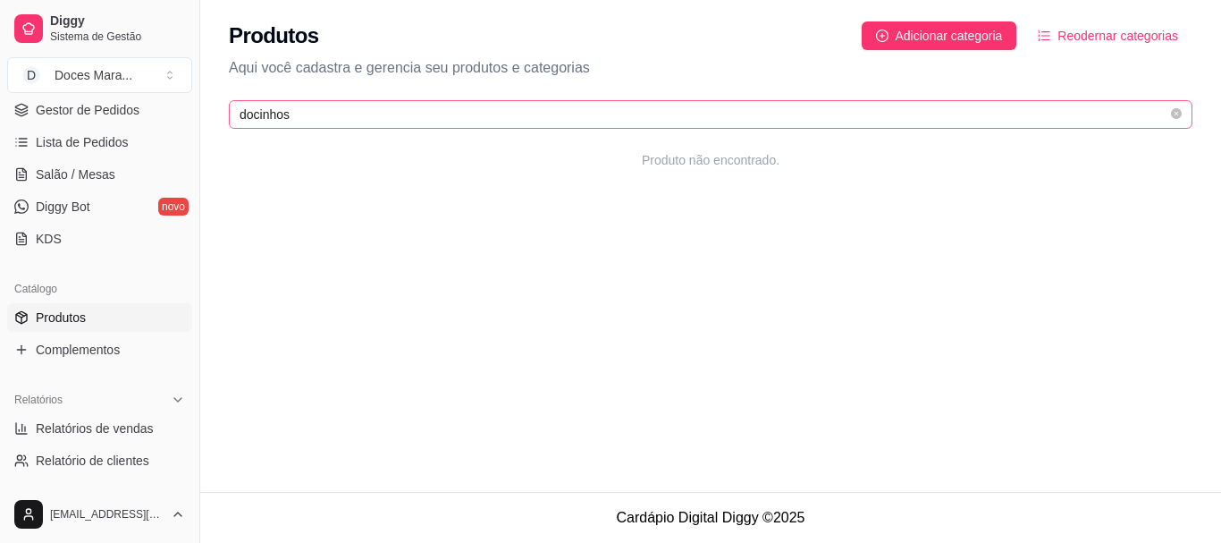
click at [316, 102] on span "docinhos" at bounding box center [711, 114] width 964 height 29
type input "d"
click at [255, 114] on input "Doinhos" at bounding box center [704, 115] width 928 height 20
type input "Docinhos"
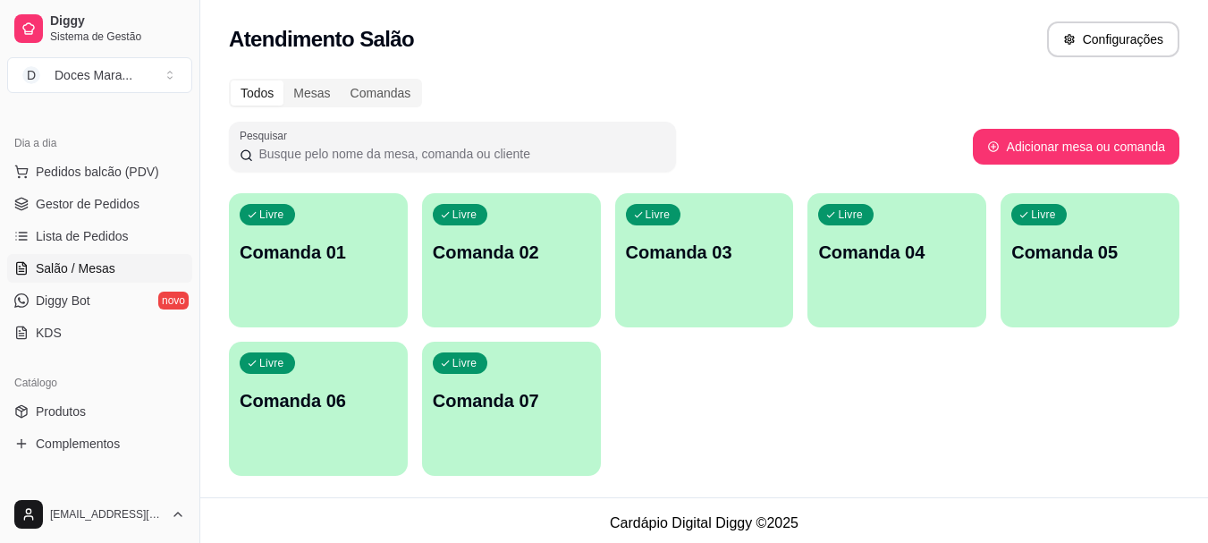
scroll to position [179, 0]
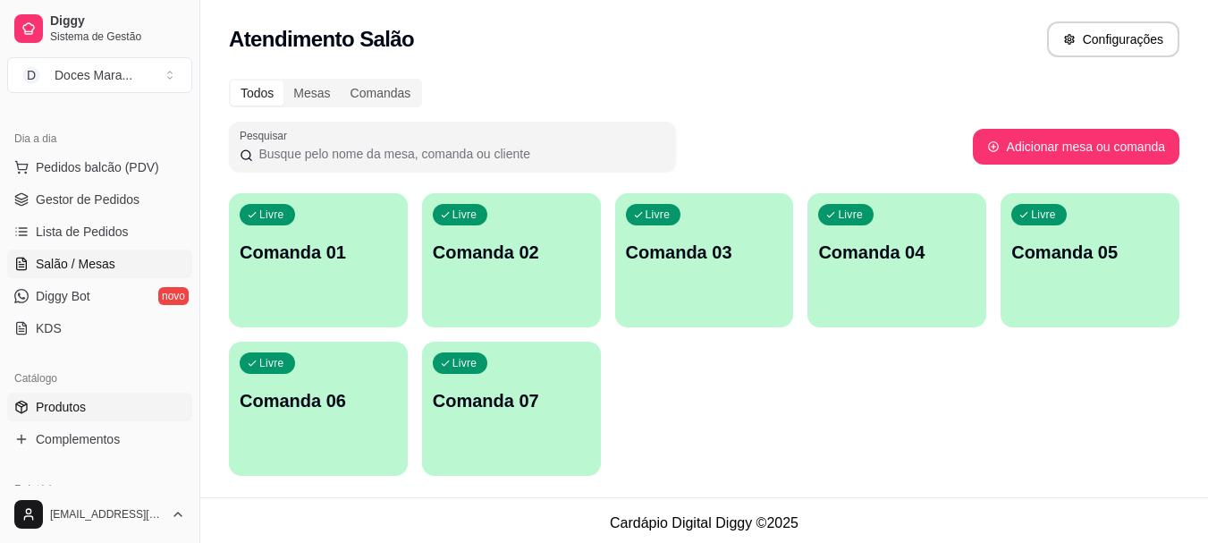
click at [72, 410] on span "Produtos" at bounding box center [61, 407] width 50 height 18
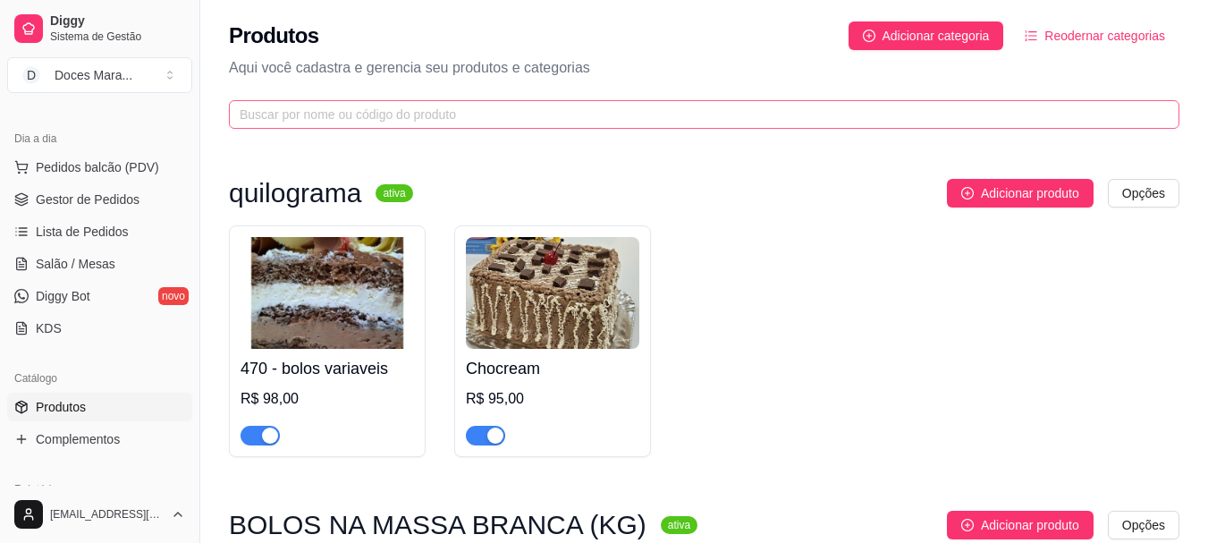
click at [336, 104] on span at bounding box center [704, 114] width 950 height 29
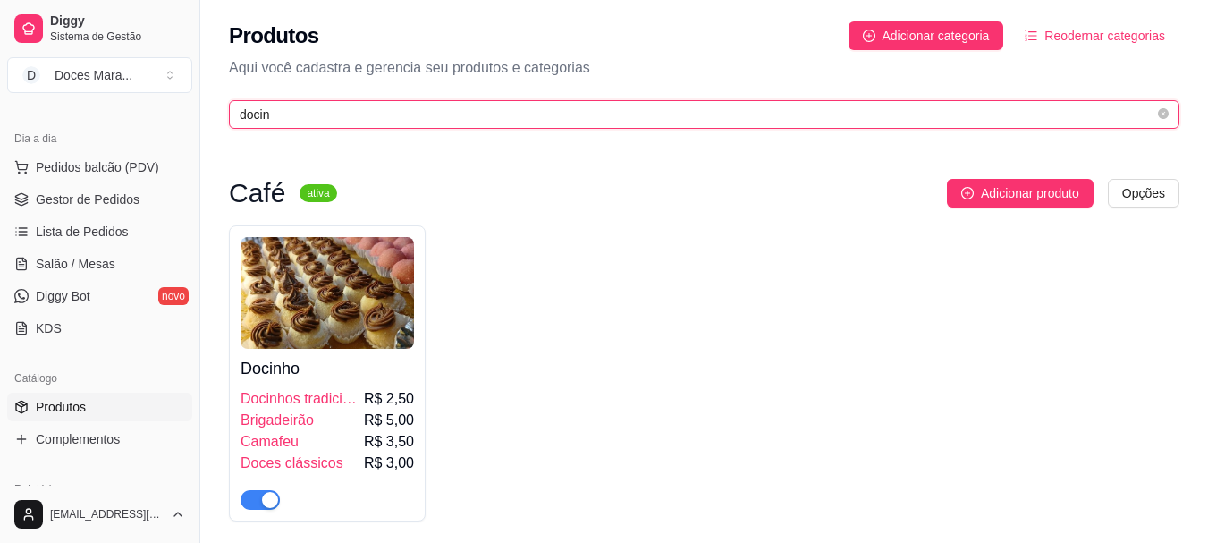
type input "docin"
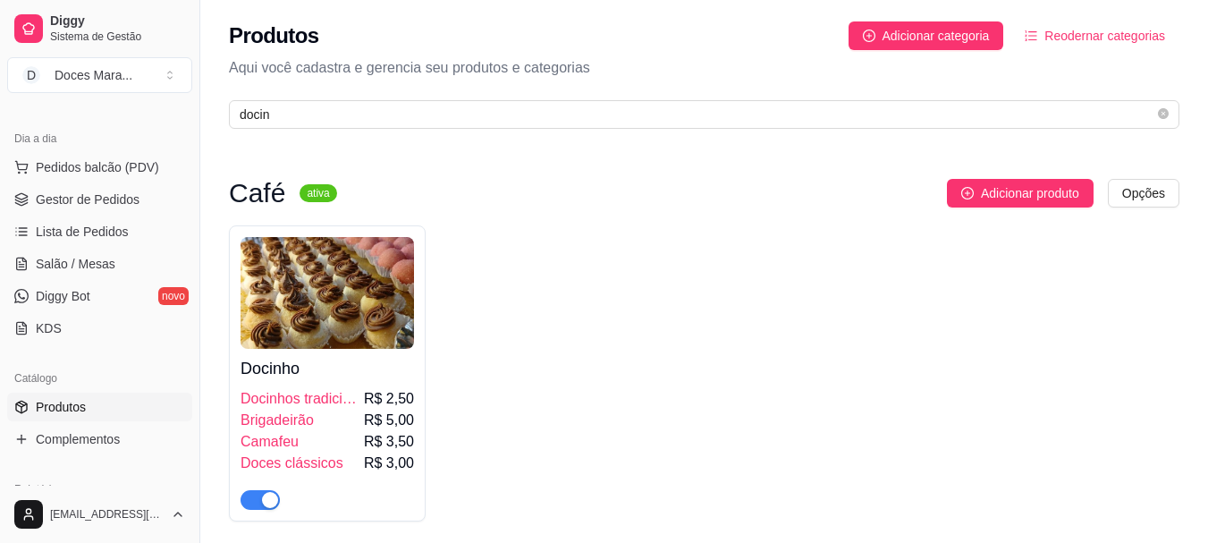
click at [381, 290] on img at bounding box center [326, 293] width 173 height 112
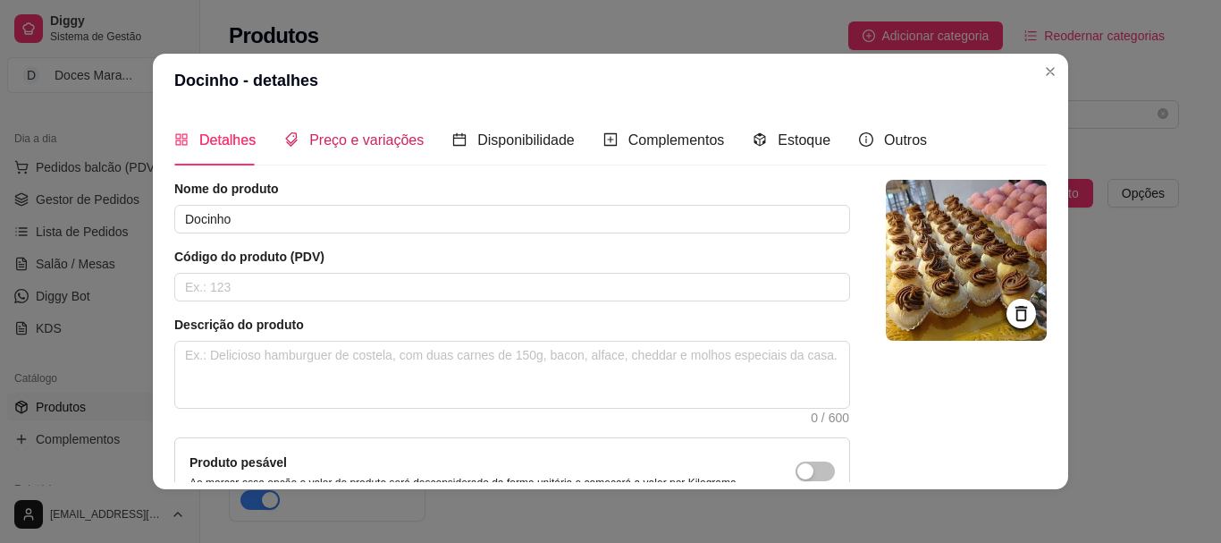
click at [362, 138] on span "Preço e variações" at bounding box center [366, 139] width 114 height 15
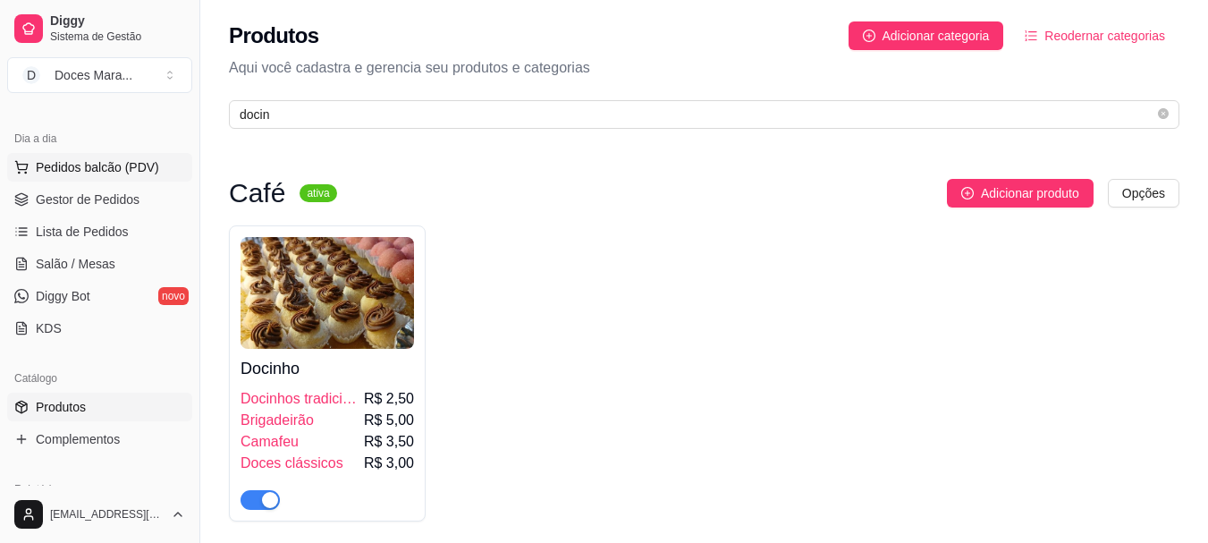
click at [98, 163] on span "Pedidos balcão (PDV)" at bounding box center [97, 167] width 123 height 18
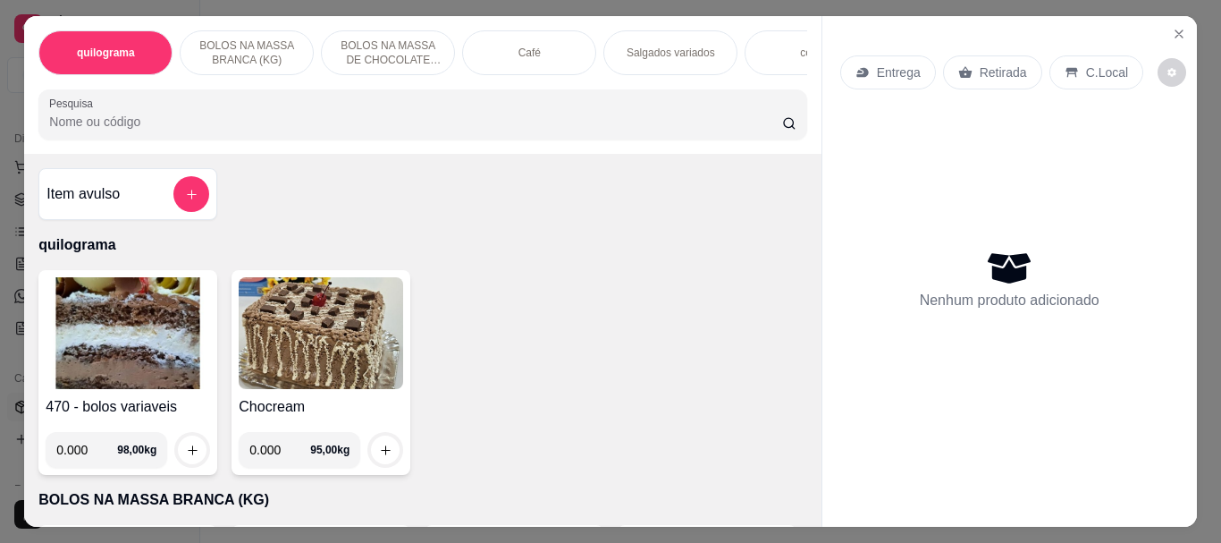
click at [89, 126] on input "Pesquisa" at bounding box center [415, 122] width 733 height 18
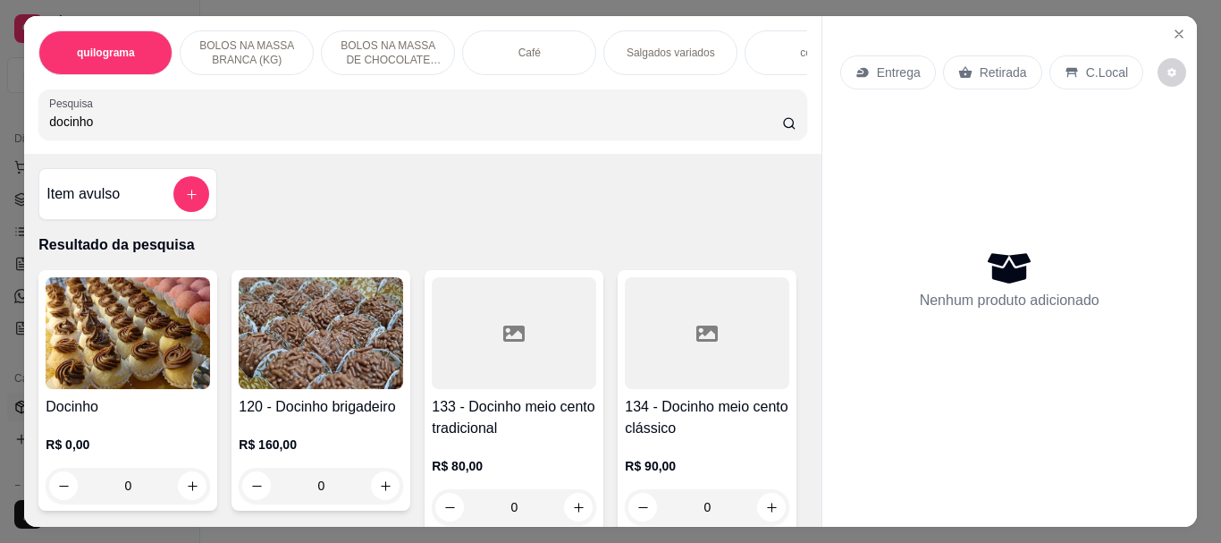
type input "docinho"
click at [175, 325] on img at bounding box center [128, 333] width 164 height 112
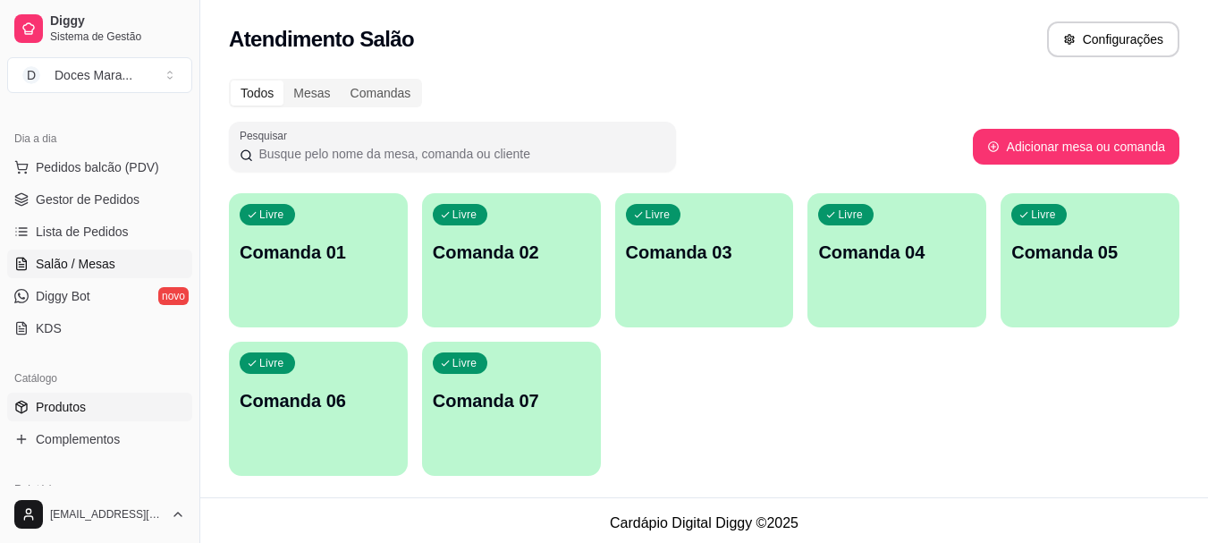
click at [82, 409] on span "Produtos" at bounding box center [61, 407] width 50 height 18
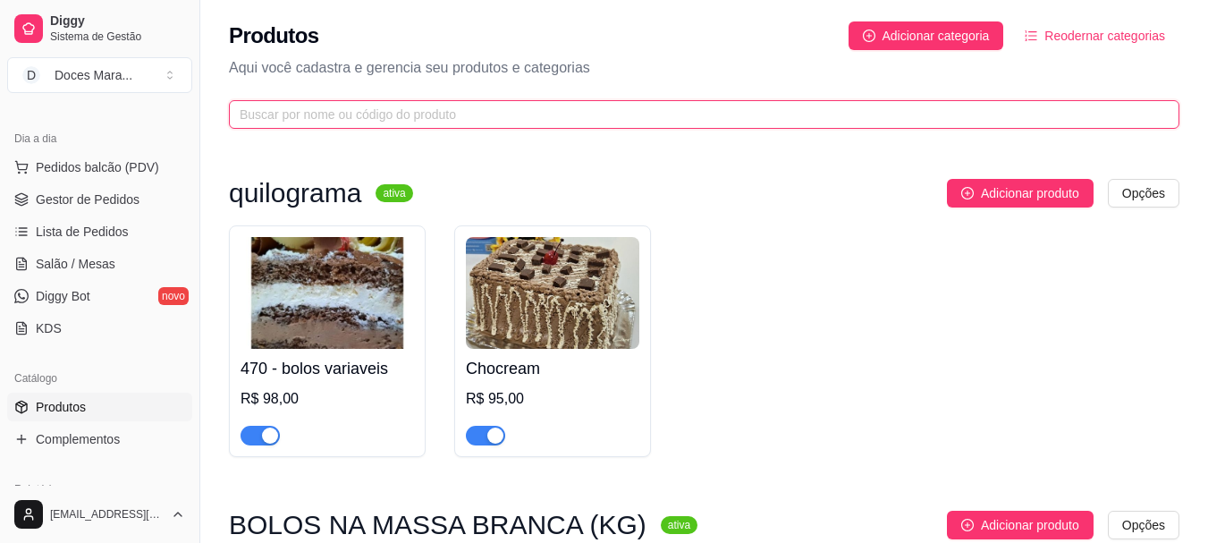
click at [269, 112] on input "text" at bounding box center [697, 115] width 915 height 20
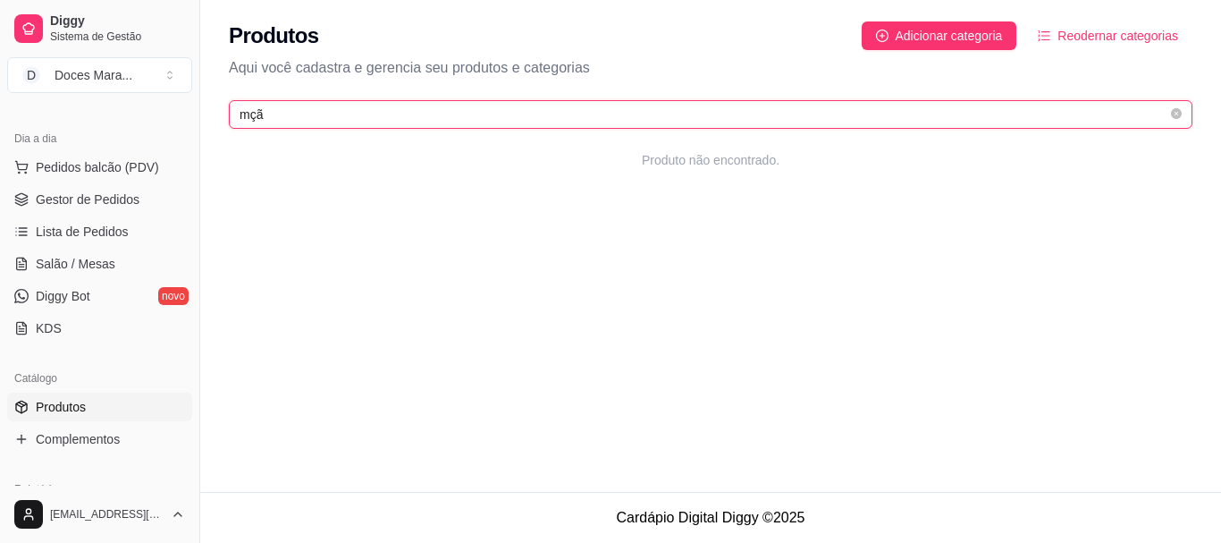
click at [252, 117] on input "mçã" at bounding box center [704, 115] width 928 height 20
click at [293, 112] on input "maçã" at bounding box center [704, 115] width 928 height 20
type input "m"
type input "morango do amor"
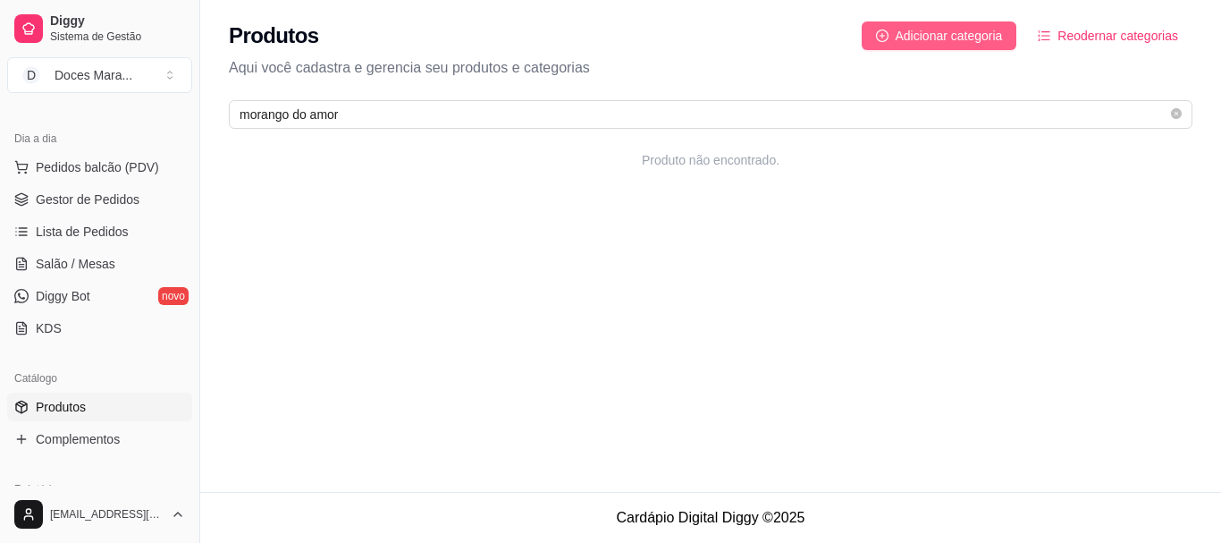
click at [940, 29] on span "Adicionar categoria" at bounding box center [949, 36] width 107 height 20
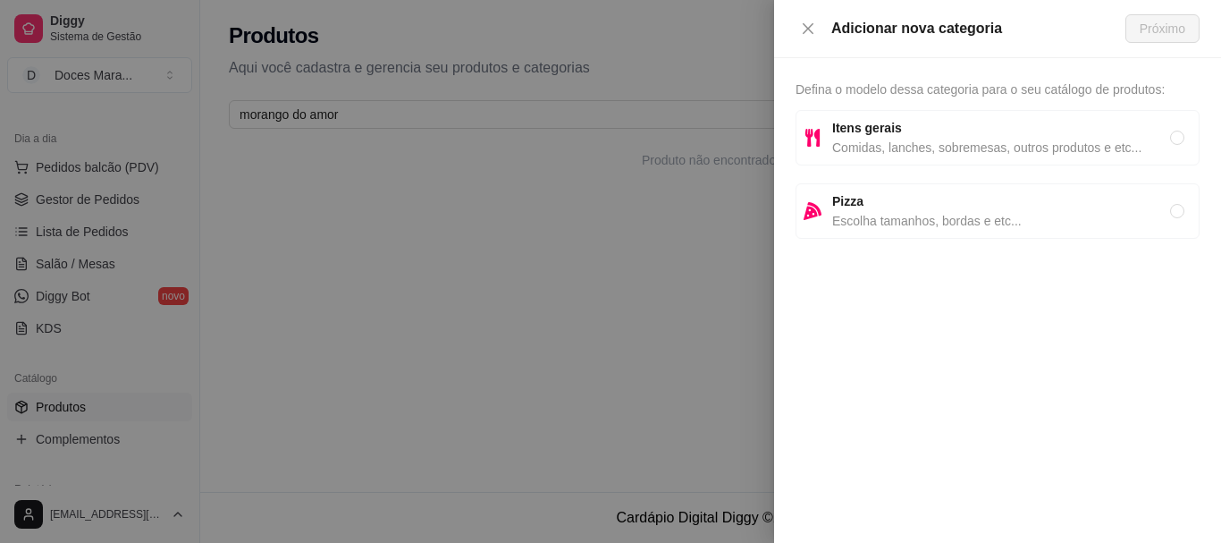
click at [886, 133] on strong "Itens gerais" at bounding box center [867, 128] width 70 height 14
radio input "true"
click at [1165, 27] on span "Próximo" at bounding box center [1163, 29] width 46 height 20
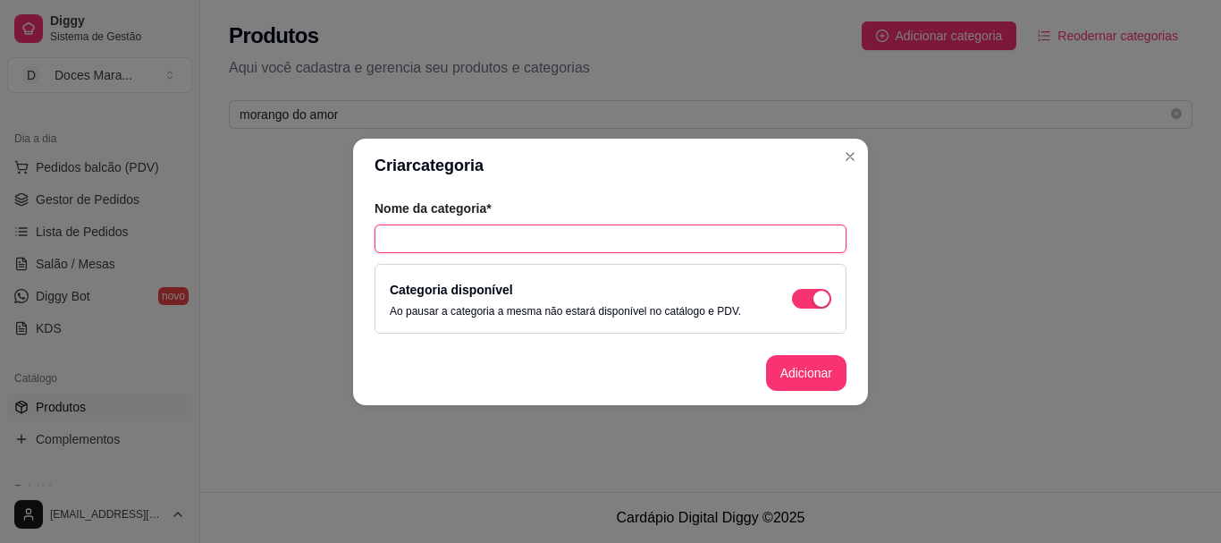
click at [460, 239] on input "text" at bounding box center [611, 238] width 472 height 29
type input "morango do amor"
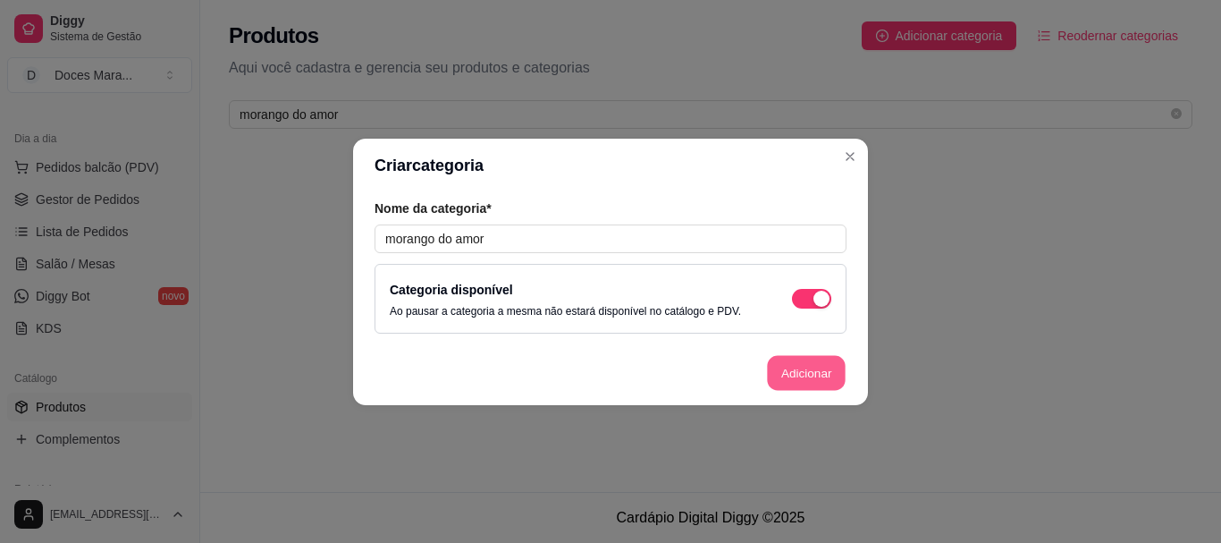
click at [786, 370] on button "Adicionar" at bounding box center [806, 372] width 79 height 35
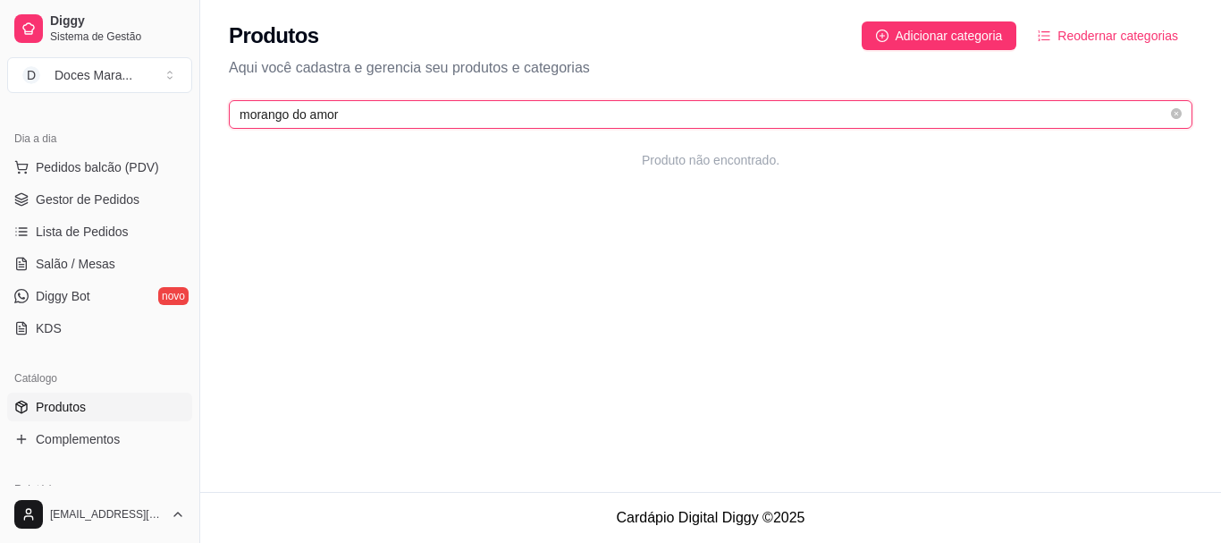
click at [370, 122] on input "morango do amor" at bounding box center [704, 115] width 928 height 20
type input "m"
type input "morango do"
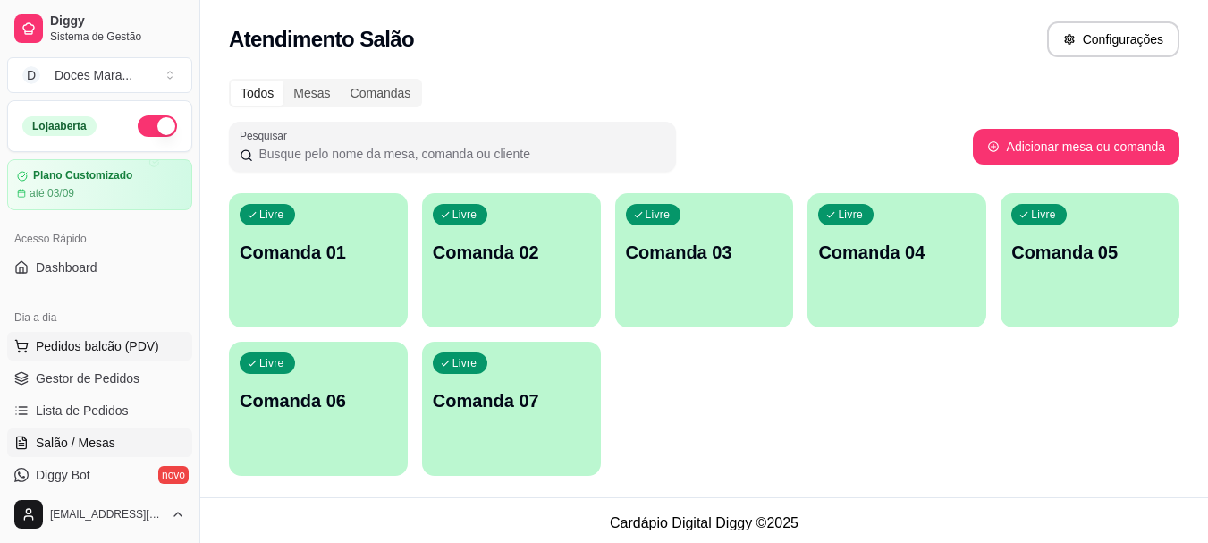
click at [74, 356] on button "Pedidos balcão (PDV)" at bounding box center [99, 346] width 185 height 29
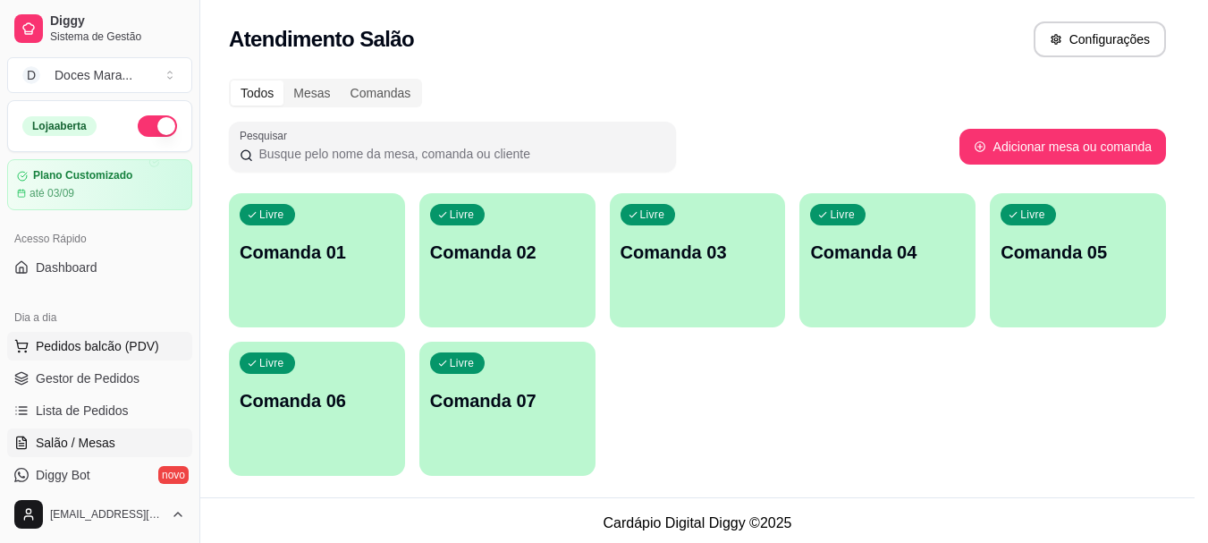
click at [77, 340] on img at bounding box center [114, 334] width 170 height 115
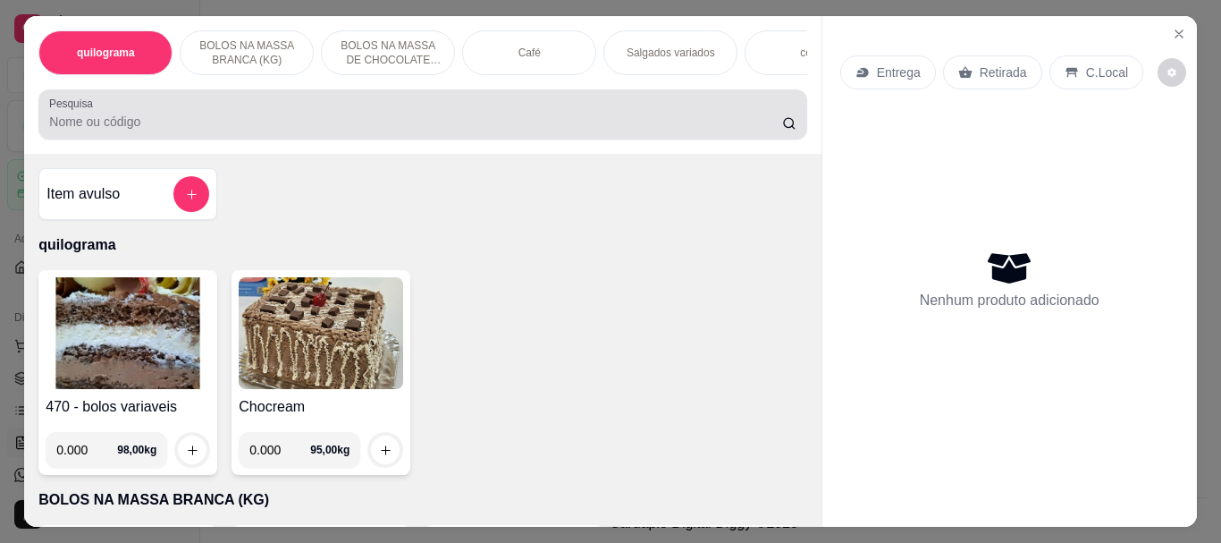
click at [75, 132] on div at bounding box center [422, 115] width 746 height 36
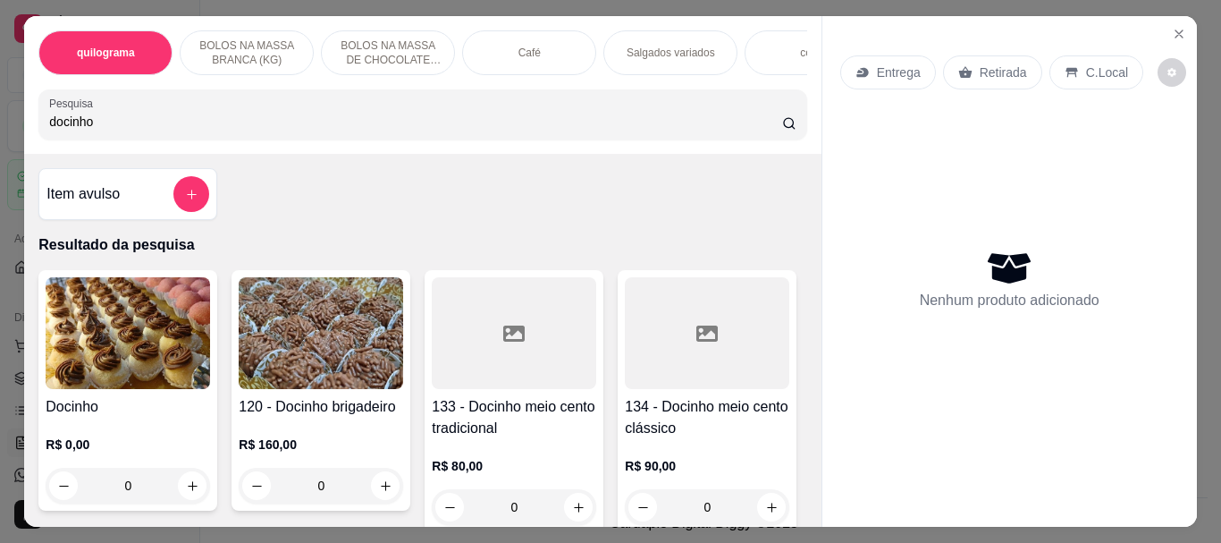
click at [116, 308] on img at bounding box center [128, 333] width 164 height 112
click at [122, 131] on input "docinho" at bounding box center [415, 122] width 733 height 18
type input "d"
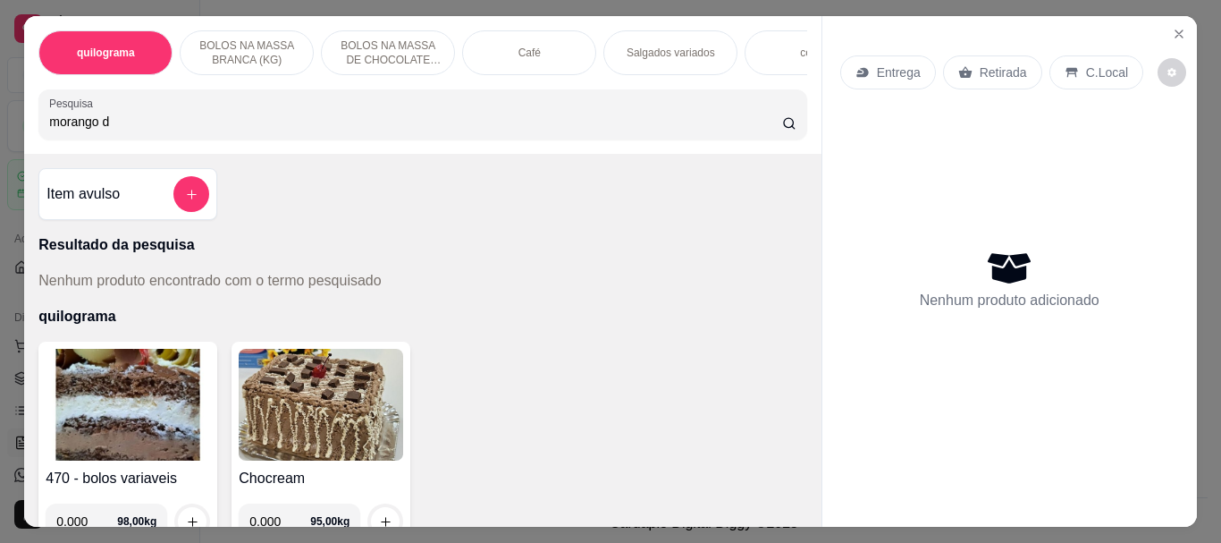
type input "morango do"
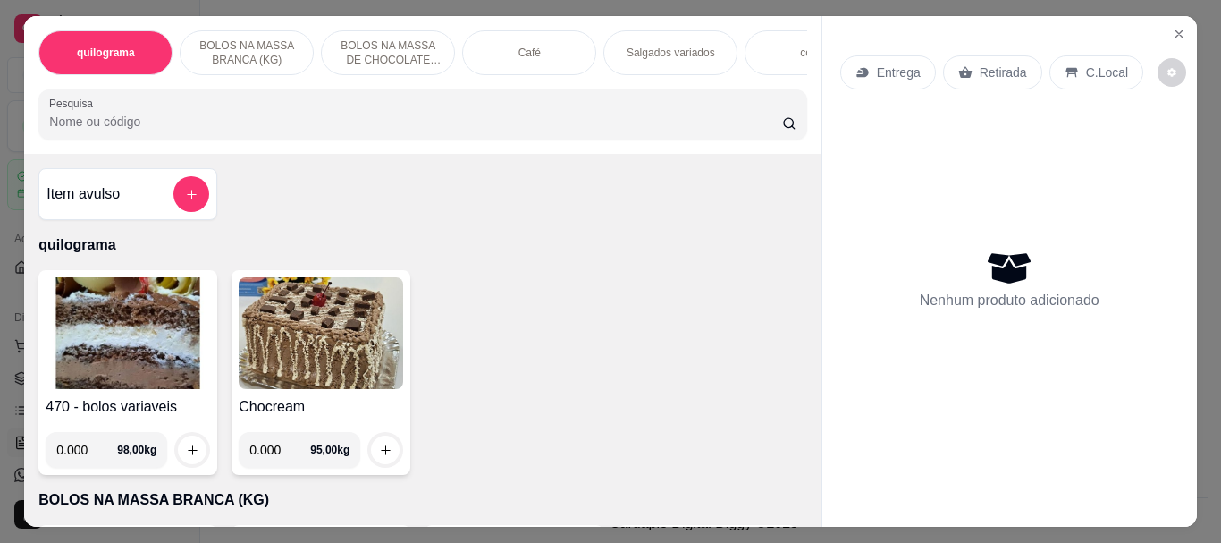
drag, startPoint x: 54, startPoint y: 131, endPoint x: 7, endPoint y: 155, distance: 52.0
click at [24, 144] on div "quilograma BOLOS NA MASSA BRANCA (KG) BOLOS NA MASSA DE CHOCOLATE preço por (KG…" at bounding box center [422, 85] width 797 height 138
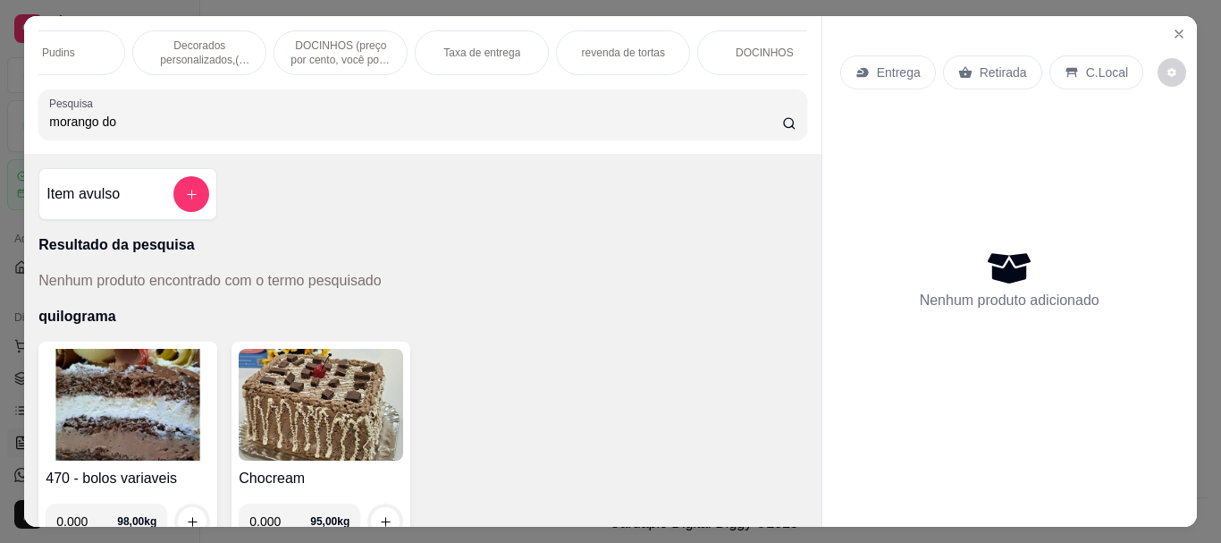
scroll to position [0, 2332]
click at [136, 119] on input "morango do" at bounding box center [415, 122] width 733 height 18
type input "m"
click at [759, 131] on input "MORANGO DO AMOR" at bounding box center [415, 122] width 733 height 18
type input "MORANGO DO AMOR"
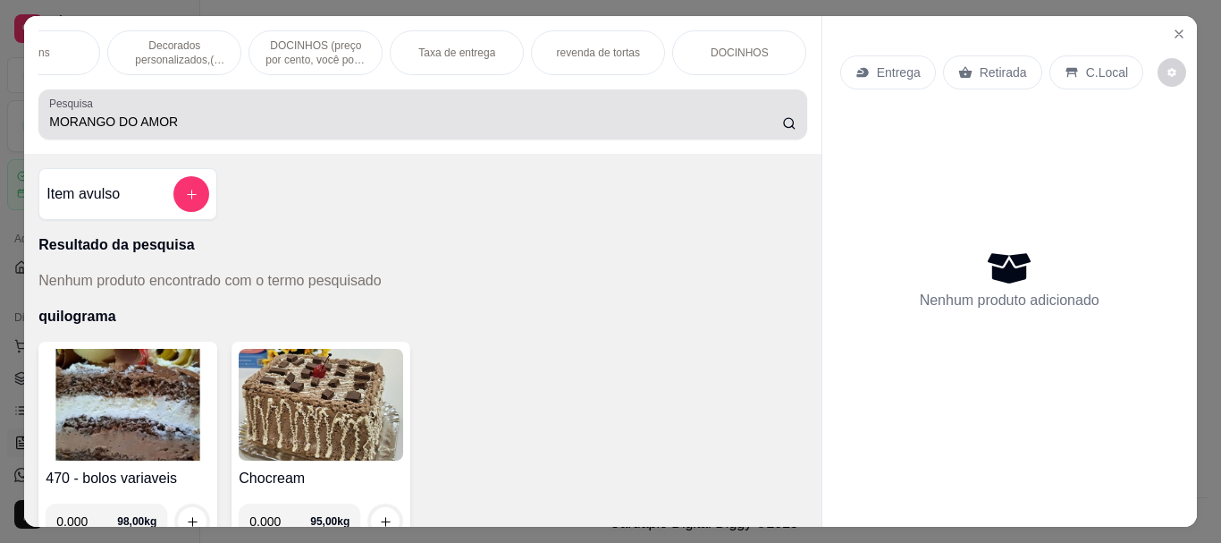
click at [782, 131] on icon at bounding box center [789, 123] width 14 height 14
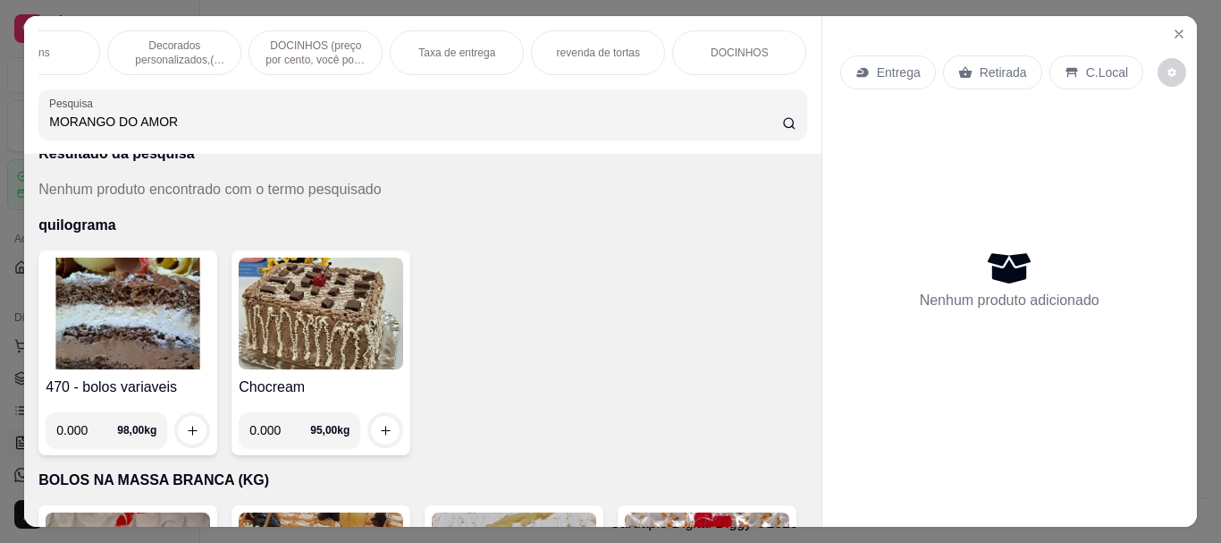
scroll to position [89, 0]
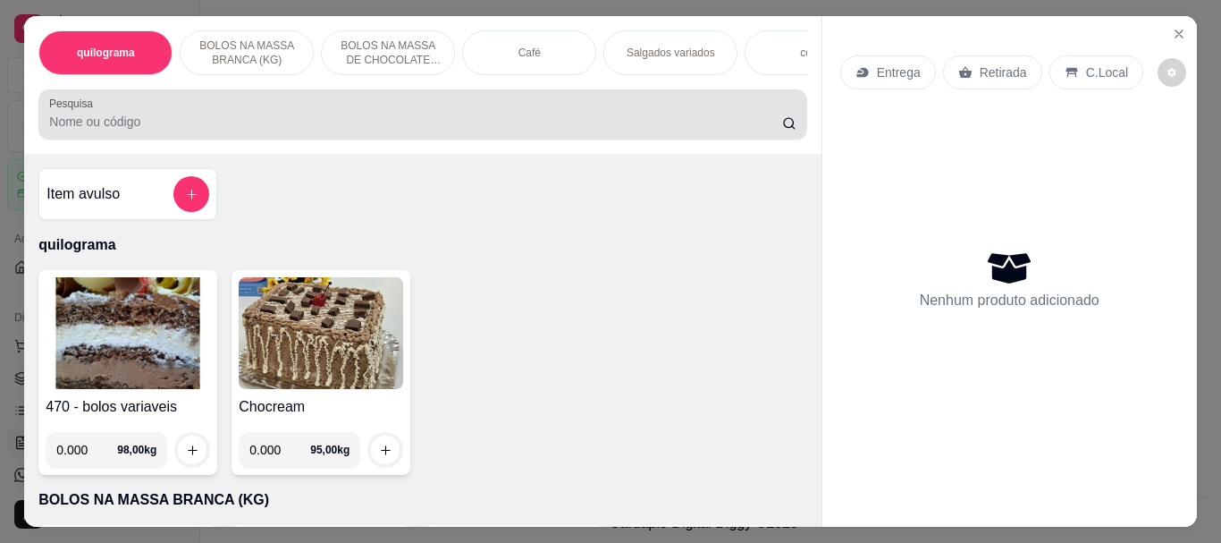
click at [87, 122] on input "Pesquisa" at bounding box center [415, 122] width 733 height 18
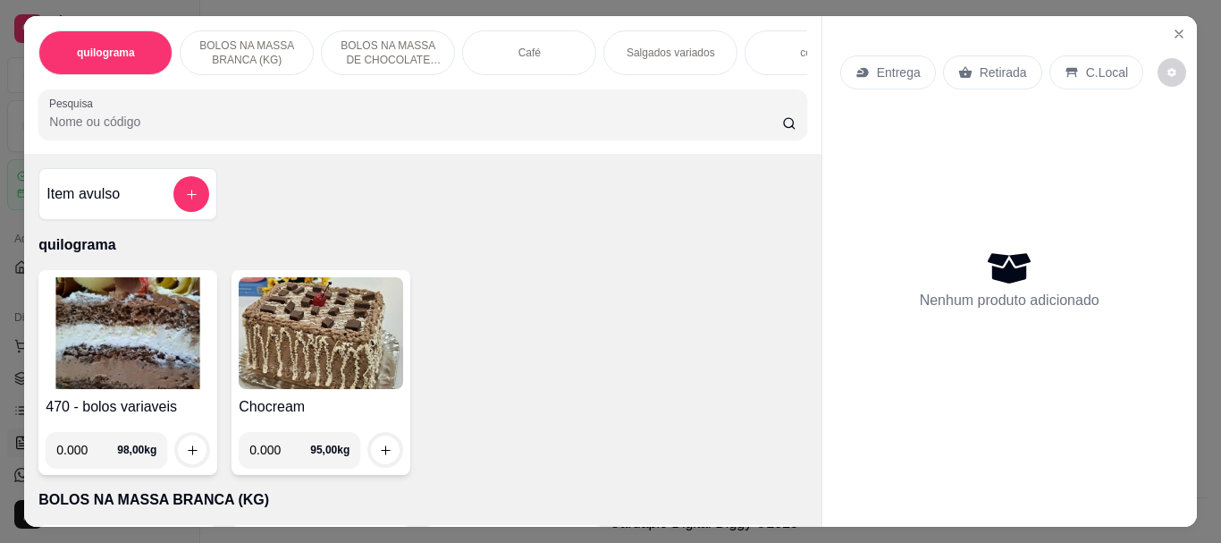
click at [107, 343] on img at bounding box center [128, 333] width 164 height 112
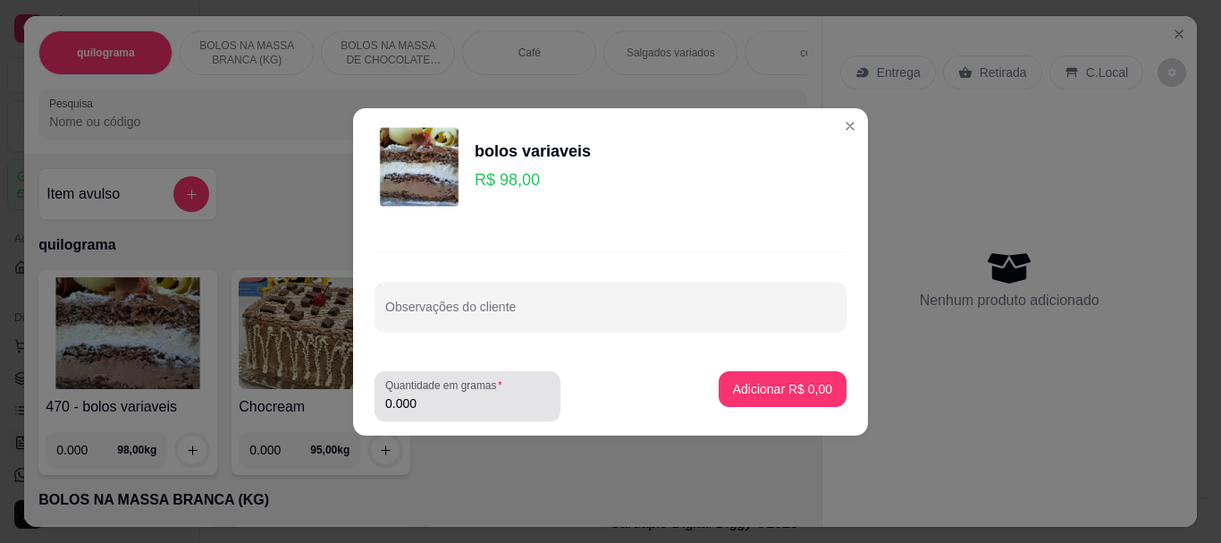
click at [524, 410] on input "0.000" at bounding box center [467, 403] width 164 height 18
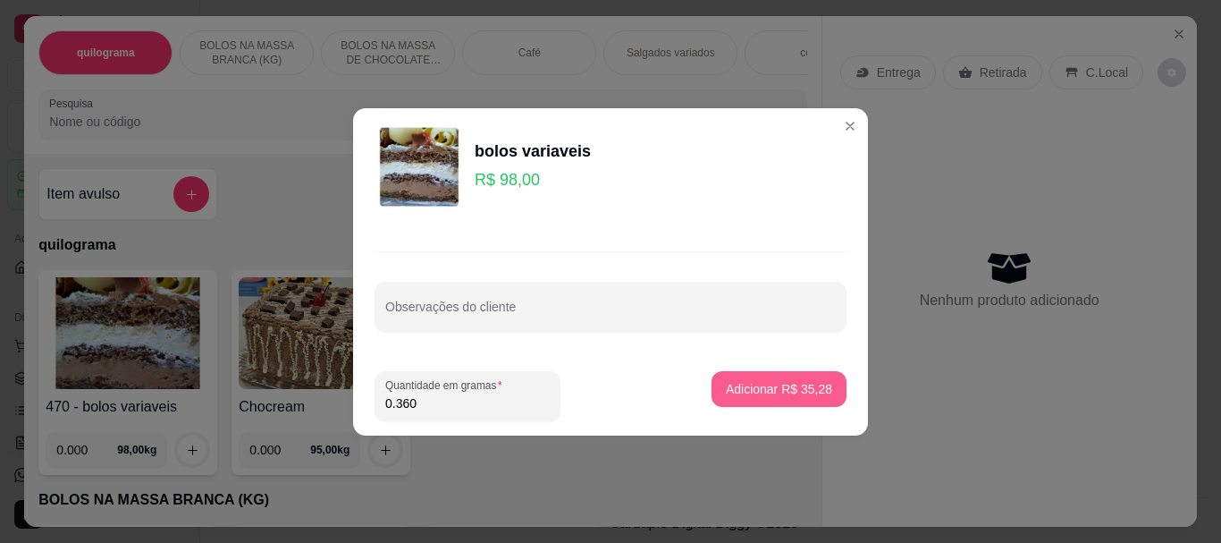
type input "0.360"
click at [759, 398] on button "Adicionar R$ 35,28" at bounding box center [778, 388] width 131 height 35
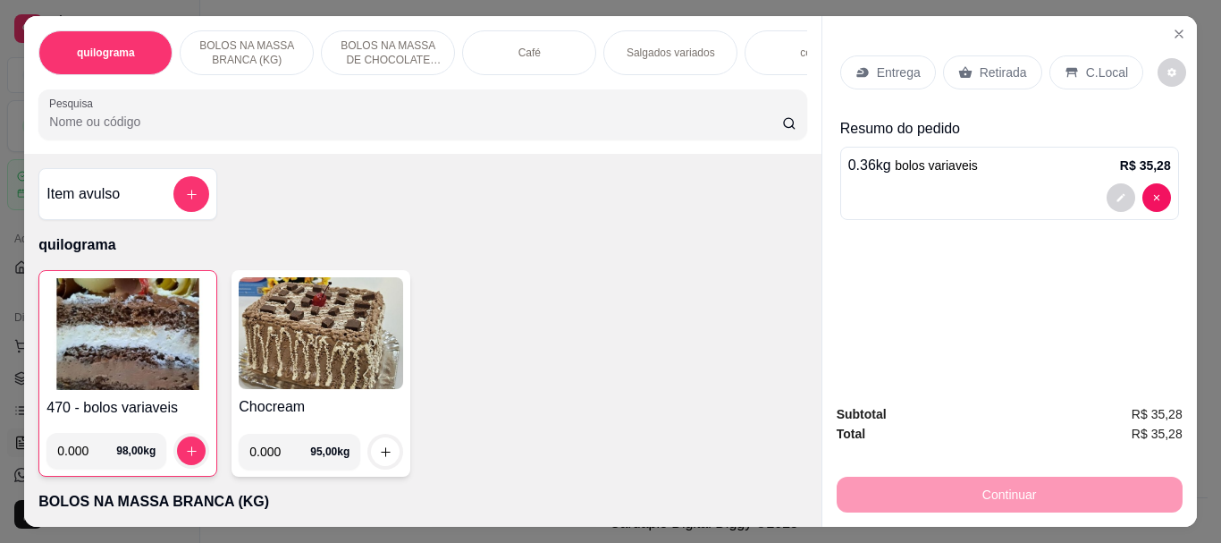
click at [86, 131] on input "Pesquisa" at bounding box center [415, 122] width 733 height 18
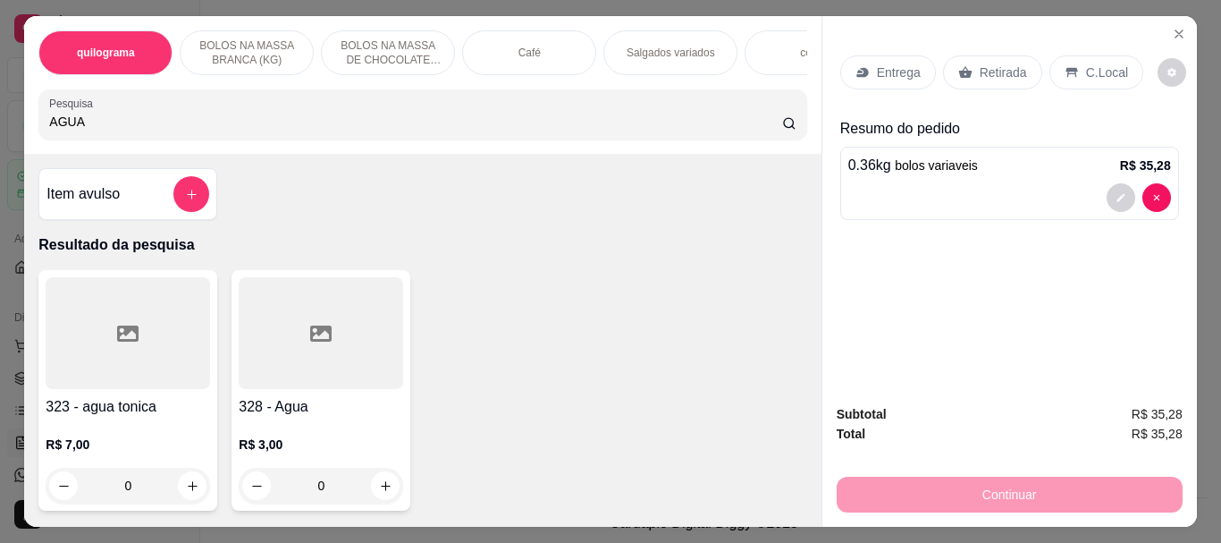
type input "AGUA"
click at [271, 316] on div at bounding box center [321, 333] width 164 height 112
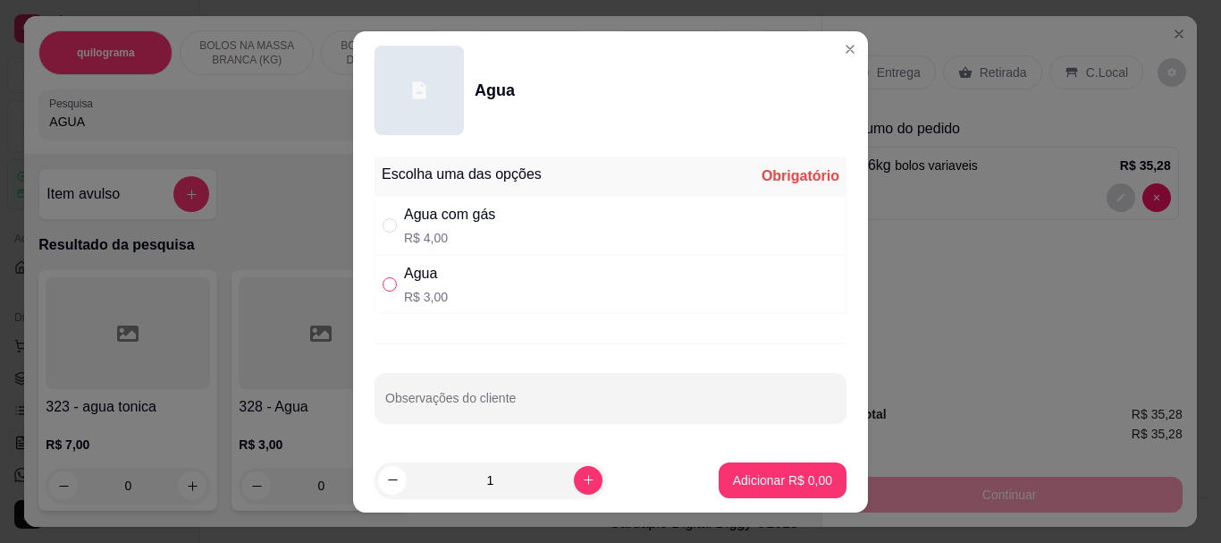
click at [384, 288] on input "" at bounding box center [390, 284] width 14 height 14
radio input "true"
click at [756, 481] on p "Adicionar R$ 3,00" at bounding box center [782, 479] width 97 height 17
type input "1"
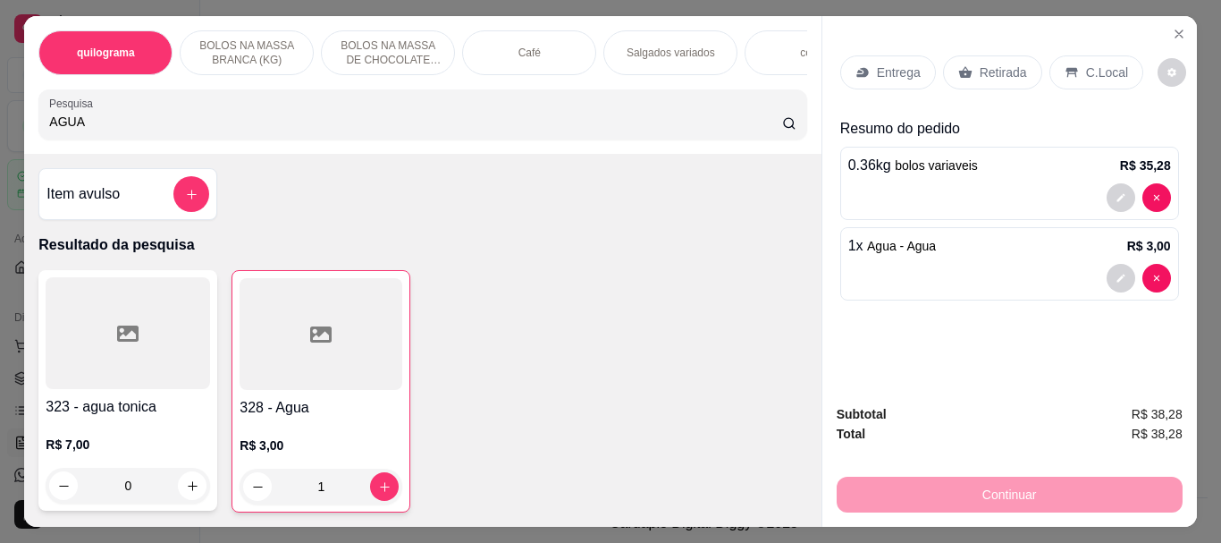
click at [982, 63] on p "Retirada" at bounding box center [1003, 72] width 47 height 18
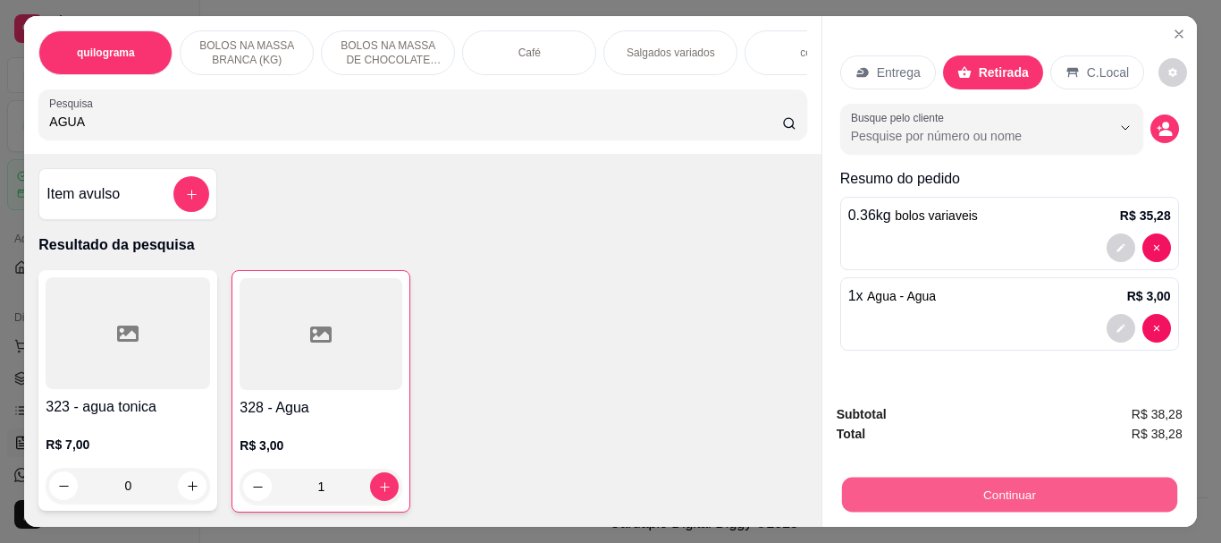
click at [990, 485] on button "Continuar" at bounding box center [1008, 493] width 335 height 35
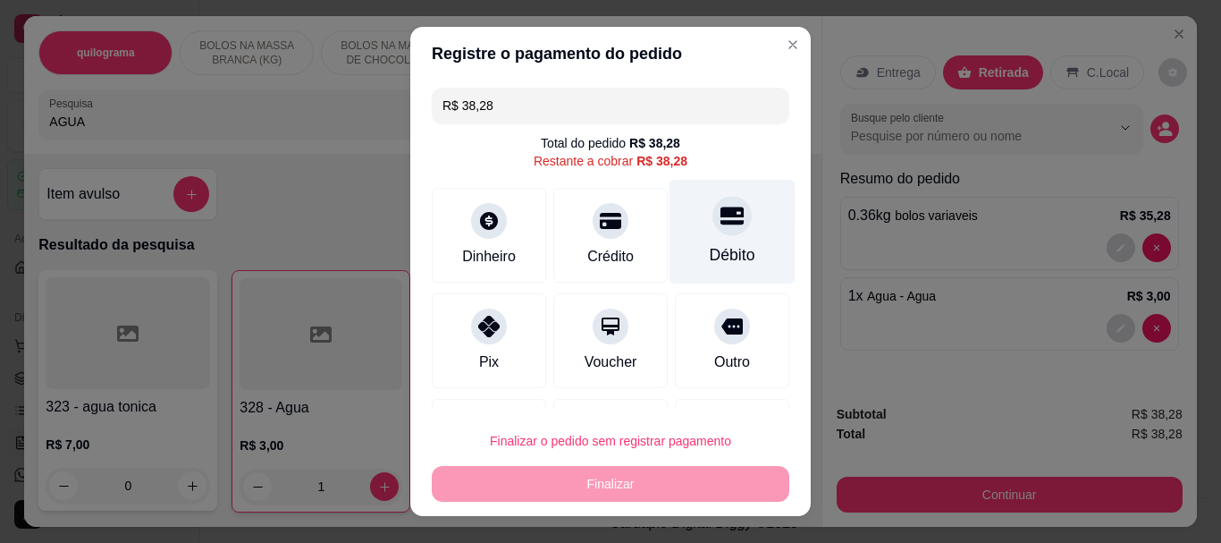
click at [710, 254] on div "Débito" at bounding box center [733, 255] width 46 height 23
type input "R$ 0,00"
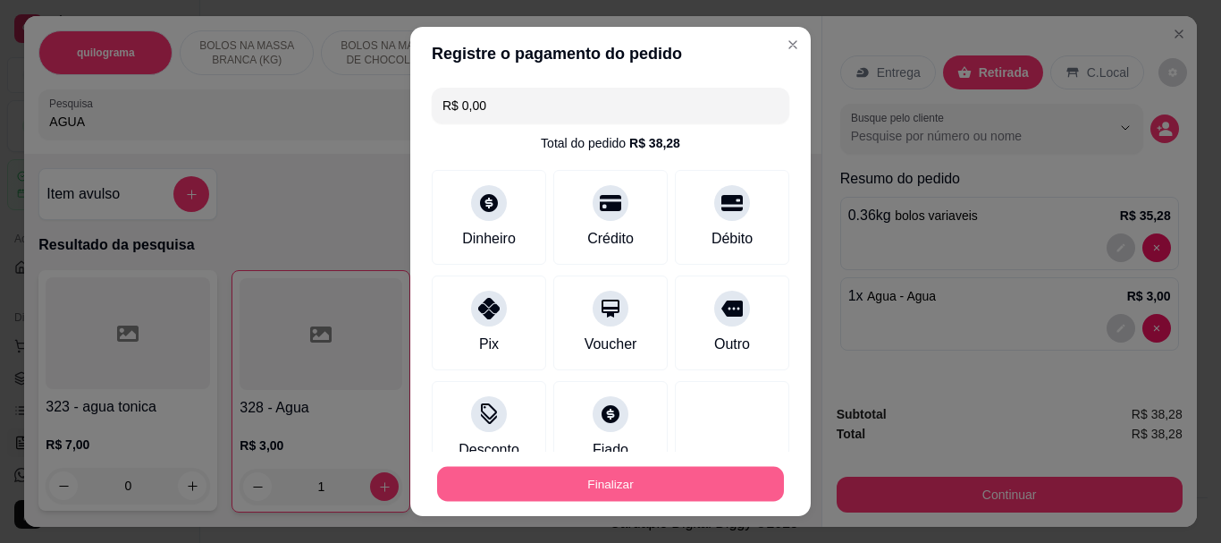
click at [633, 477] on button "Finalizar" at bounding box center [610, 483] width 347 height 35
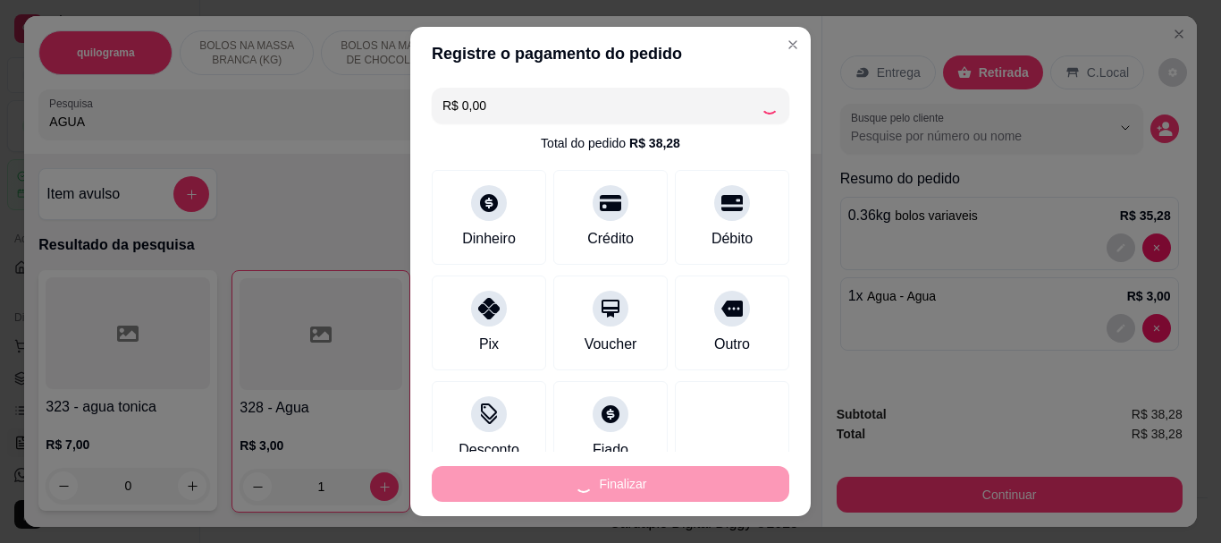
type input "0"
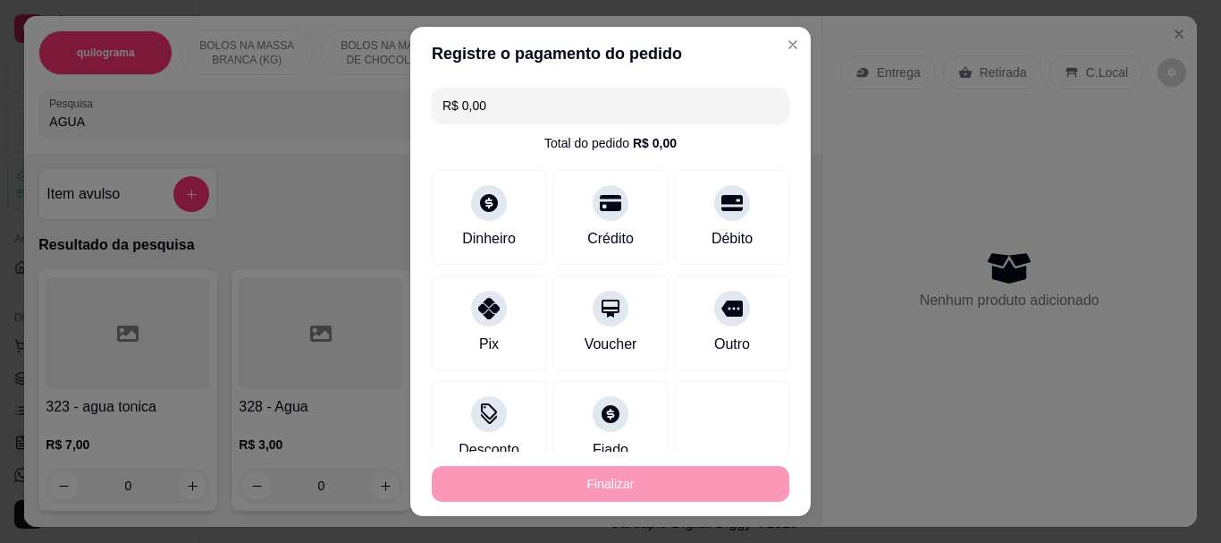
type input "-R$ 38,28"
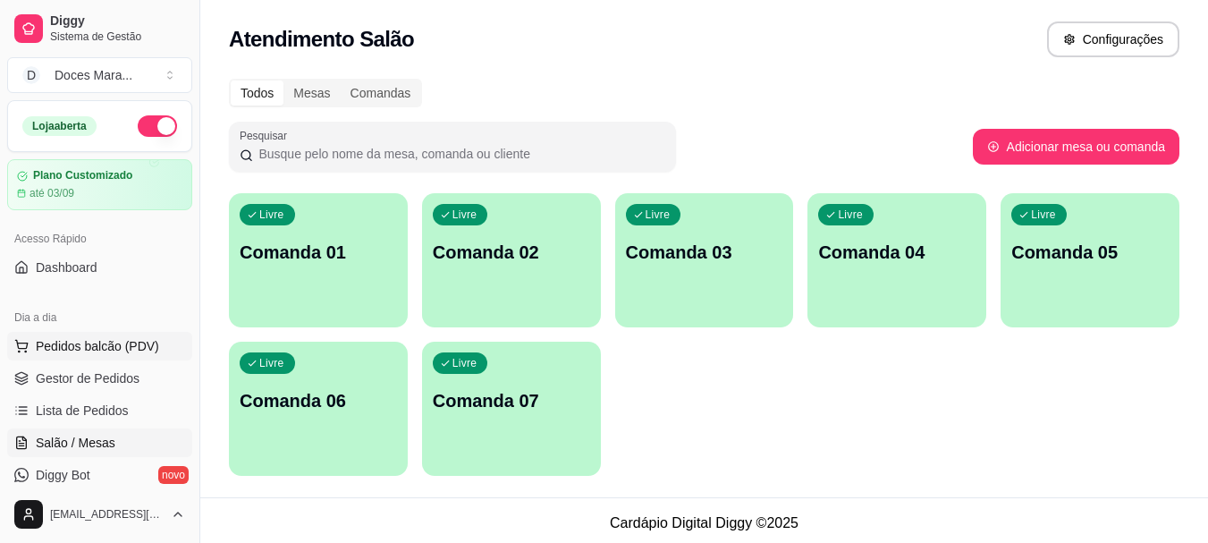
click at [91, 333] on button "Pedidos balcão (PDV)" at bounding box center [99, 346] width 185 height 29
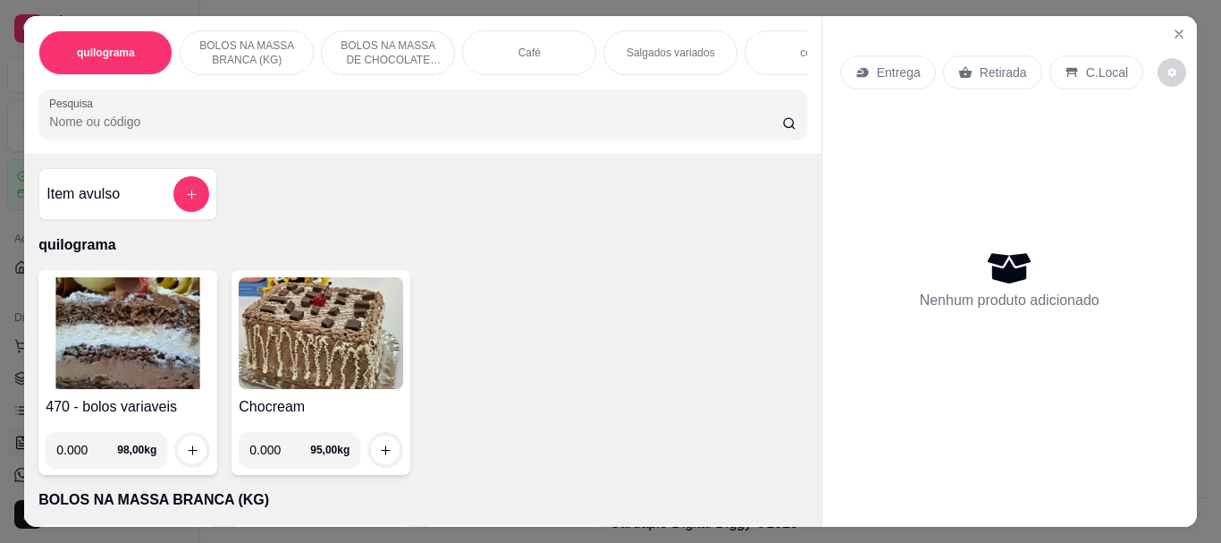
click at [468, 51] on div "Café" at bounding box center [529, 52] width 134 height 45
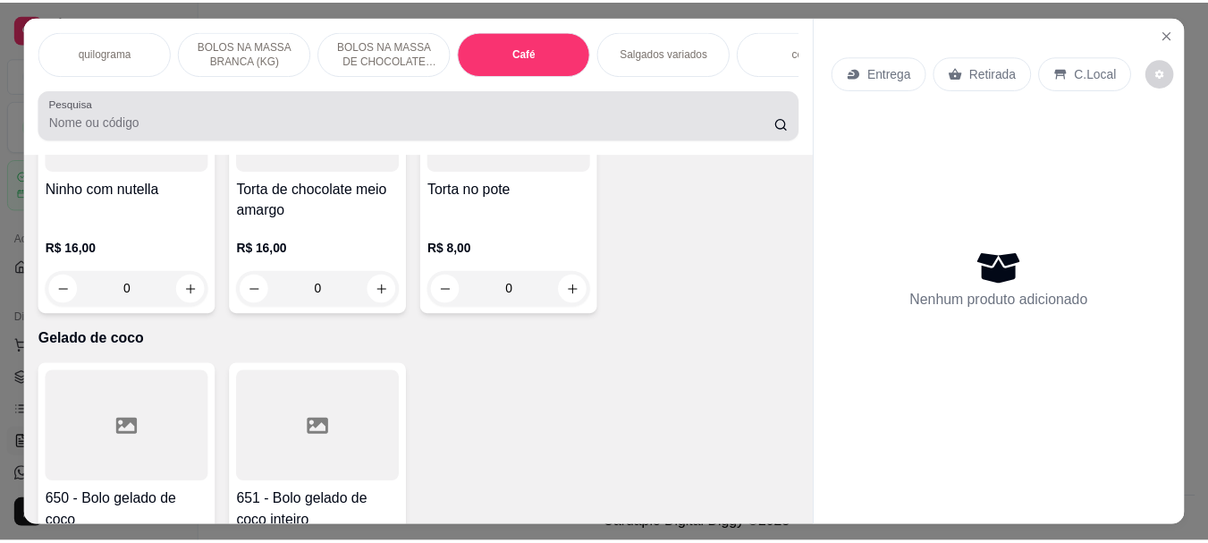
scroll to position [47, 0]
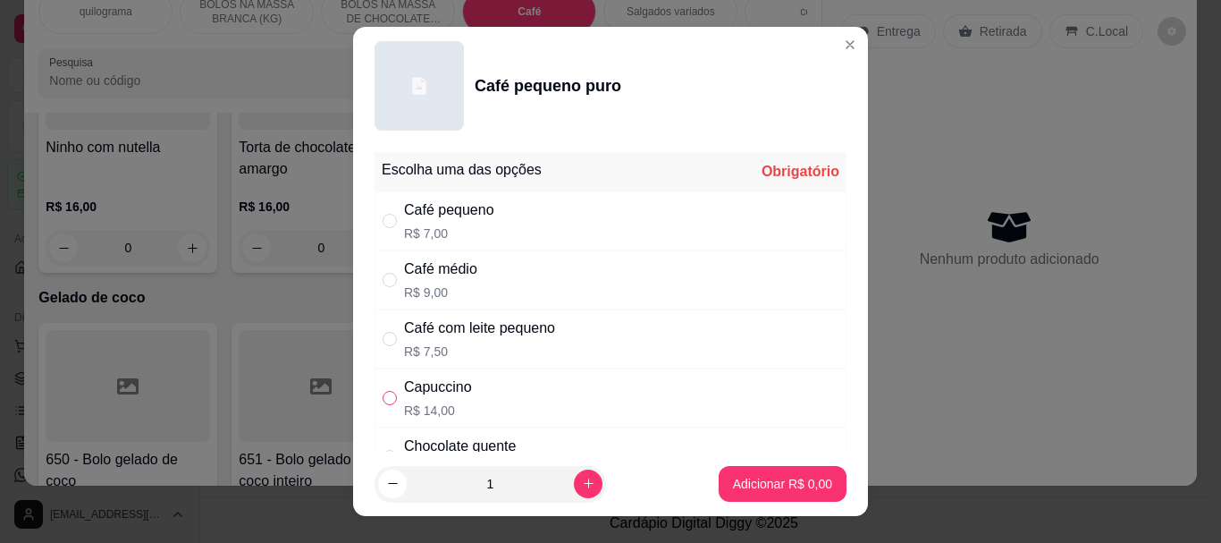
click at [387, 399] on input "" at bounding box center [390, 398] width 14 height 14
radio input "true"
click at [728, 477] on p "Adicionar R$ 14,00" at bounding box center [780, 483] width 104 height 17
type input "1"
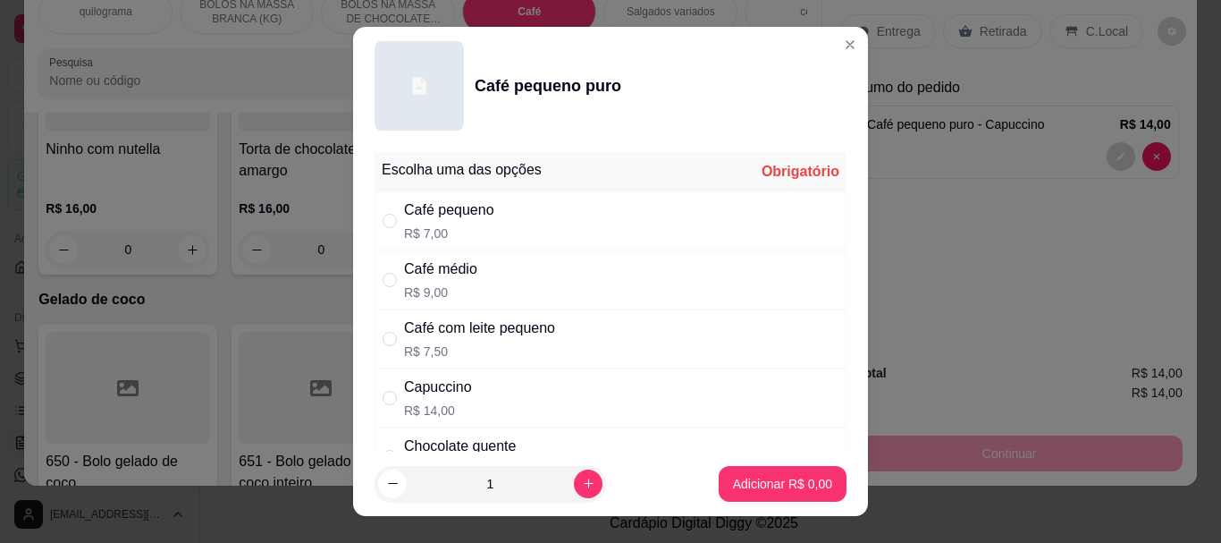
click at [388, 445] on div "Chocolate quente R$ 14,00" at bounding box center [611, 456] width 472 height 59
radio input "true"
click at [738, 481] on p "Adicionar R$ 14,00" at bounding box center [779, 484] width 106 height 18
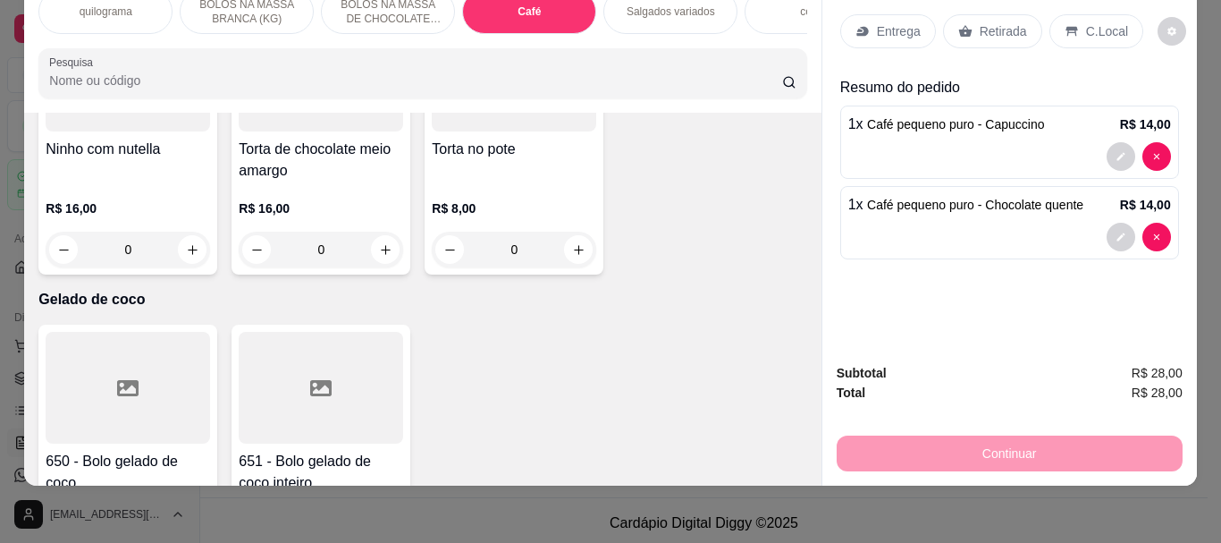
click at [999, 22] on p "Retirada" at bounding box center [1003, 31] width 47 height 18
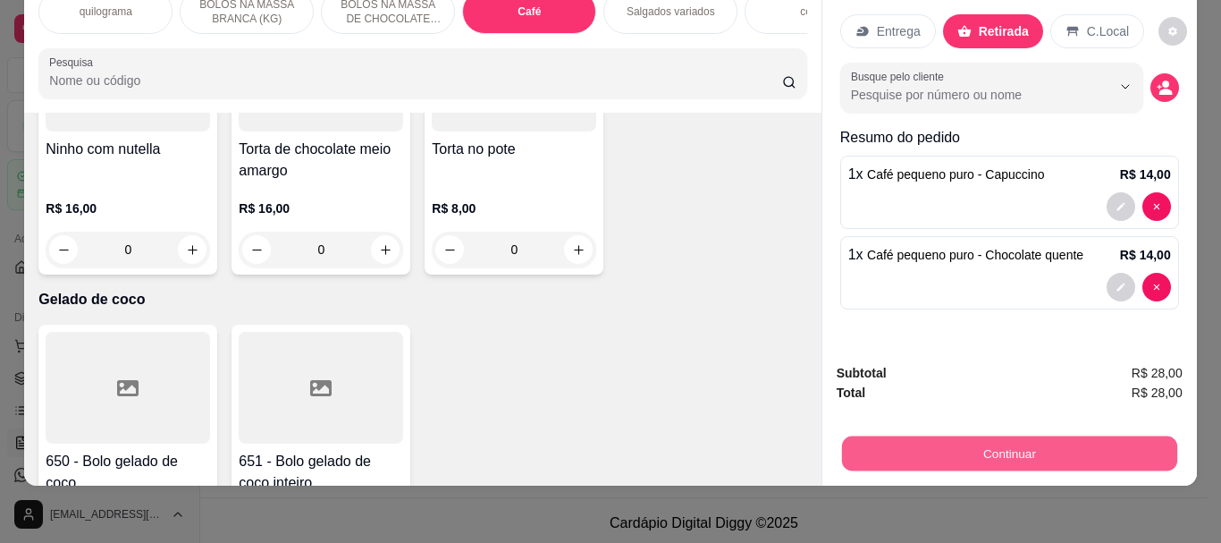
click at [980, 435] on button "Continuar" at bounding box center [1008, 452] width 335 height 35
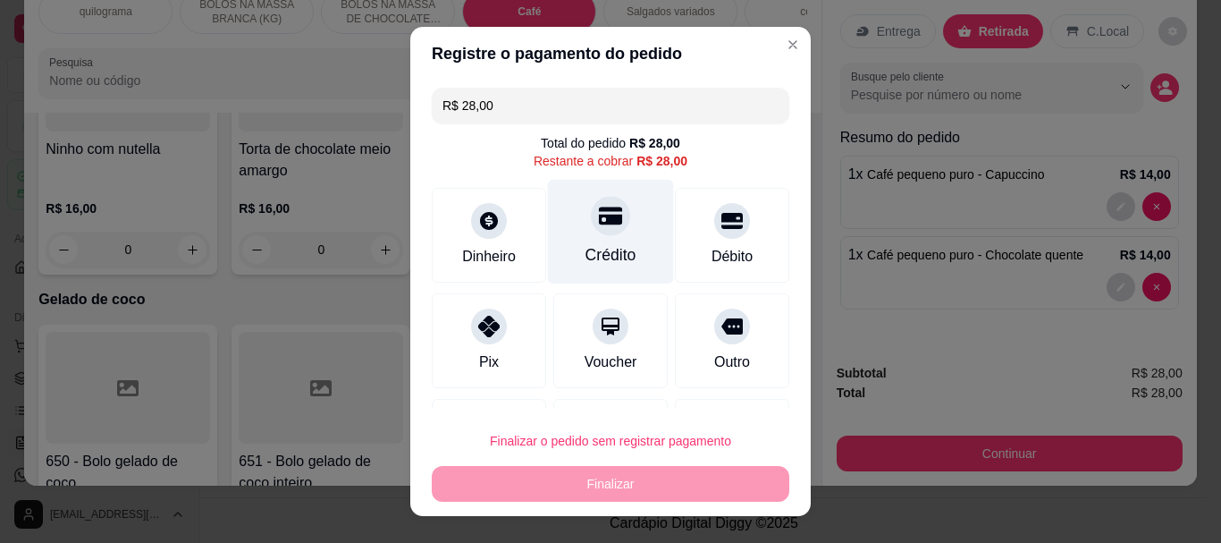
click at [593, 251] on div "Crédito" at bounding box center [611, 255] width 51 height 23
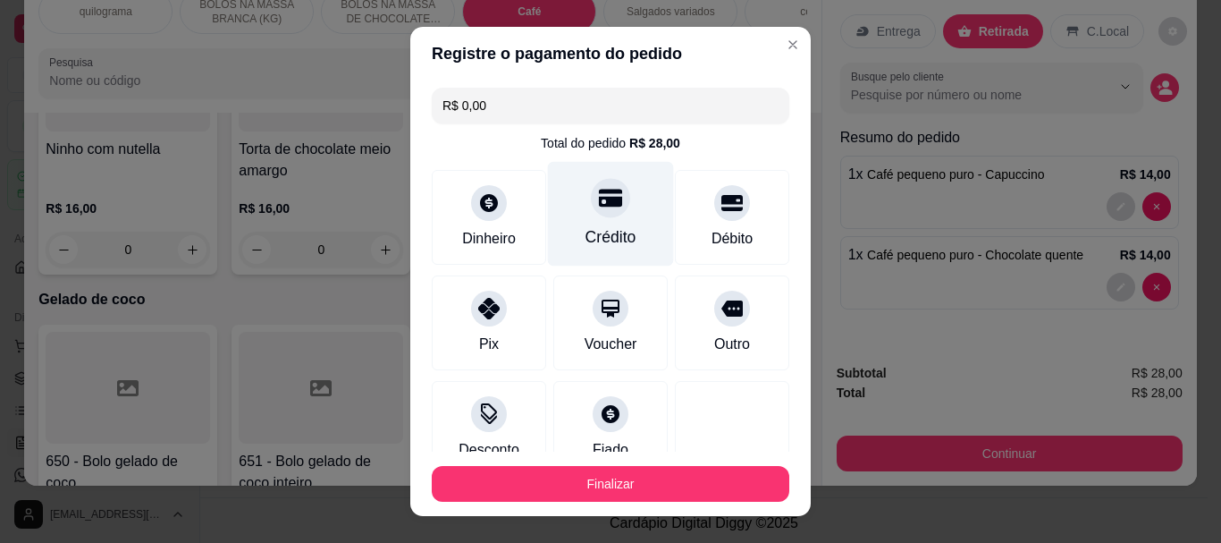
type input "R$ 0,00"
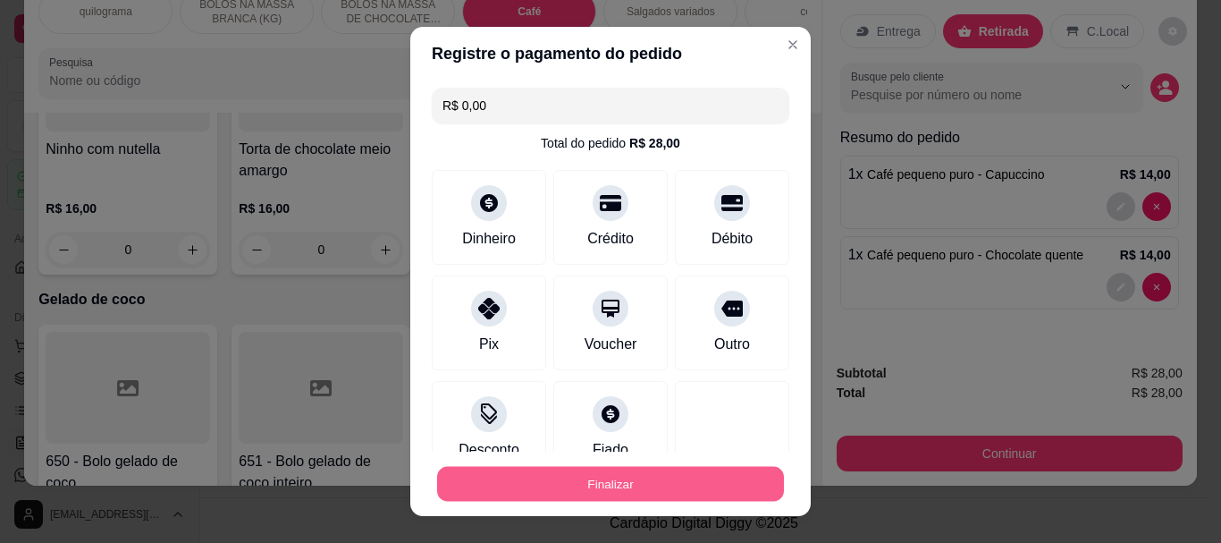
click at [610, 473] on button "Finalizar" at bounding box center [610, 483] width 347 height 35
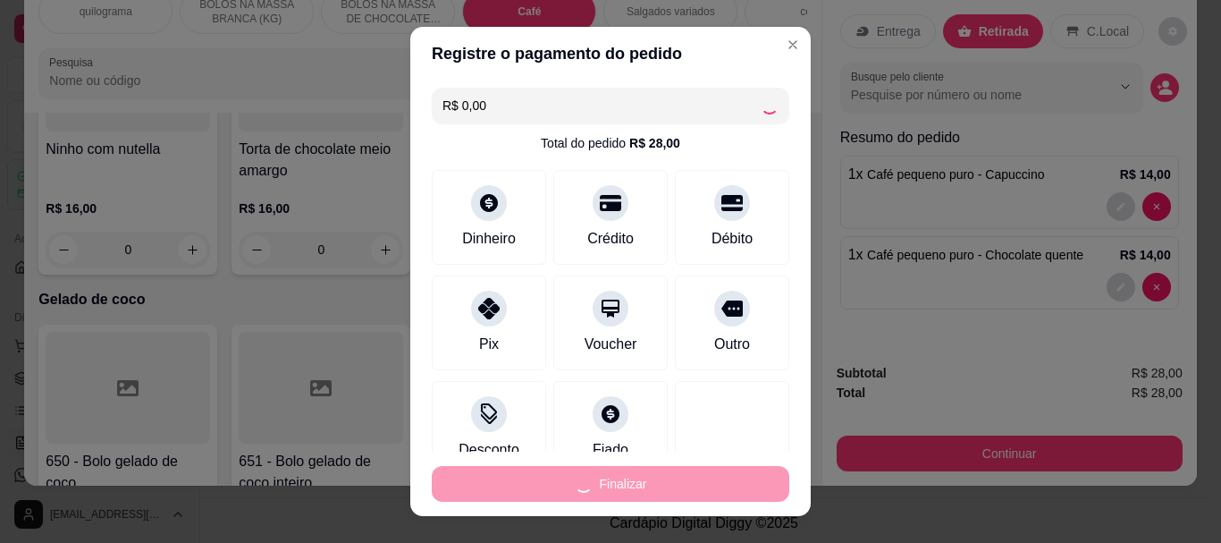
type input "0"
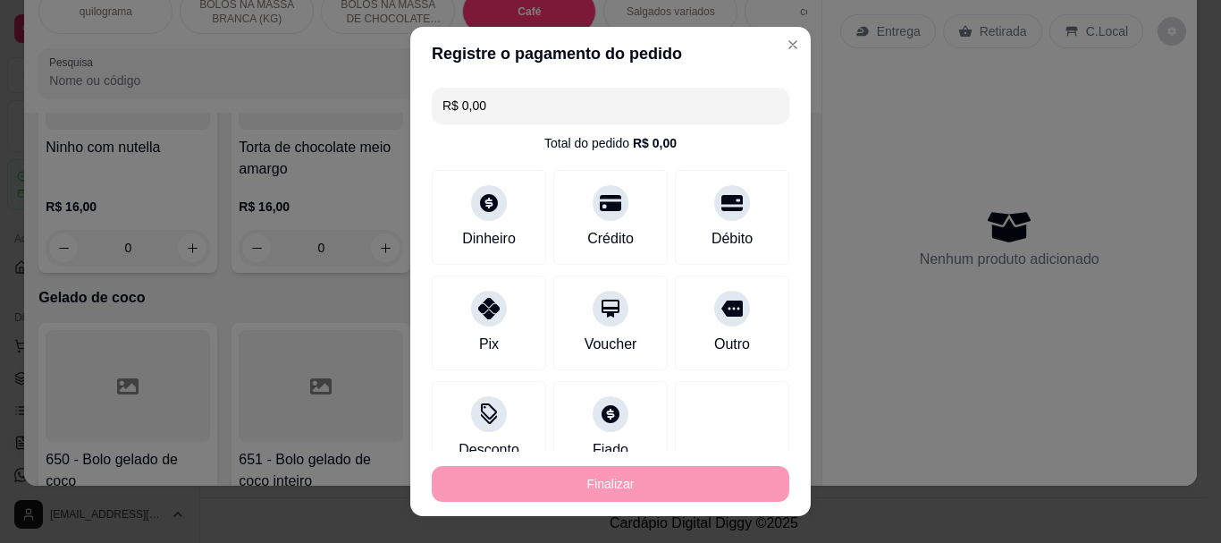
type input "-R$ 28,00"
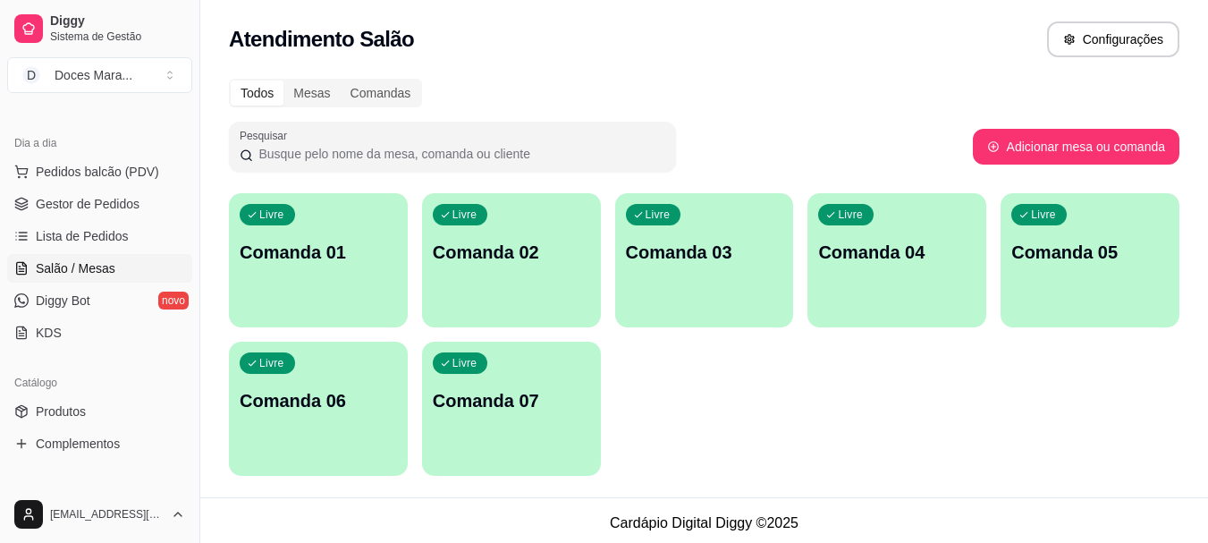
scroll to position [179, 0]
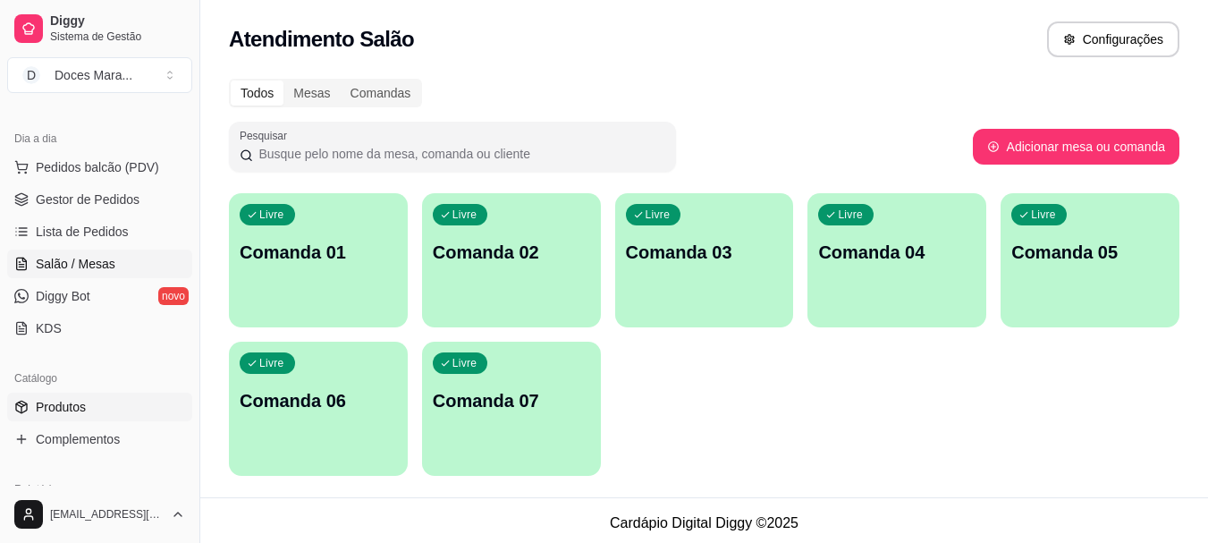
click at [78, 412] on span "Produtos" at bounding box center [61, 407] width 50 height 18
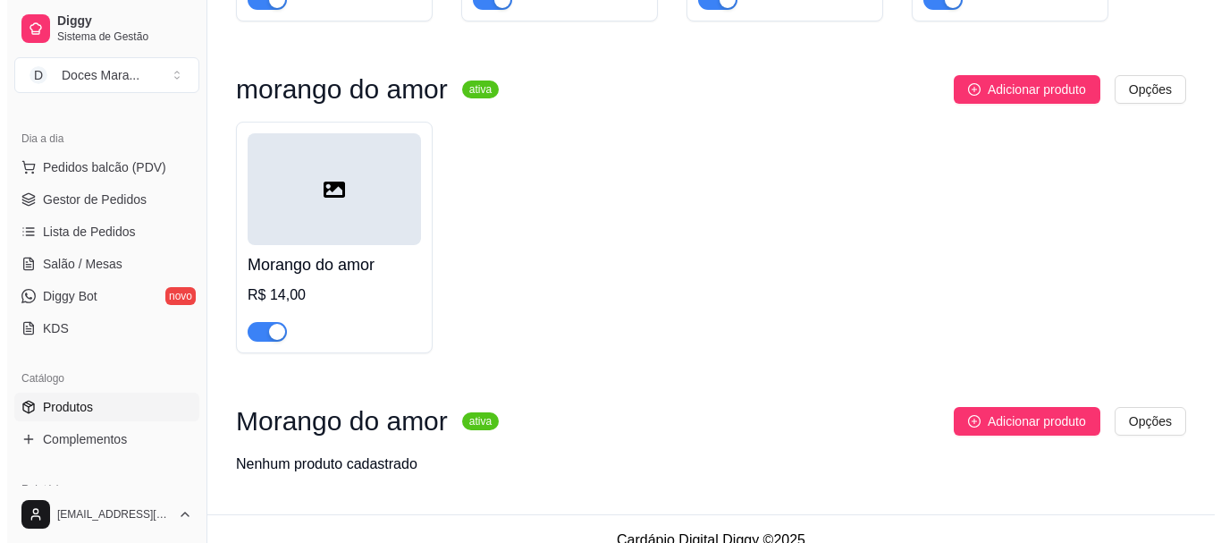
scroll to position [16197, 0]
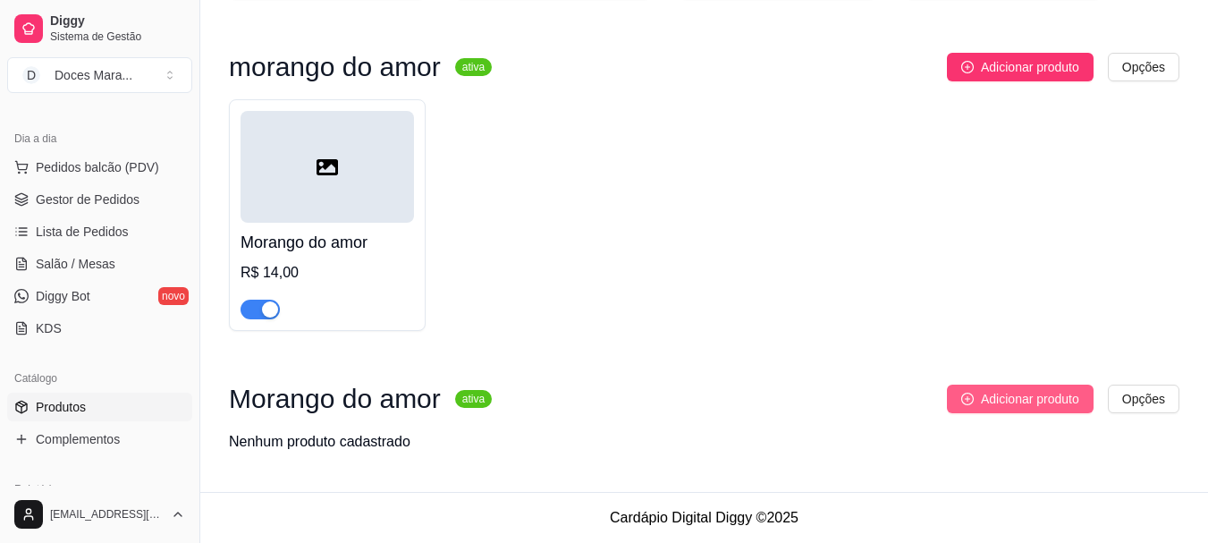
click at [1026, 393] on span "Adicionar produto" at bounding box center [1030, 399] width 98 height 20
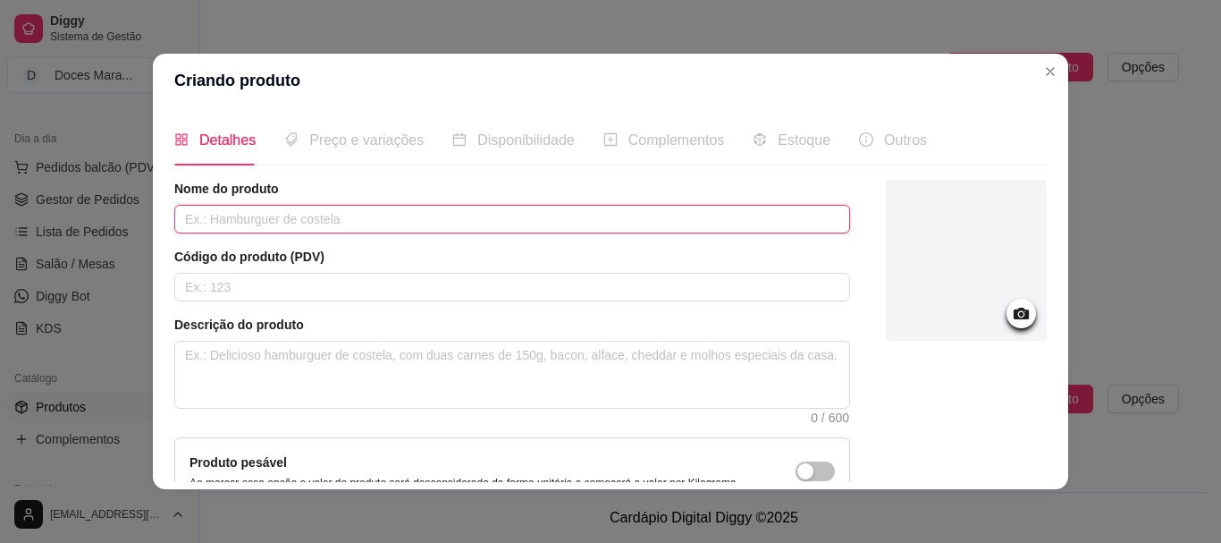
click at [246, 222] on input "text" at bounding box center [512, 219] width 676 height 29
click at [274, 220] on input "Morango do ampr" at bounding box center [512, 219] width 676 height 29
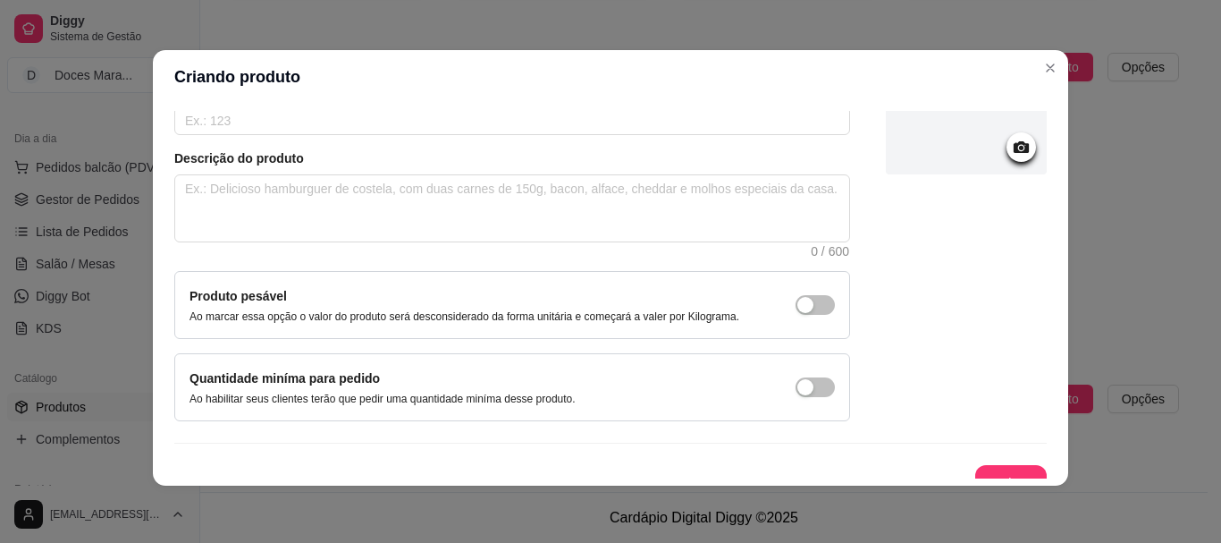
scroll to position [185, 0]
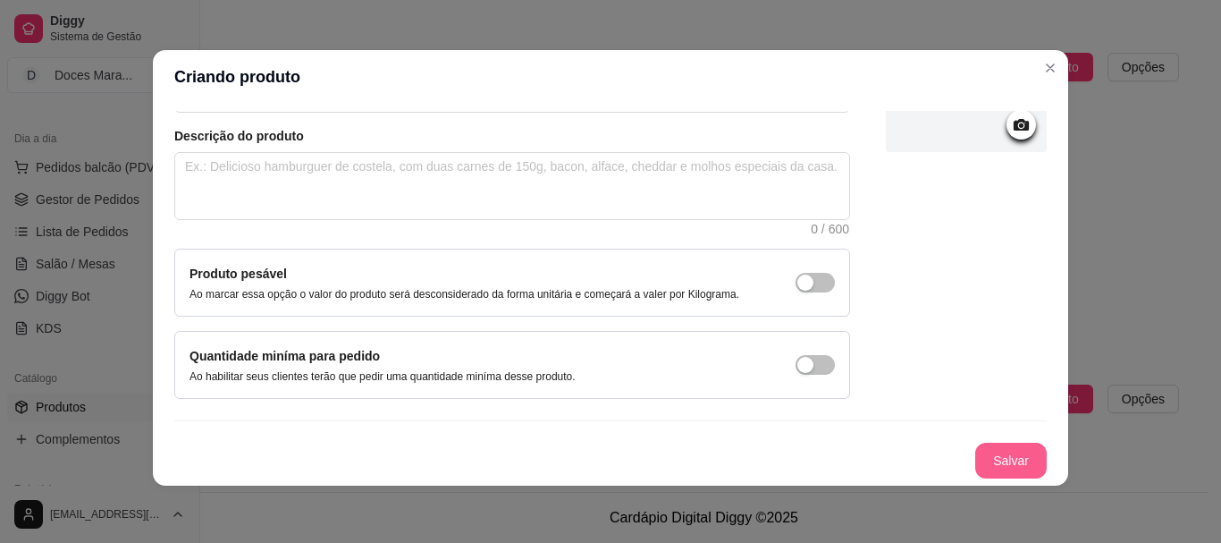
type input "Morango do amor"
click at [976, 462] on button "Salvar" at bounding box center [1011, 460] width 70 height 35
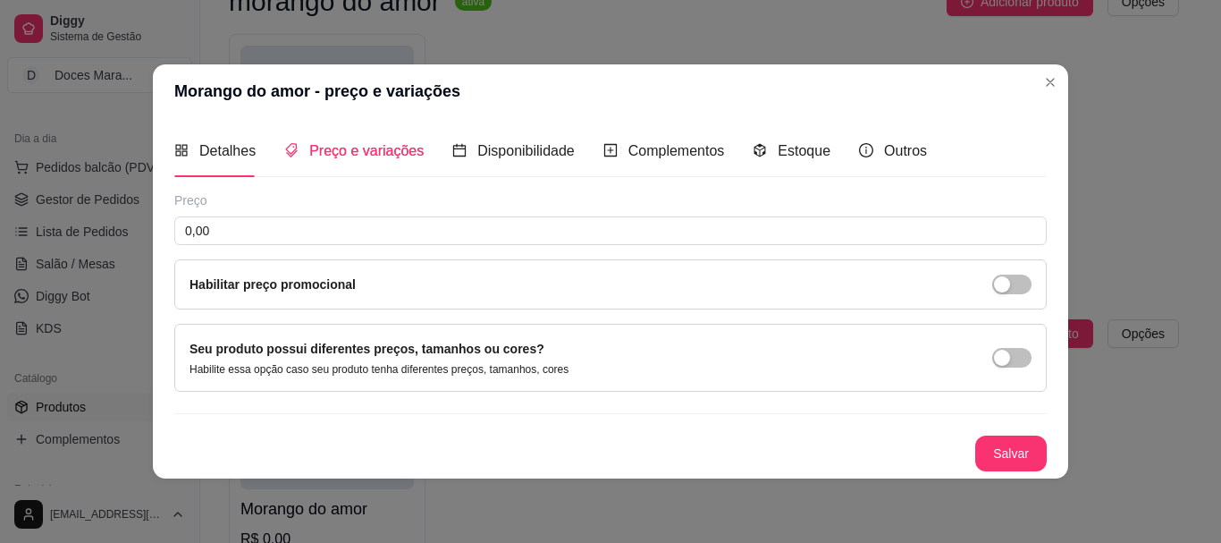
scroll to position [0, 0]
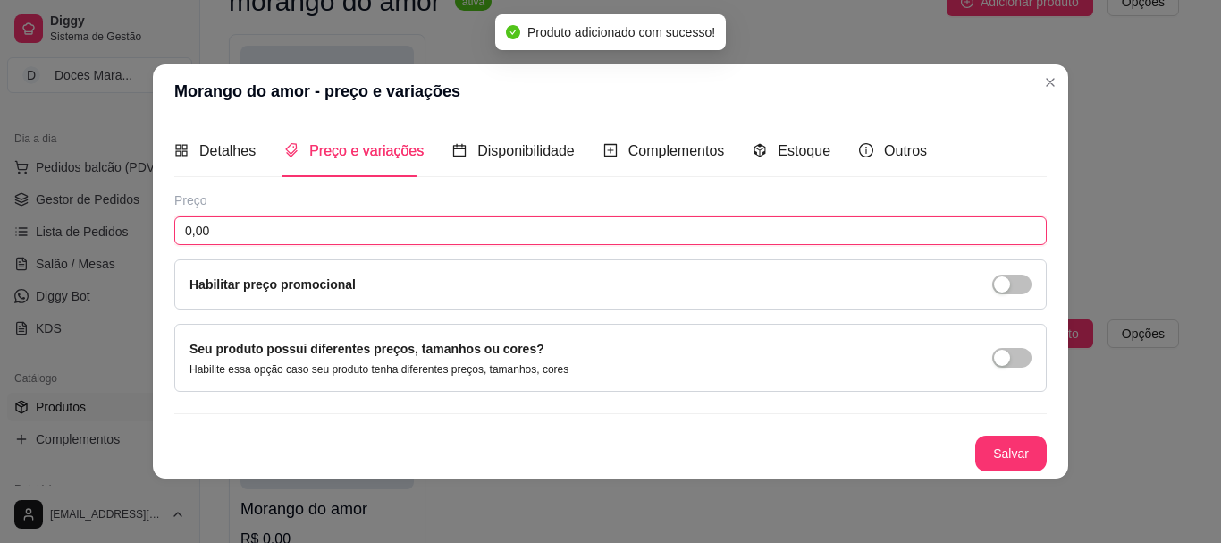
click at [214, 225] on input "0,00" at bounding box center [610, 230] width 873 height 29
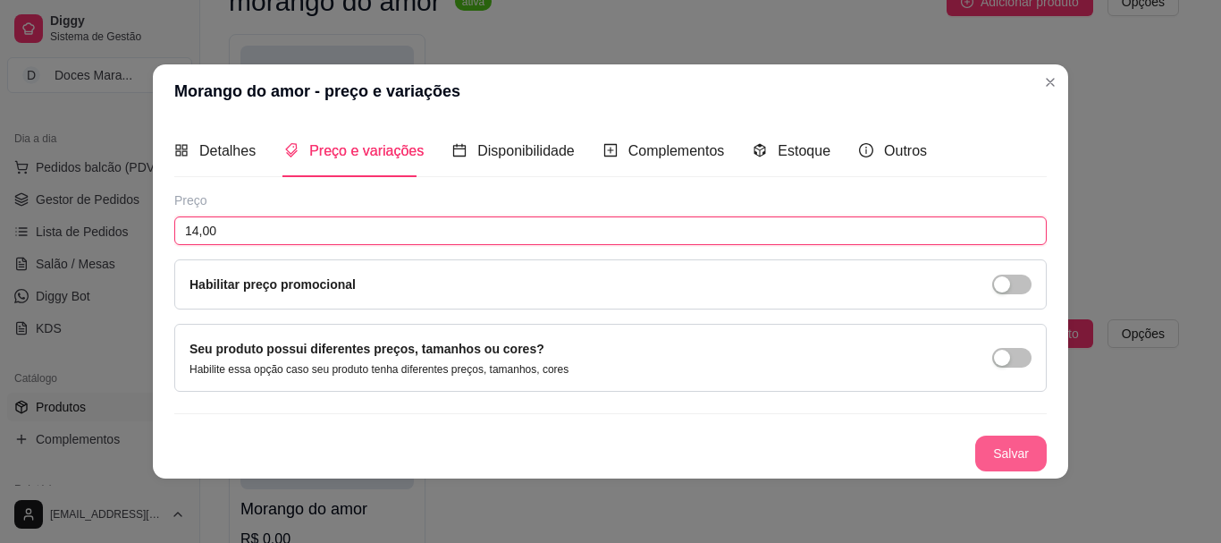
type input "14,00"
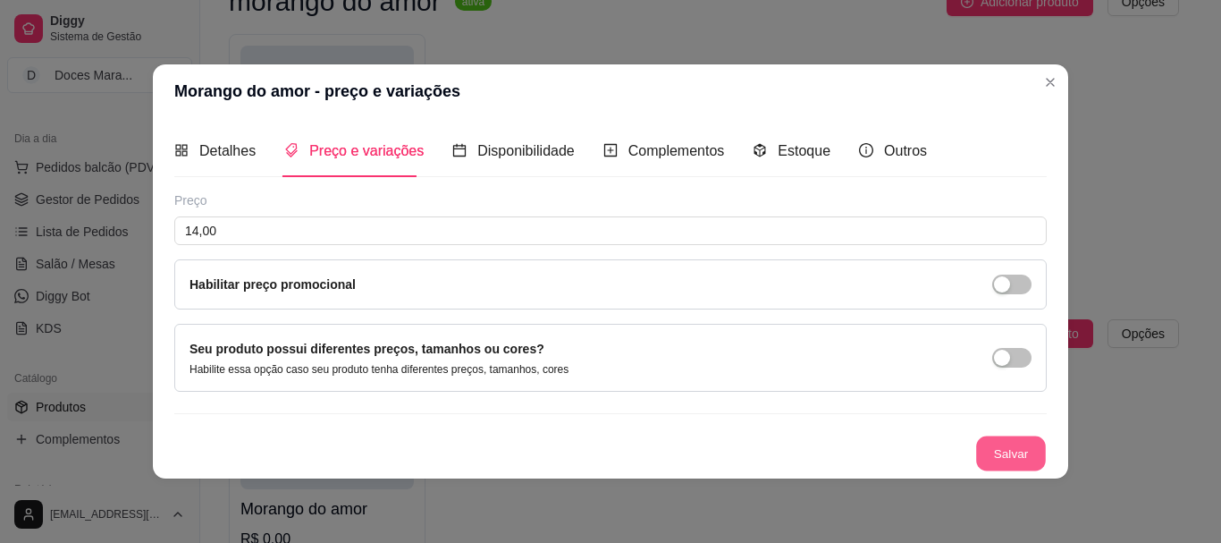
click at [1008, 452] on button "Salvar" at bounding box center [1011, 452] width 70 height 35
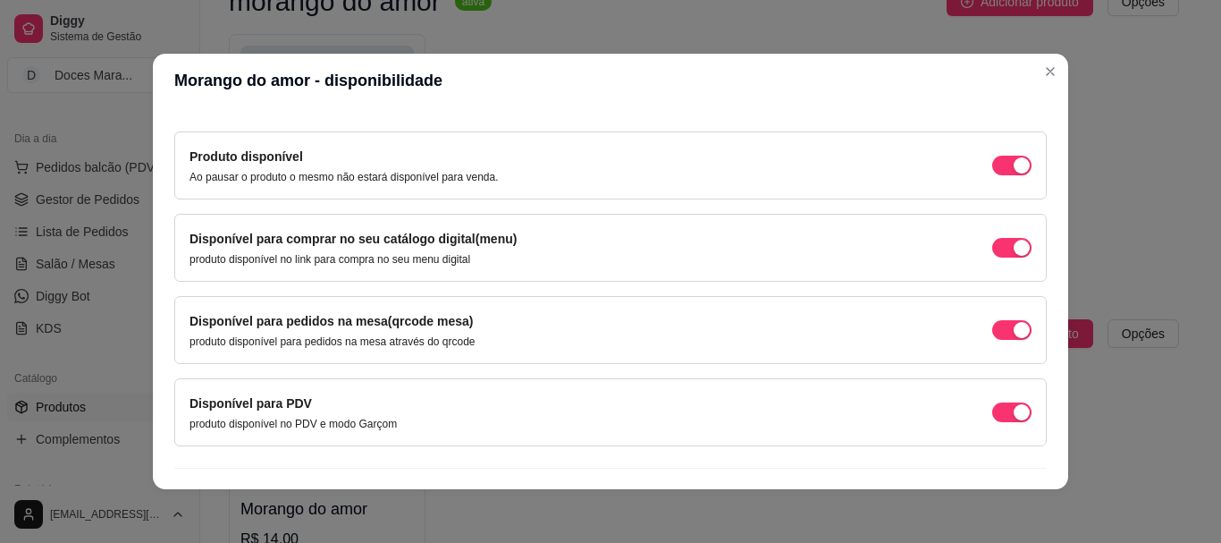
scroll to position [179, 0]
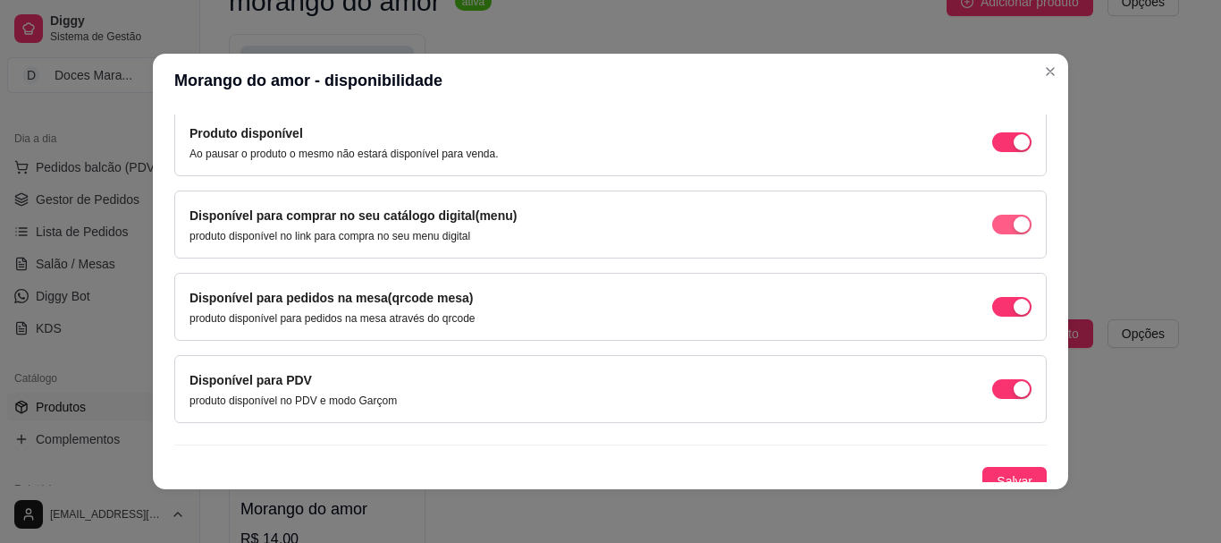
click at [992, 228] on span "button" at bounding box center [1011, 225] width 39 height 20
click at [992, 308] on span "button" at bounding box center [1011, 307] width 39 height 20
click at [992, 385] on span "button" at bounding box center [1011, 389] width 39 height 20
click at [1004, 386] on span "button" at bounding box center [1011, 389] width 39 height 20
click at [997, 471] on span "Salvar" at bounding box center [1015, 481] width 36 height 20
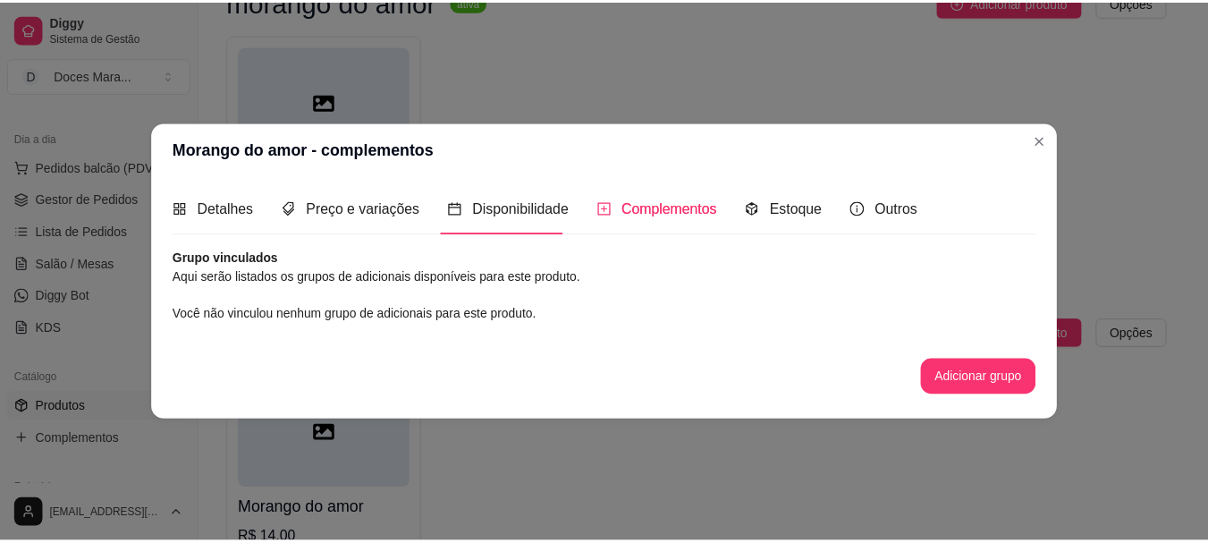
scroll to position [0, 0]
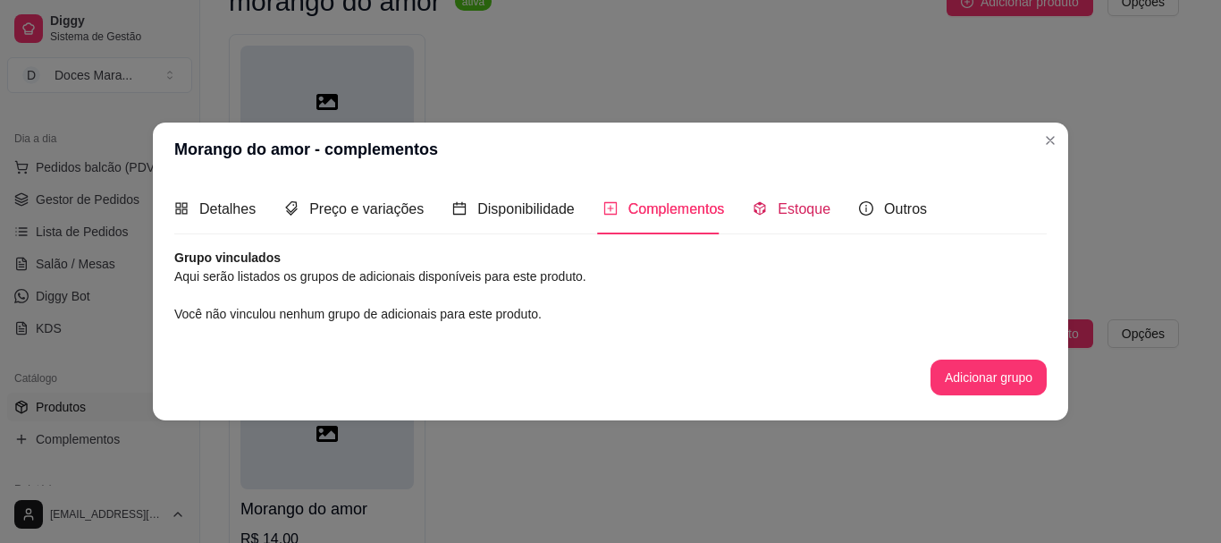
click at [813, 209] on span "Estoque" at bounding box center [804, 208] width 53 height 15
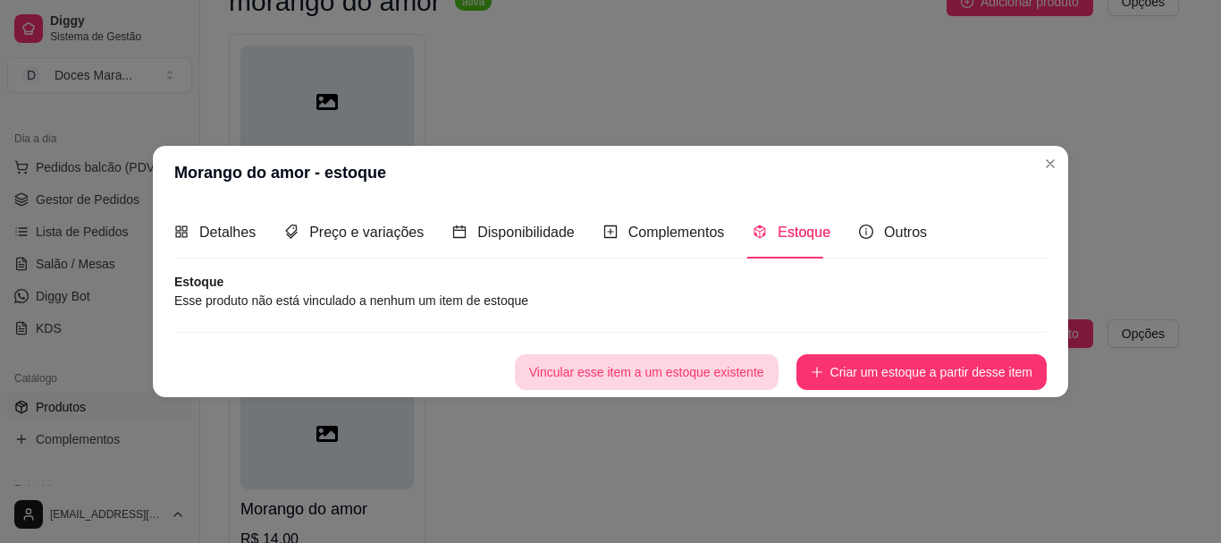
click at [704, 375] on button "Vincular esse item a um estoque existente" at bounding box center [647, 372] width 264 height 36
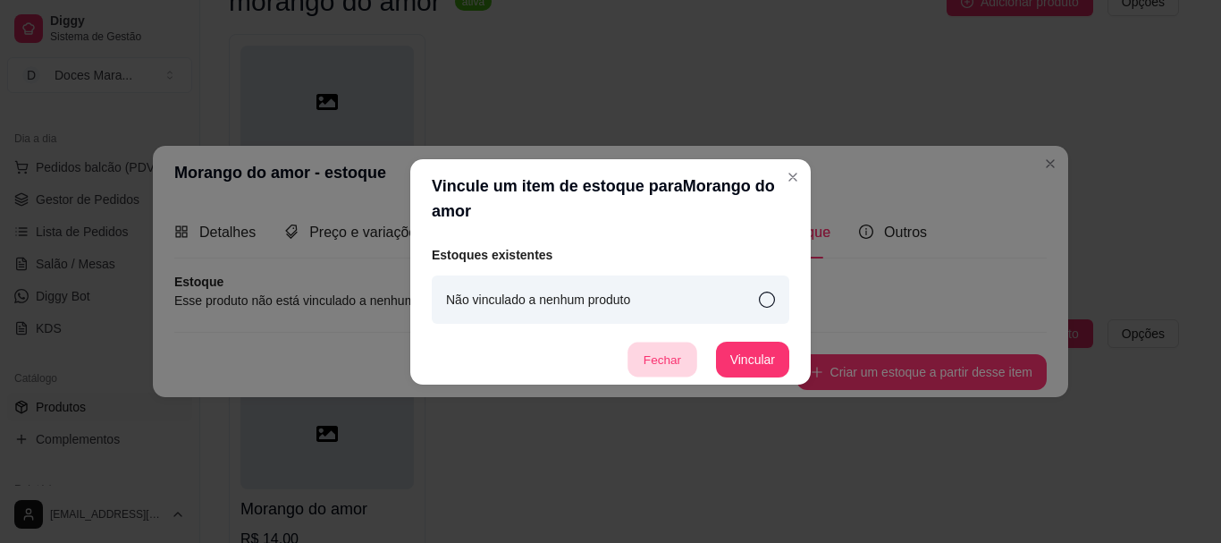
click at [669, 352] on button "Fechar" at bounding box center [663, 359] width 70 height 35
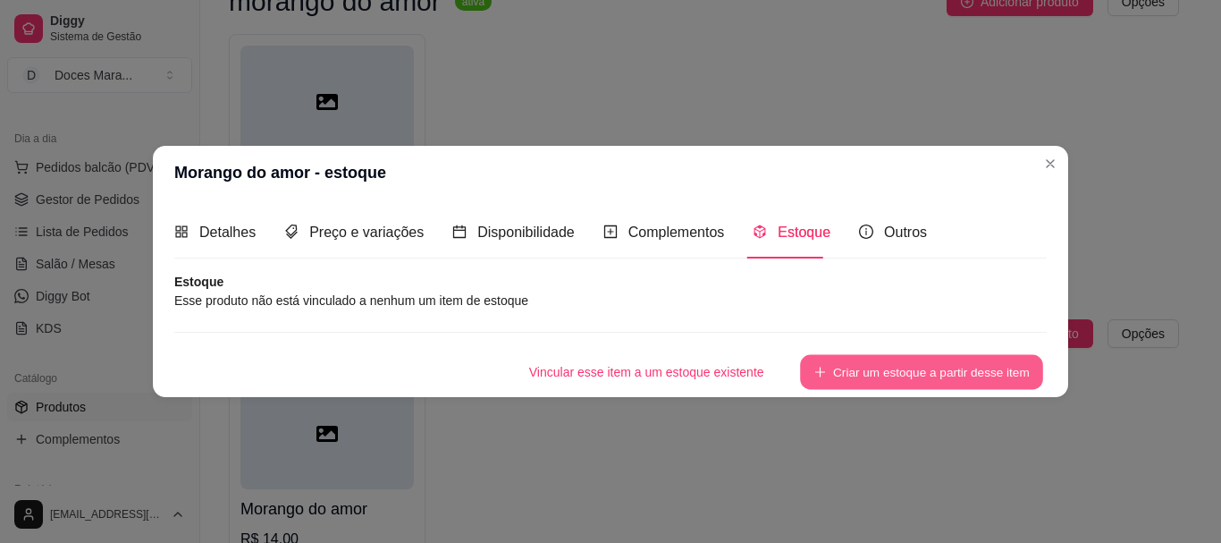
click at [901, 364] on button "Criar um estoque a partir desse item" at bounding box center [921, 371] width 243 height 35
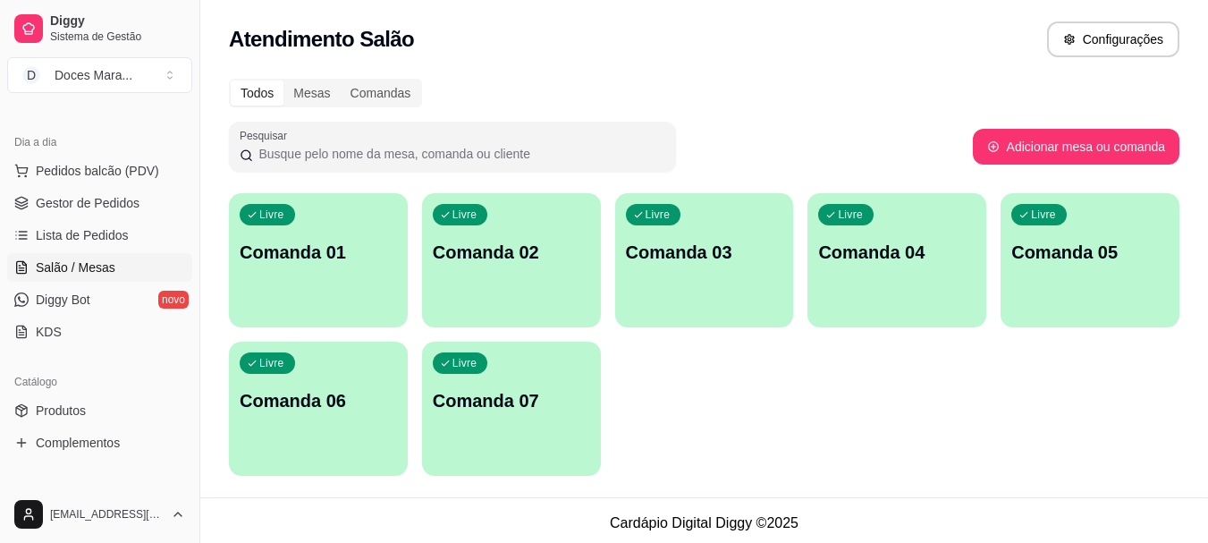
scroll to position [179, 0]
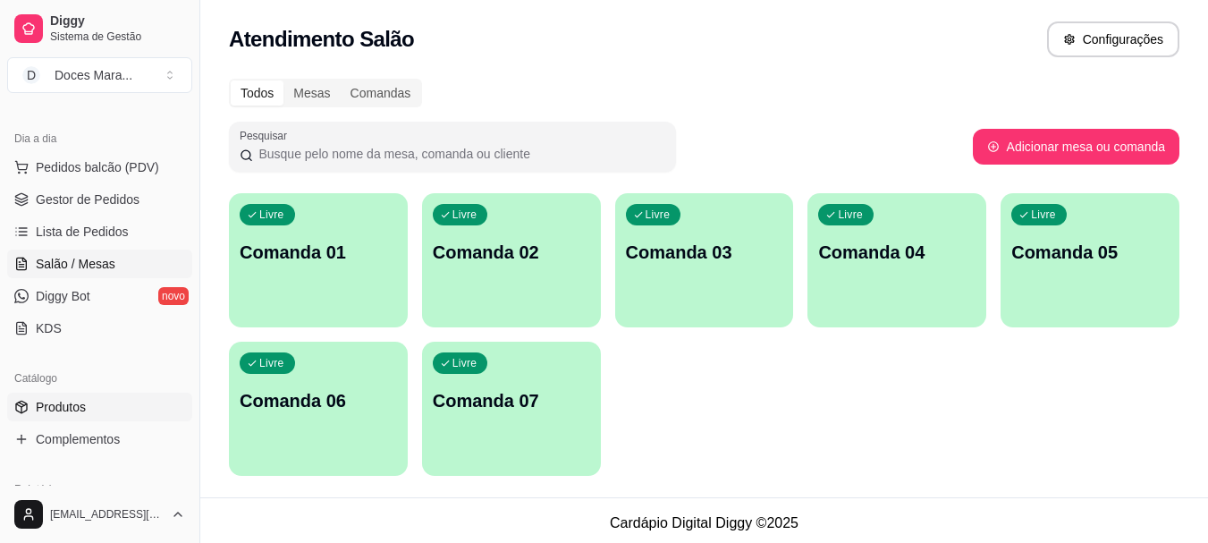
click at [82, 409] on span "Produtos" at bounding box center [61, 407] width 50 height 18
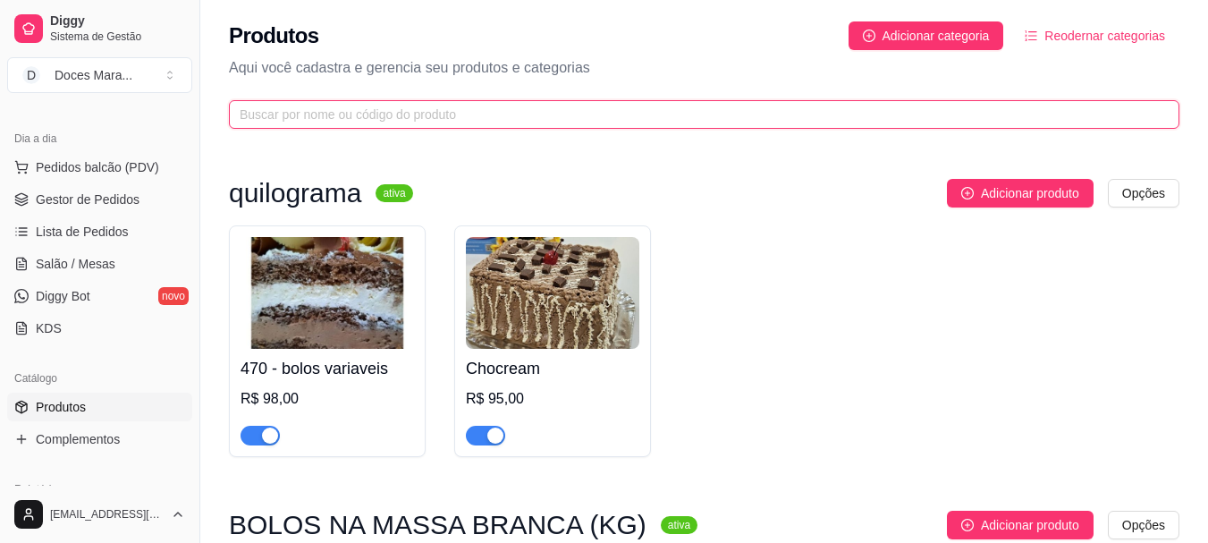
drag, startPoint x: 282, startPoint y: 113, endPoint x: 280, endPoint y: 80, distance: 32.2
click at [282, 109] on input "text" at bounding box center [697, 115] width 915 height 20
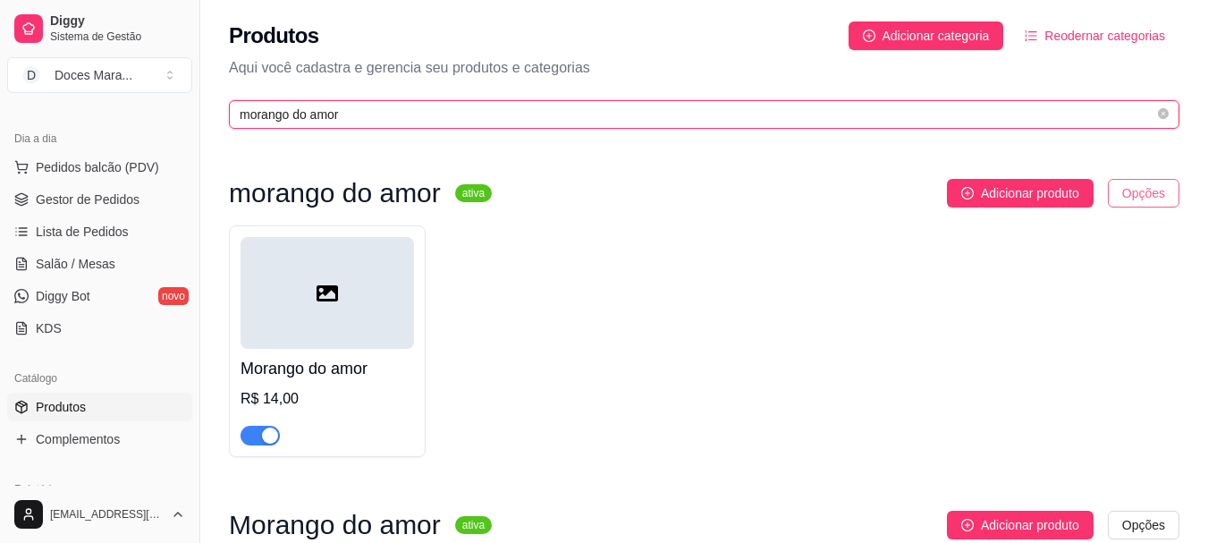
type input "morango do amor"
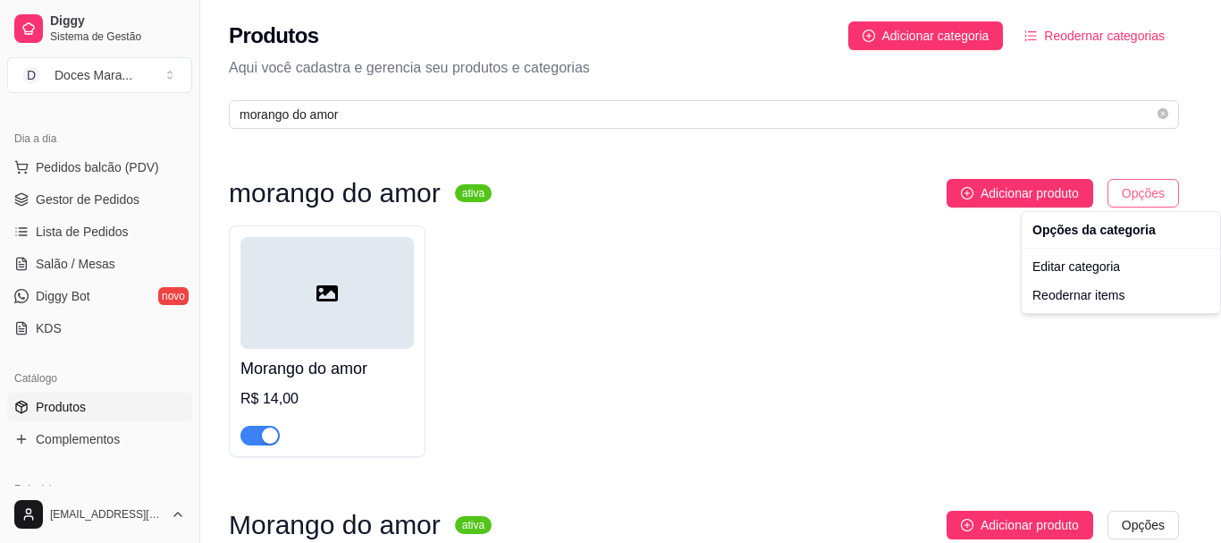
click at [1117, 188] on html "Diggy Sistema de Gestão D Doces Mara ... Loja aberta Plano Customizado até 03/0…" at bounding box center [610, 271] width 1221 height 543
click at [1093, 264] on div "Editar categoria" at bounding box center [1120, 266] width 191 height 29
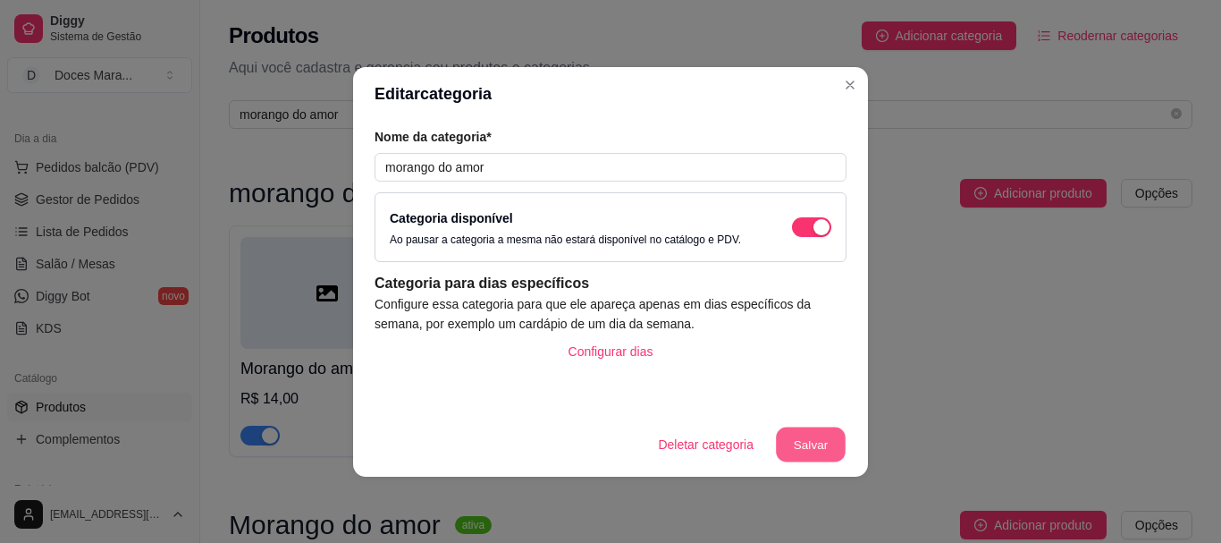
click at [799, 446] on button "Salvar" at bounding box center [811, 443] width 70 height 35
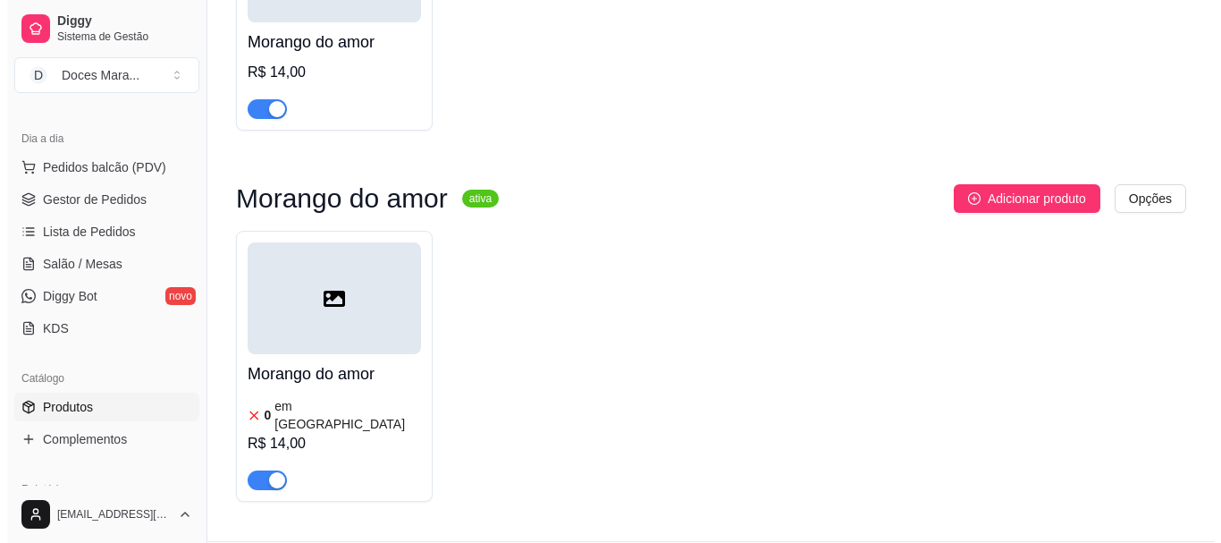
scroll to position [359, 0]
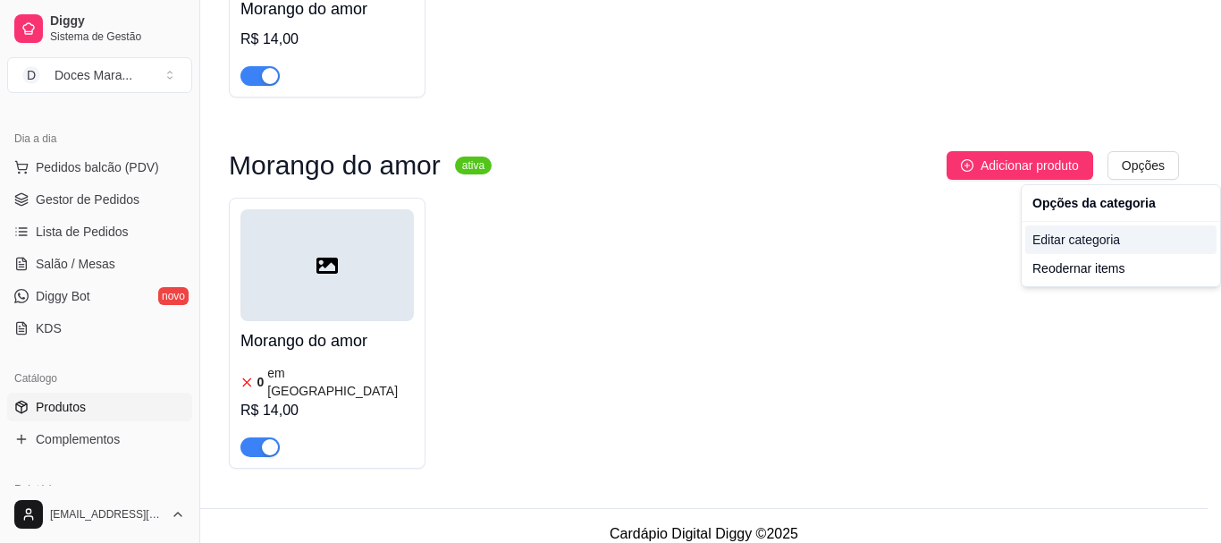
click at [1084, 239] on div "Editar categoria" at bounding box center [1120, 239] width 191 height 29
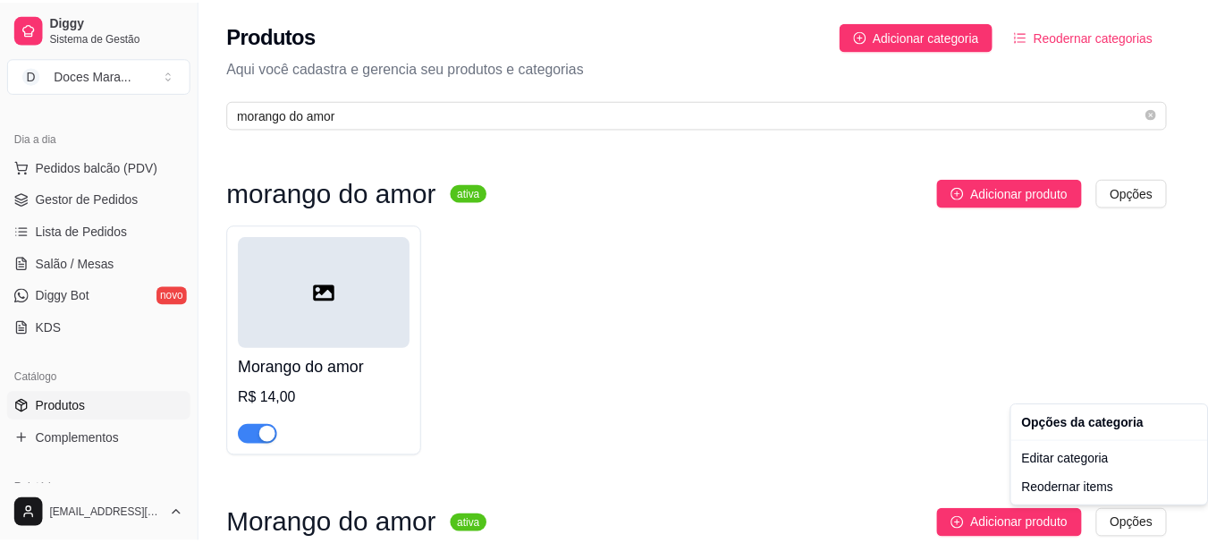
scroll to position [0, 0]
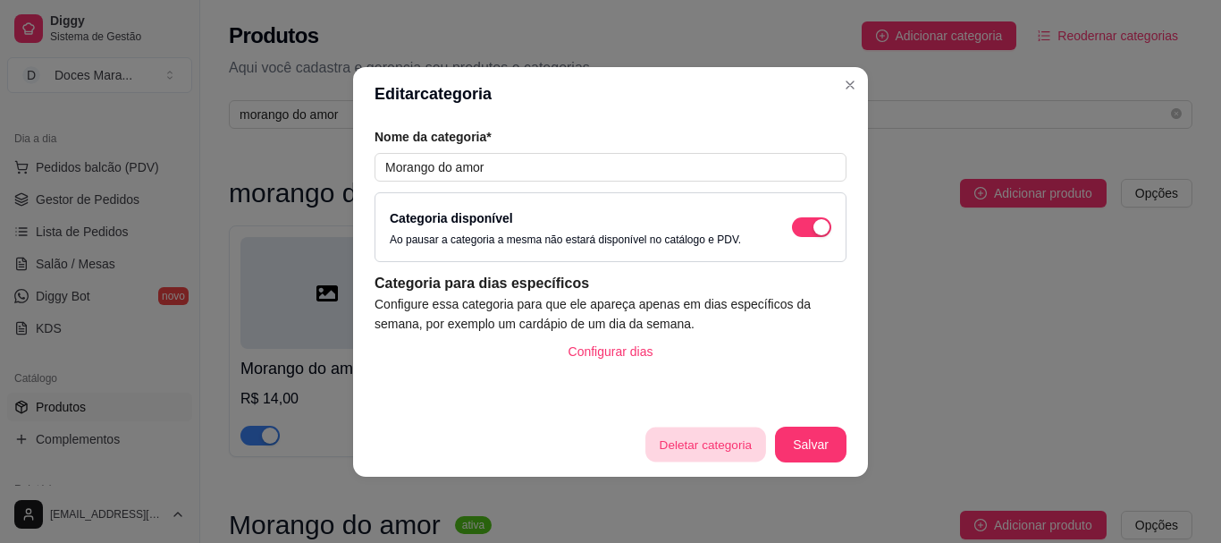
click at [714, 443] on button "Deletar categoria" at bounding box center [705, 443] width 120 height 35
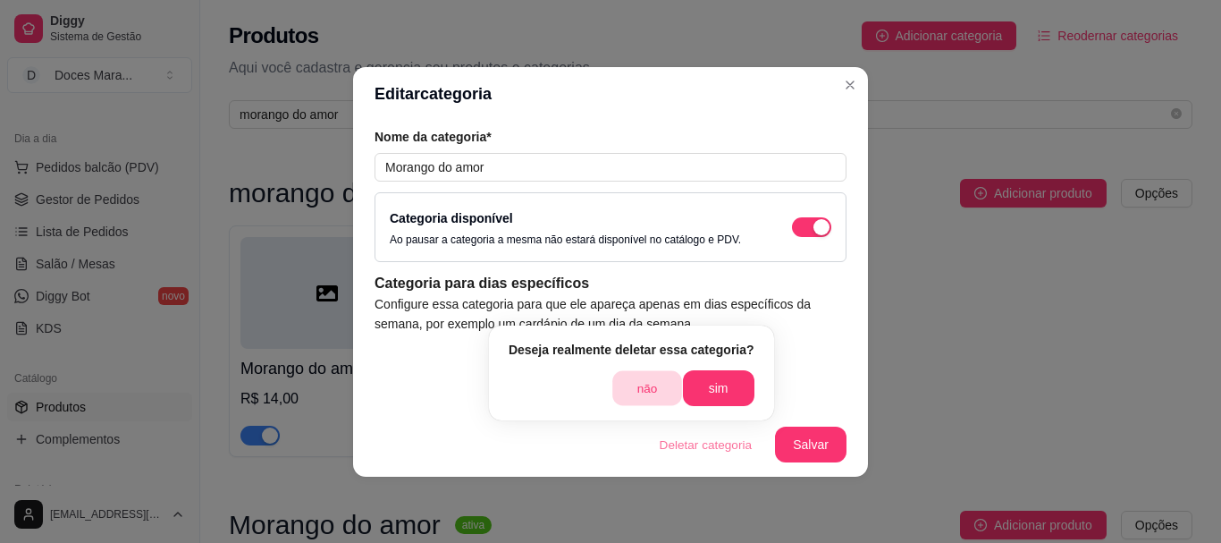
click at [651, 384] on button "não" at bounding box center [647, 388] width 70 height 35
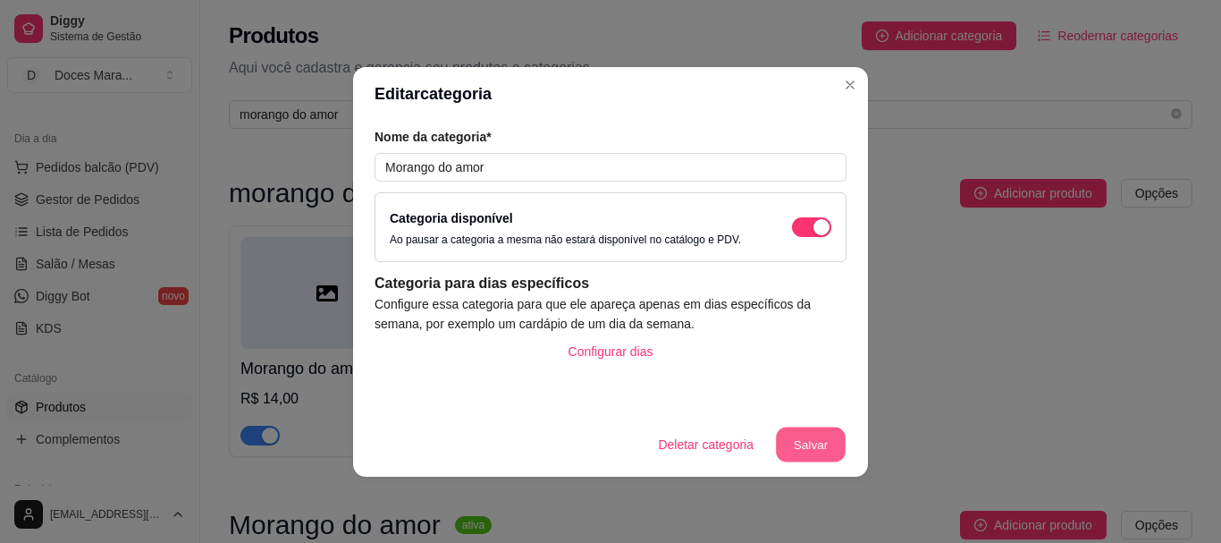
click at [814, 442] on button "Salvar" at bounding box center [811, 443] width 70 height 35
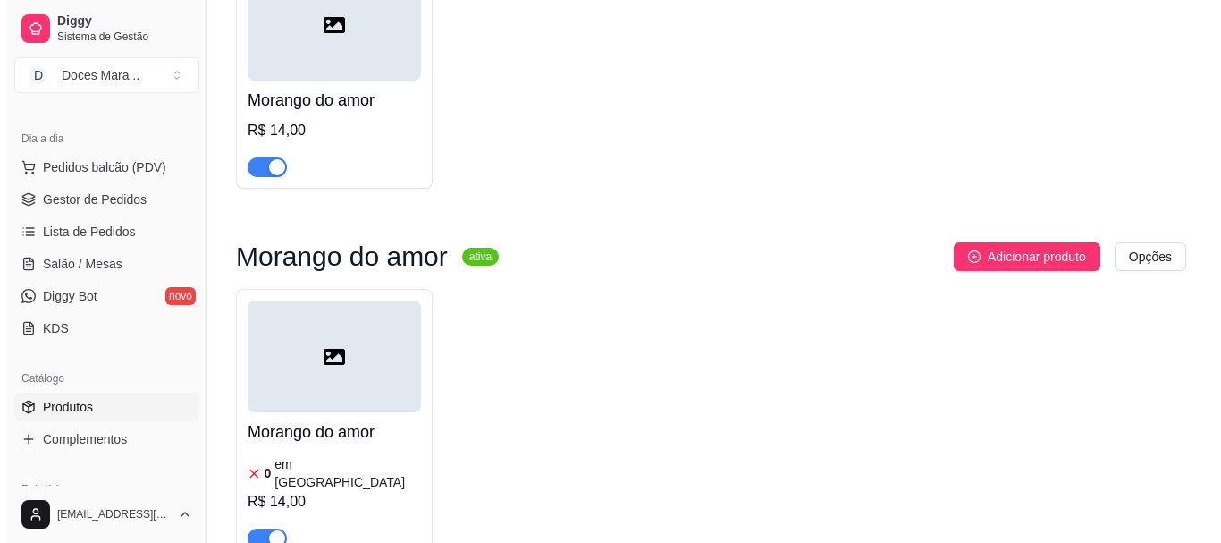
scroll to position [359, 0]
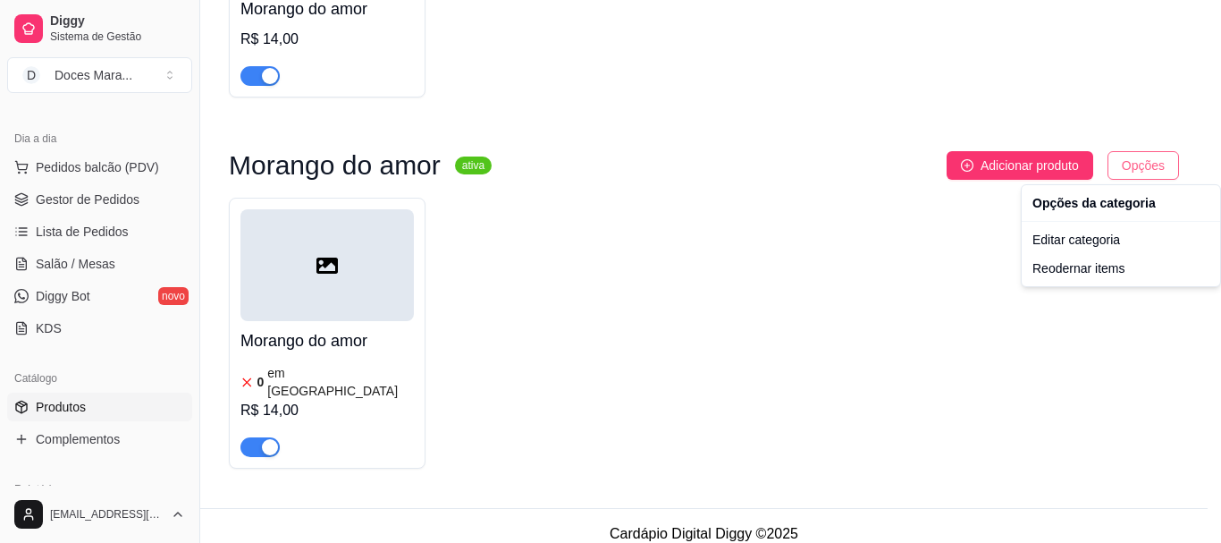
click at [1066, 239] on div "Editar categoria" at bounding box center [1120, 239] width 191 height 29
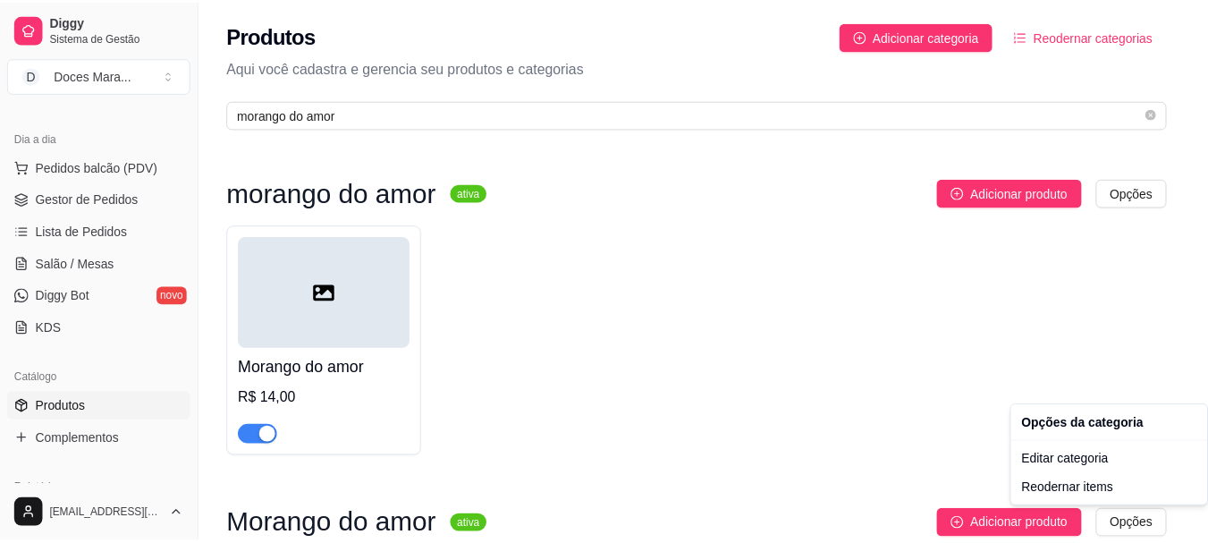
scroll to position [0, 0]
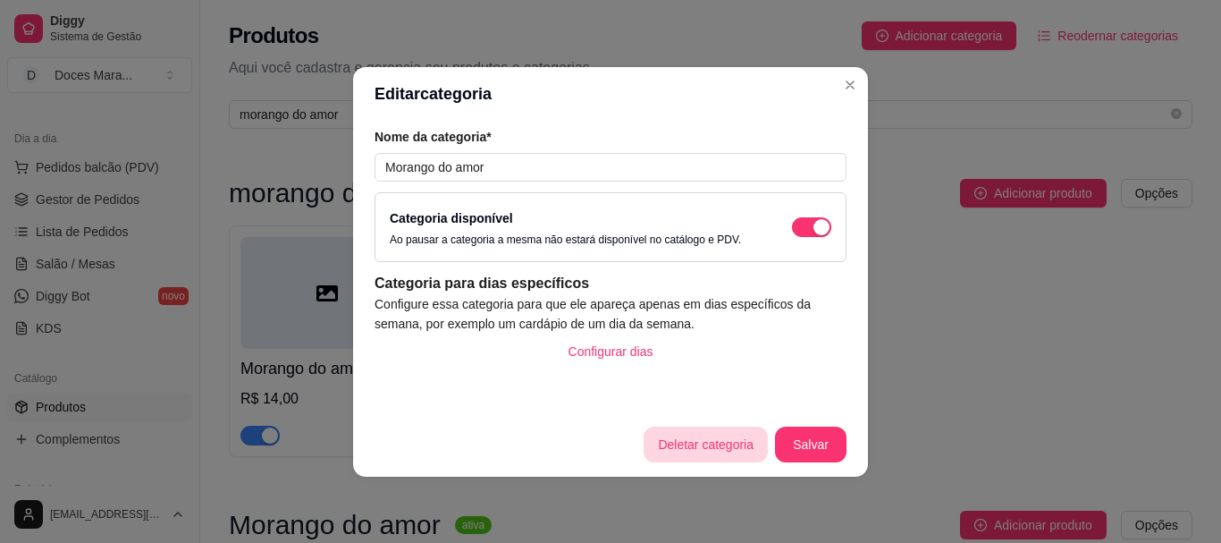
click at [734, 441] on button "Deletar categoria" at bounding box center [706, 444] width 124 height 36
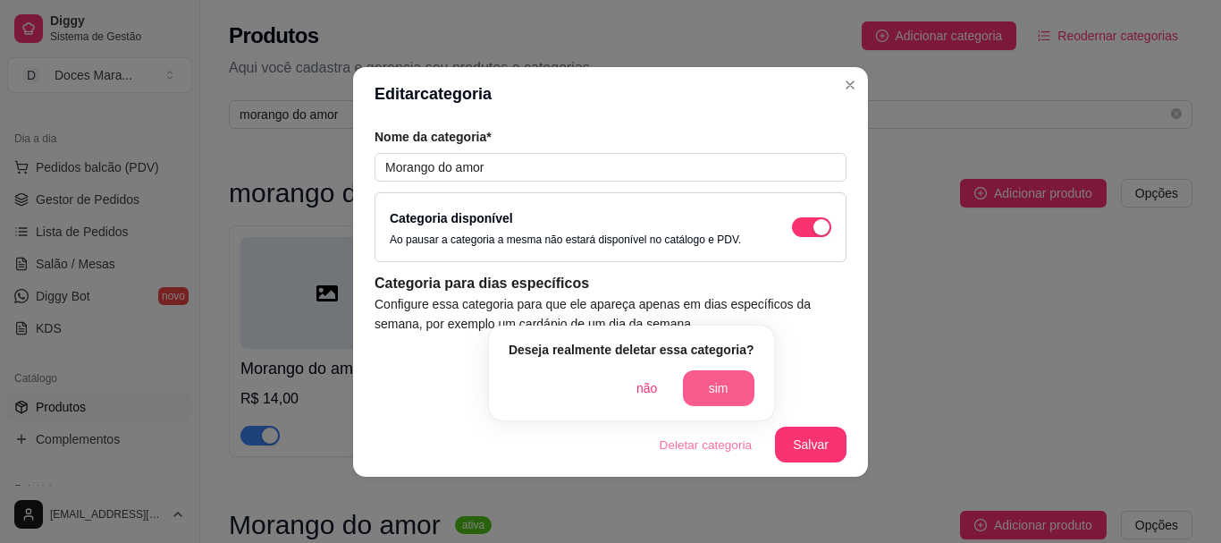
click at [710, 386] on button "sim" at bounding box center [719, 388] width 72 height 36
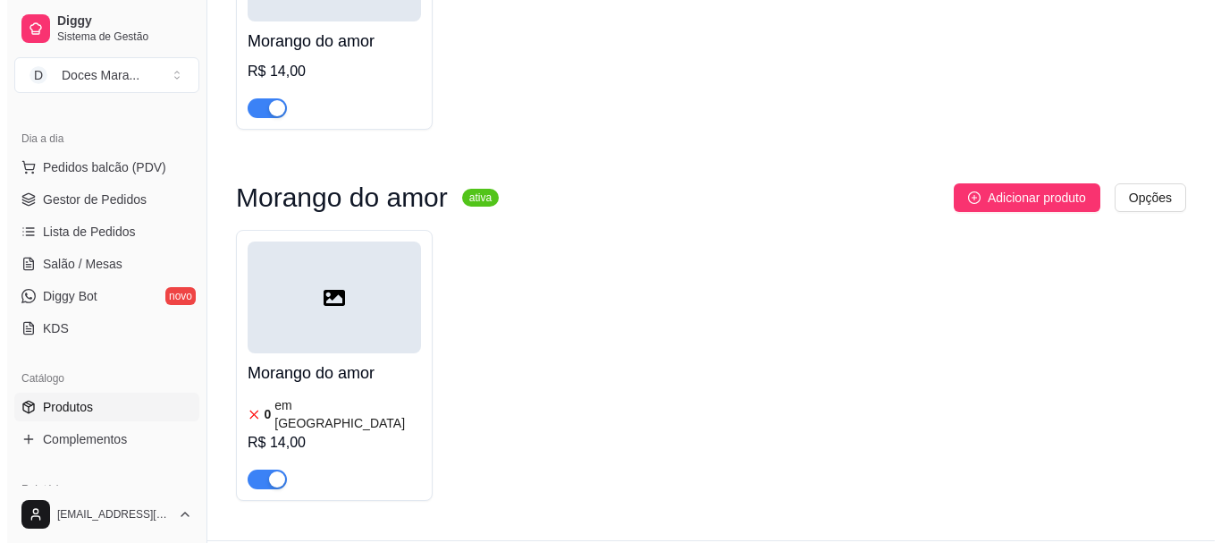
scroll to position [359, 0]
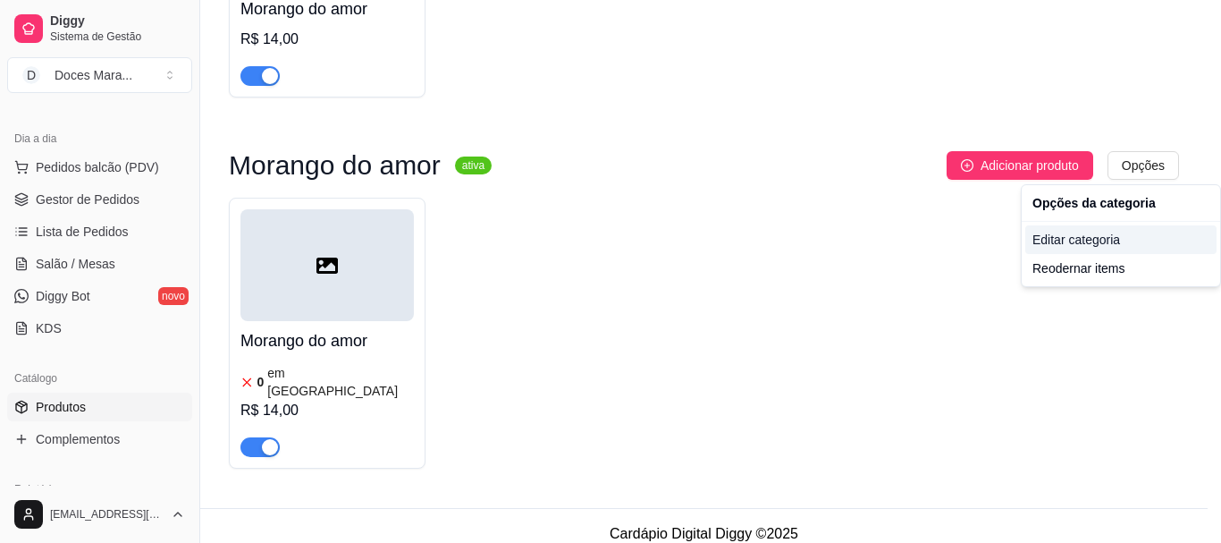
click at [1042, 241] on div "Editar categoria" at bounding box center [1120, 239] width 191 height 29
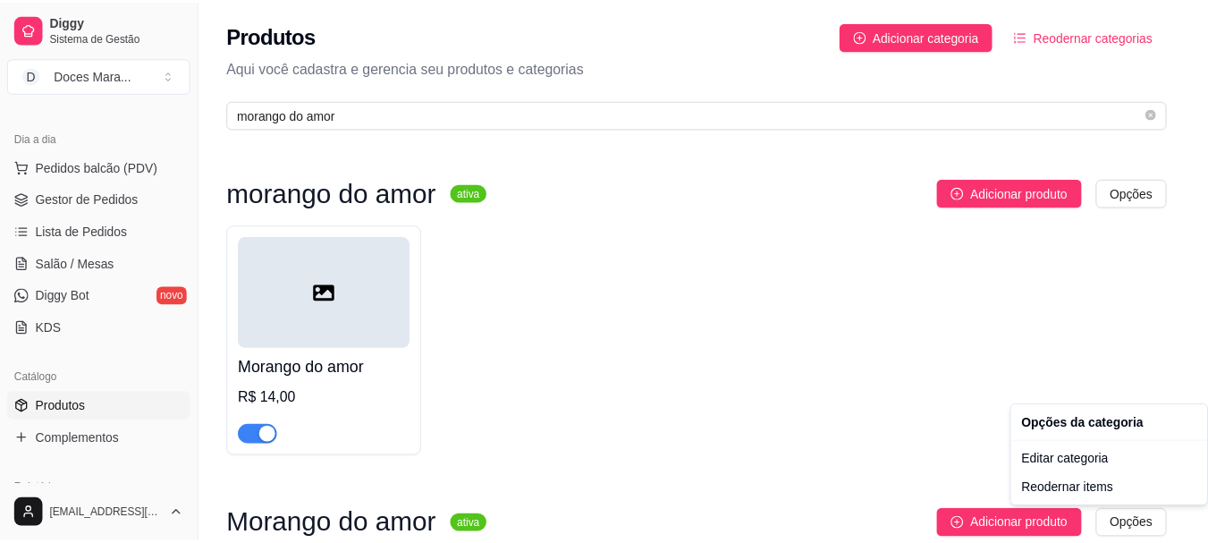
scroll to position [0, 0]
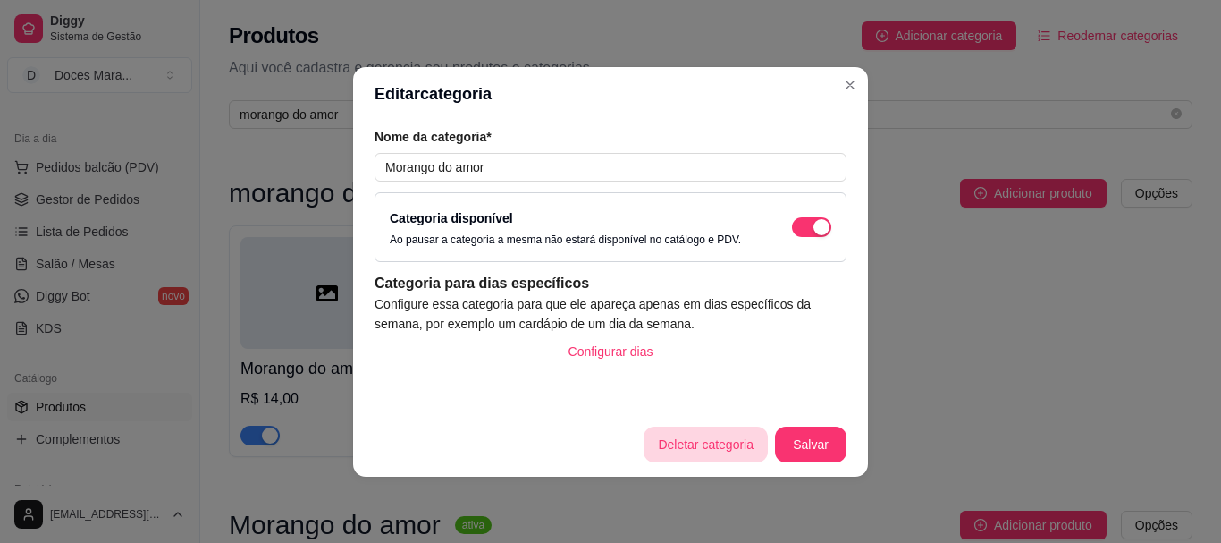
click at [689, 445] on button "Deletar categoria" at bounding box center [706, 444] width 124 height 36
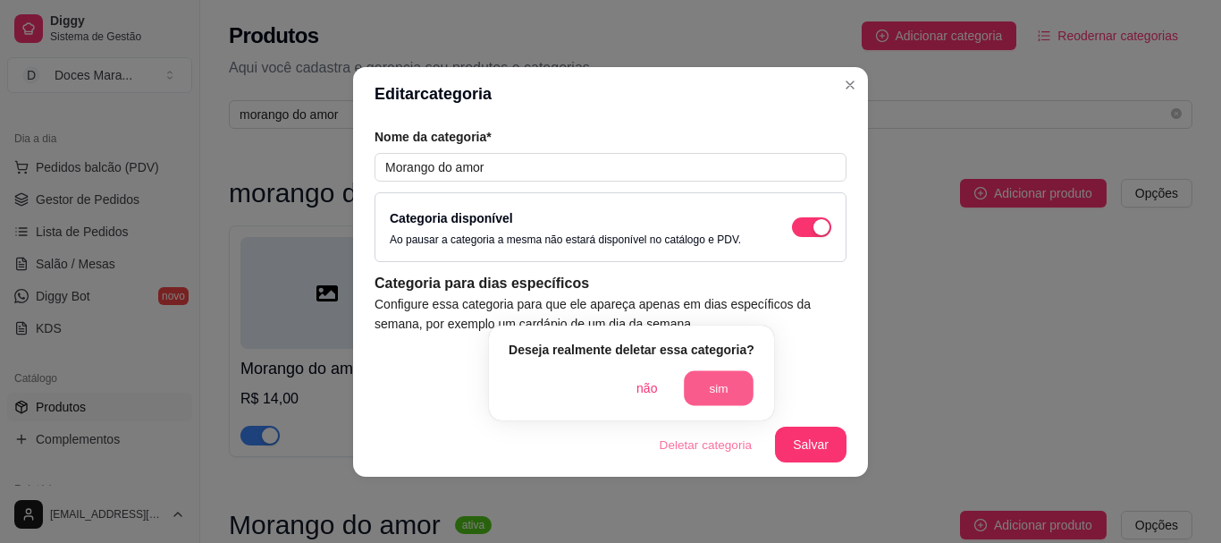
click at [719, 392] on button "sim" at bounding box center [719, 388] width 70 height 35
